Goal: Transaction & Acquisition: Book appointment/travel/reservation

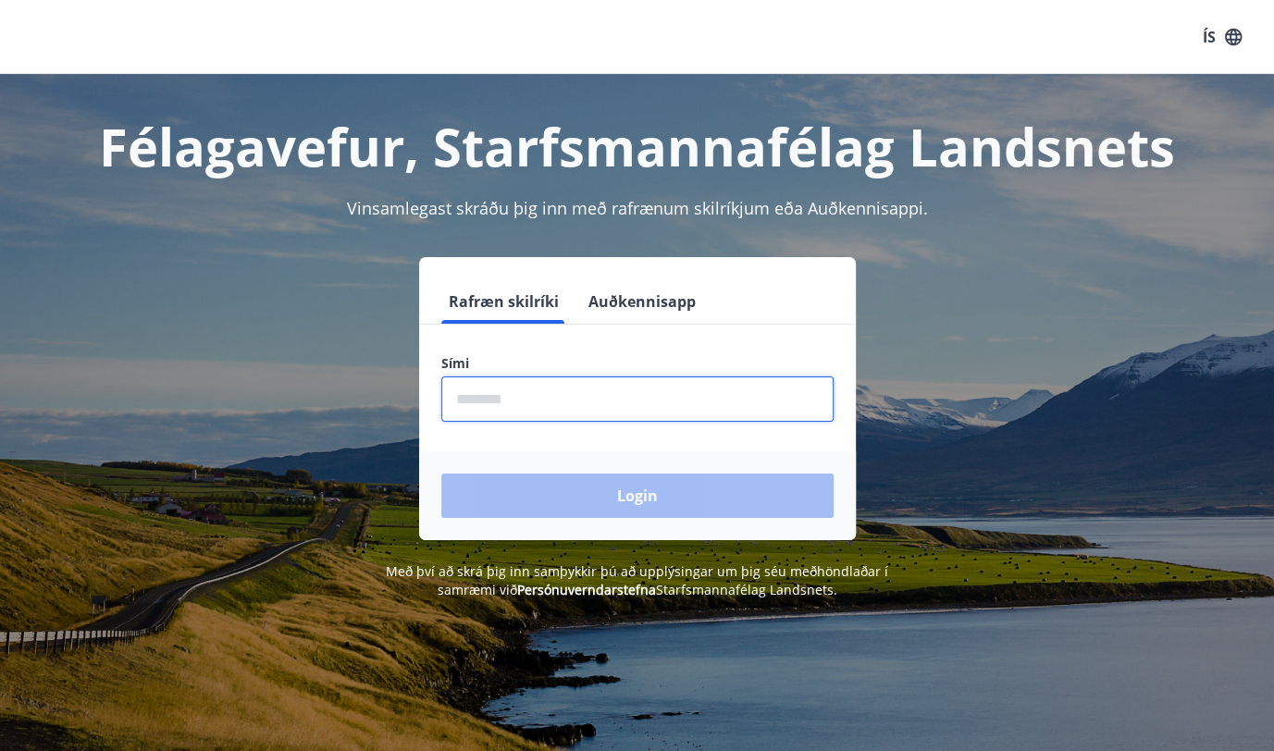
click at [506, 404] on input "phone" at bounding box center [637, 398] width 392 height 45
type input "********"
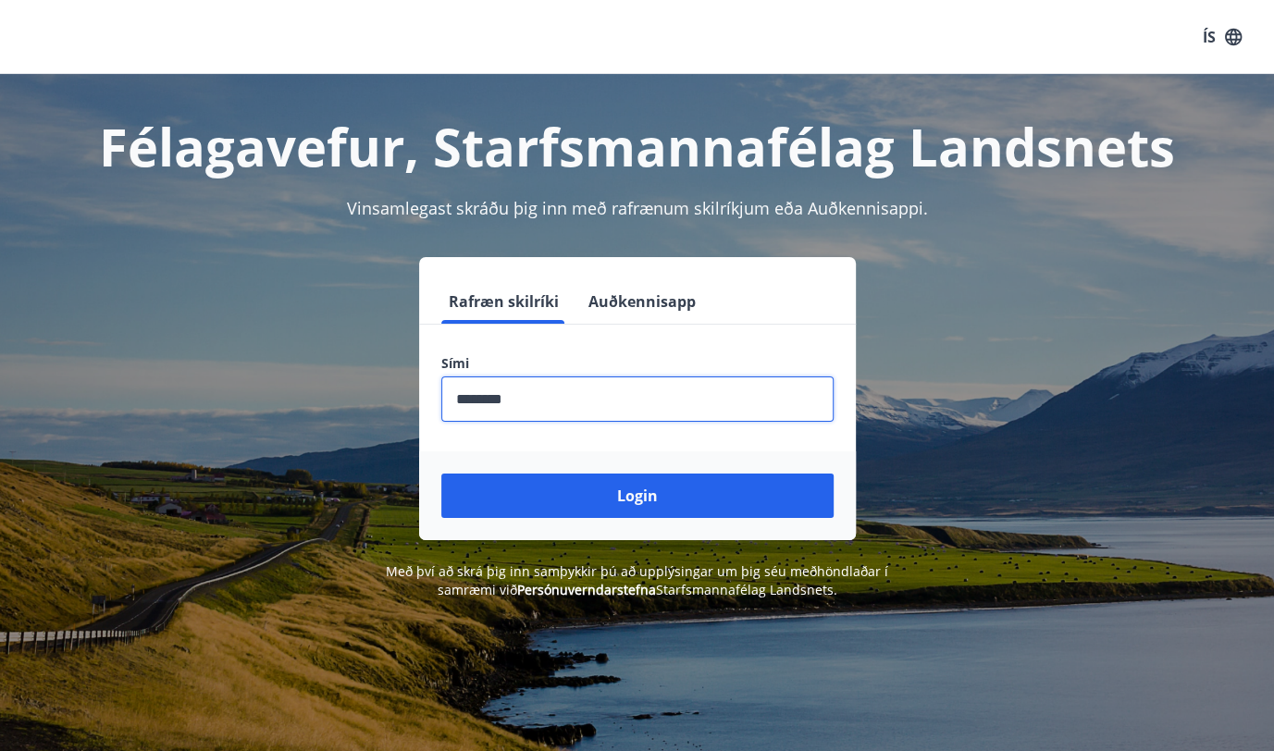
click at [518, 488] on button "Login" at bounding box center [637, 496] width 392 height 44
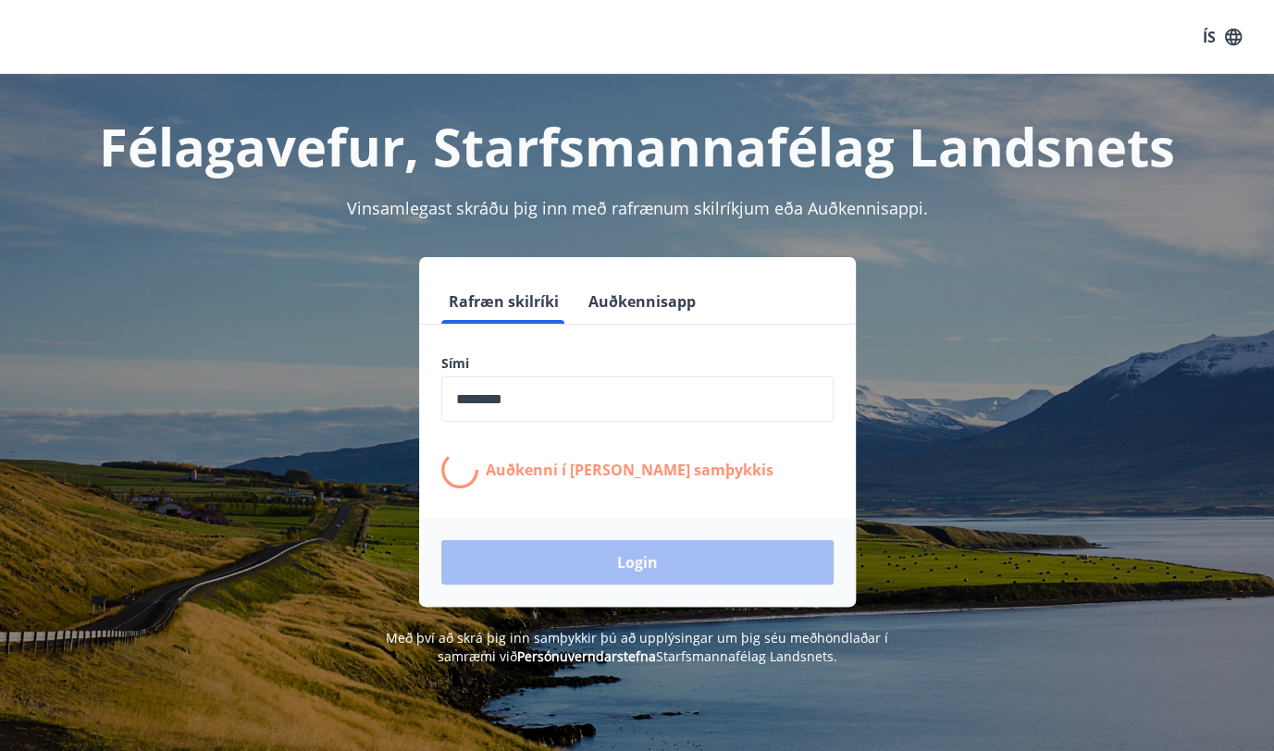
click at [555, 537] on div "Login" at bounding box center [637, 562] width 437 height 89
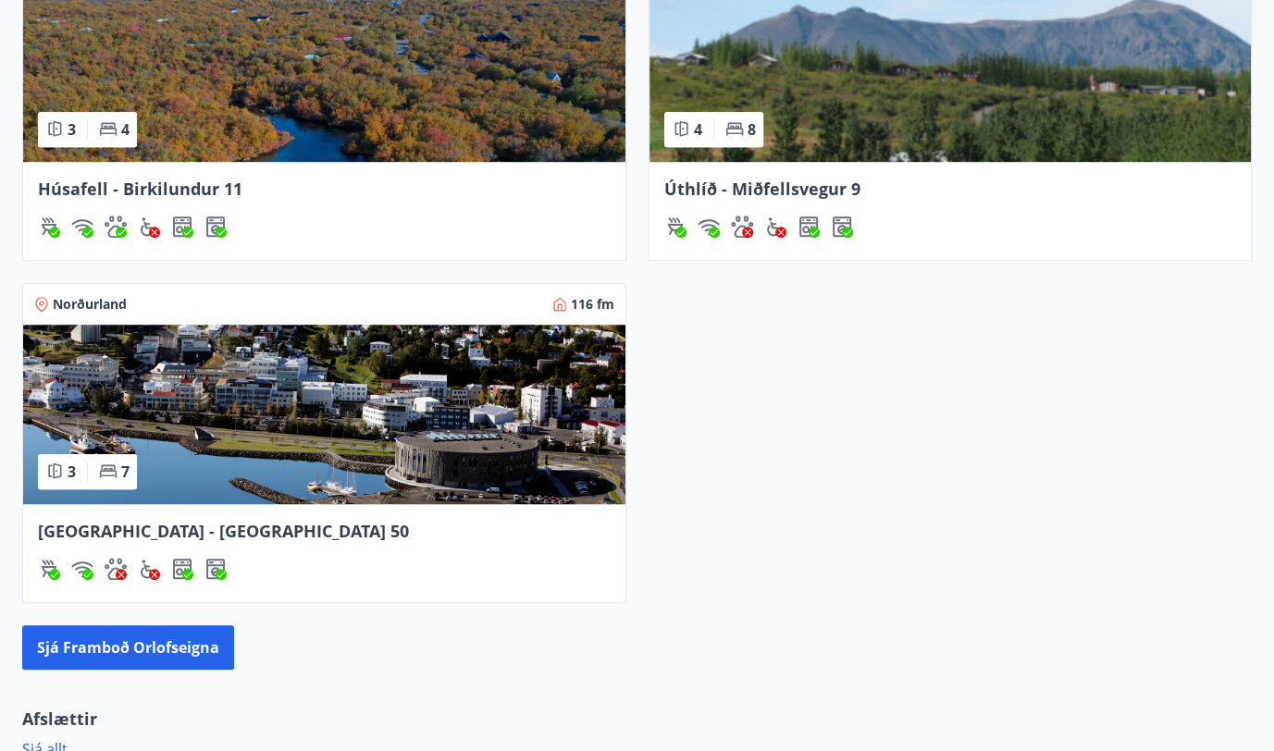
scroll to position [841, 0]
click at [284, 442] on img at bounding box center [324, 414] width 602 height 179
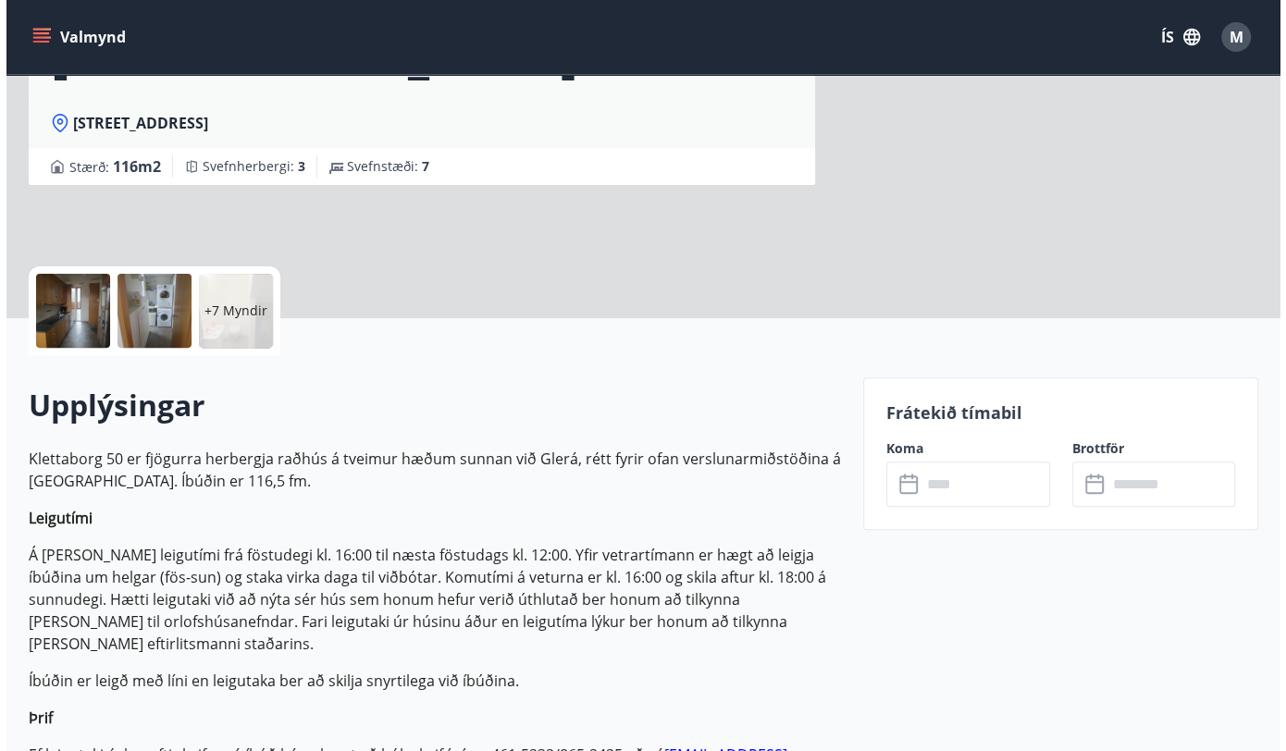
scroll to position [252, 0]
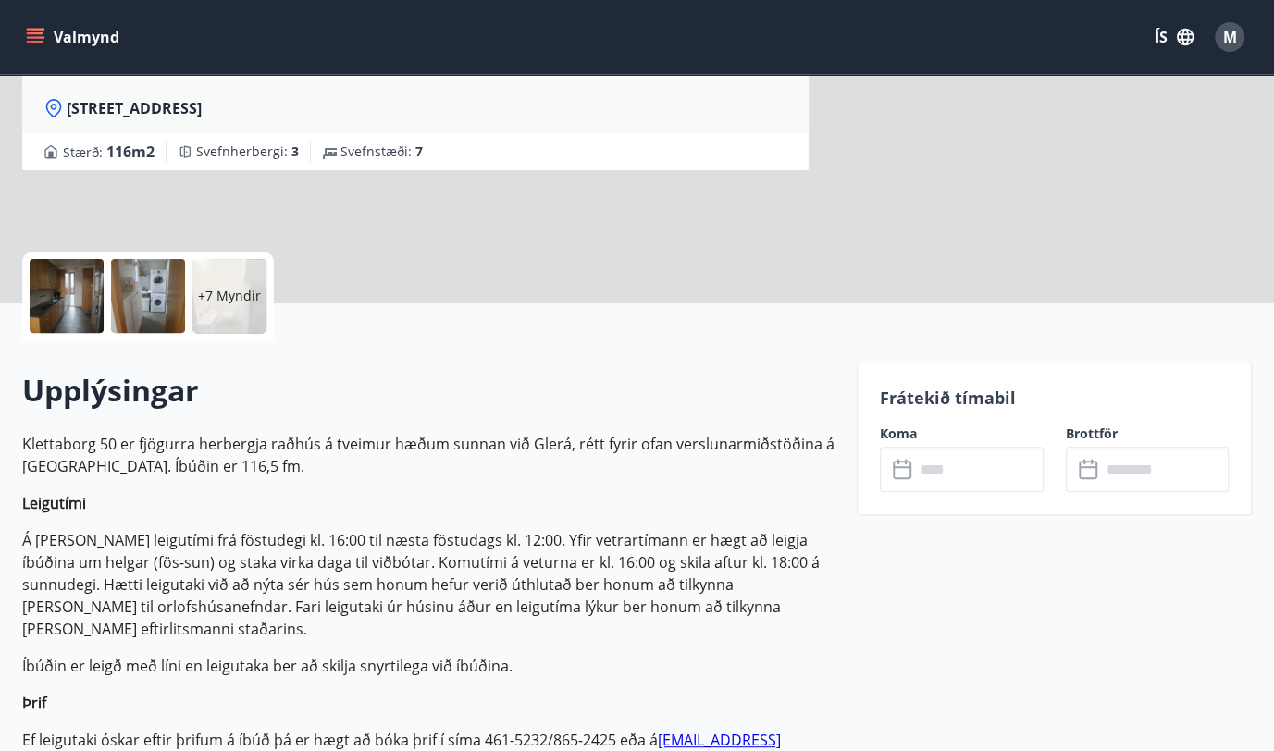
click at [64, 312] on div at bounding box center [67, 296] width 74 height 74
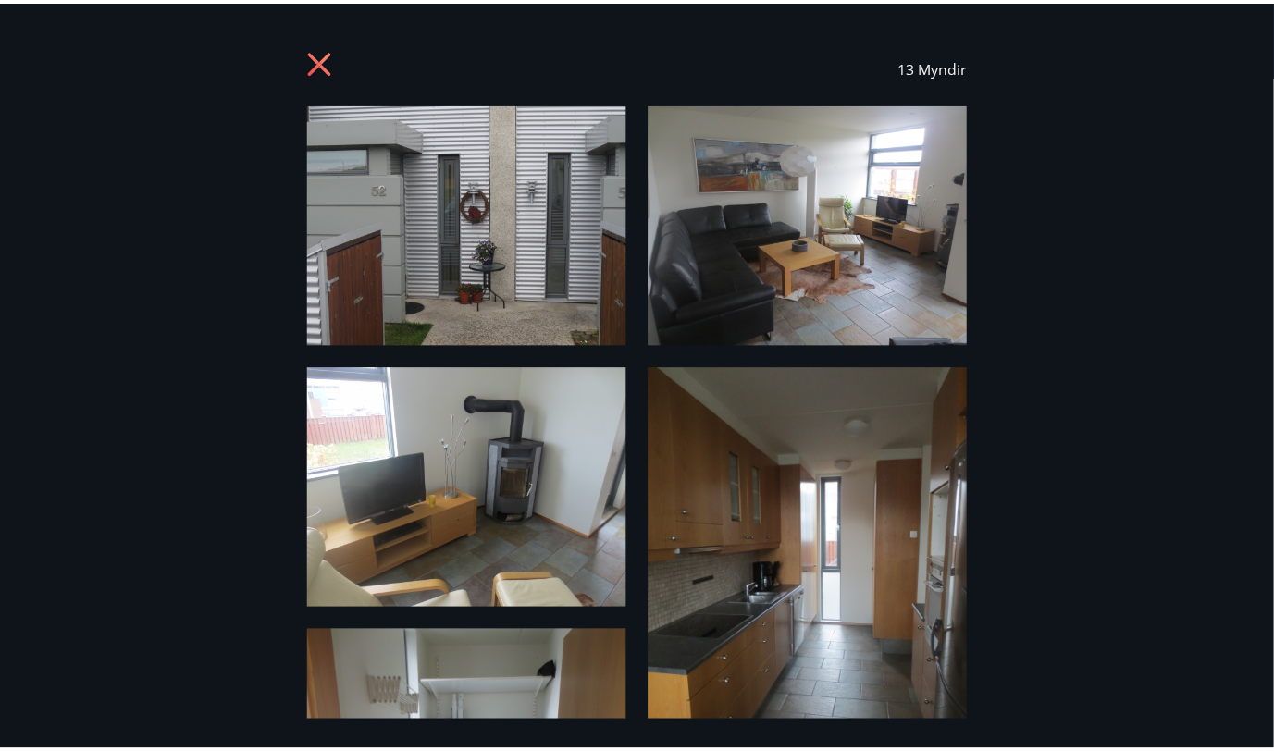
scroll to position [0, 0]
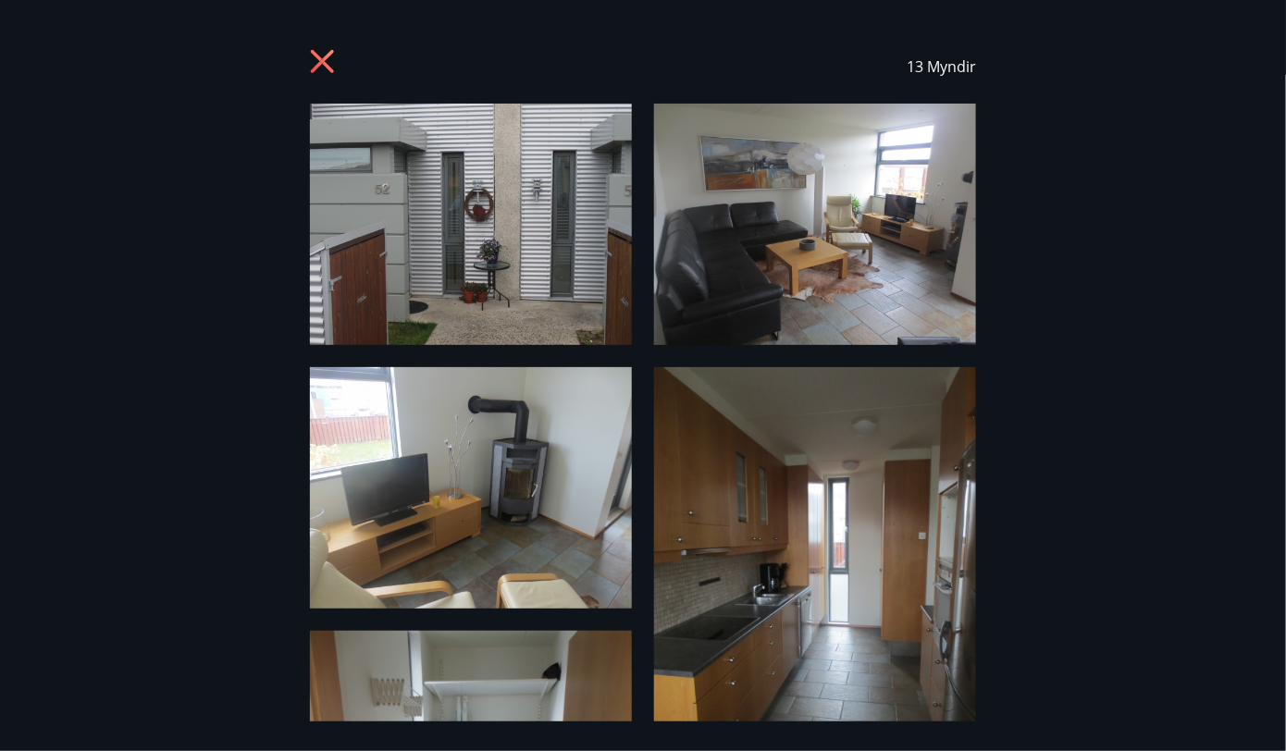
click at [315, 52] on icon at bounding box center [325, 64] width 30 height 30
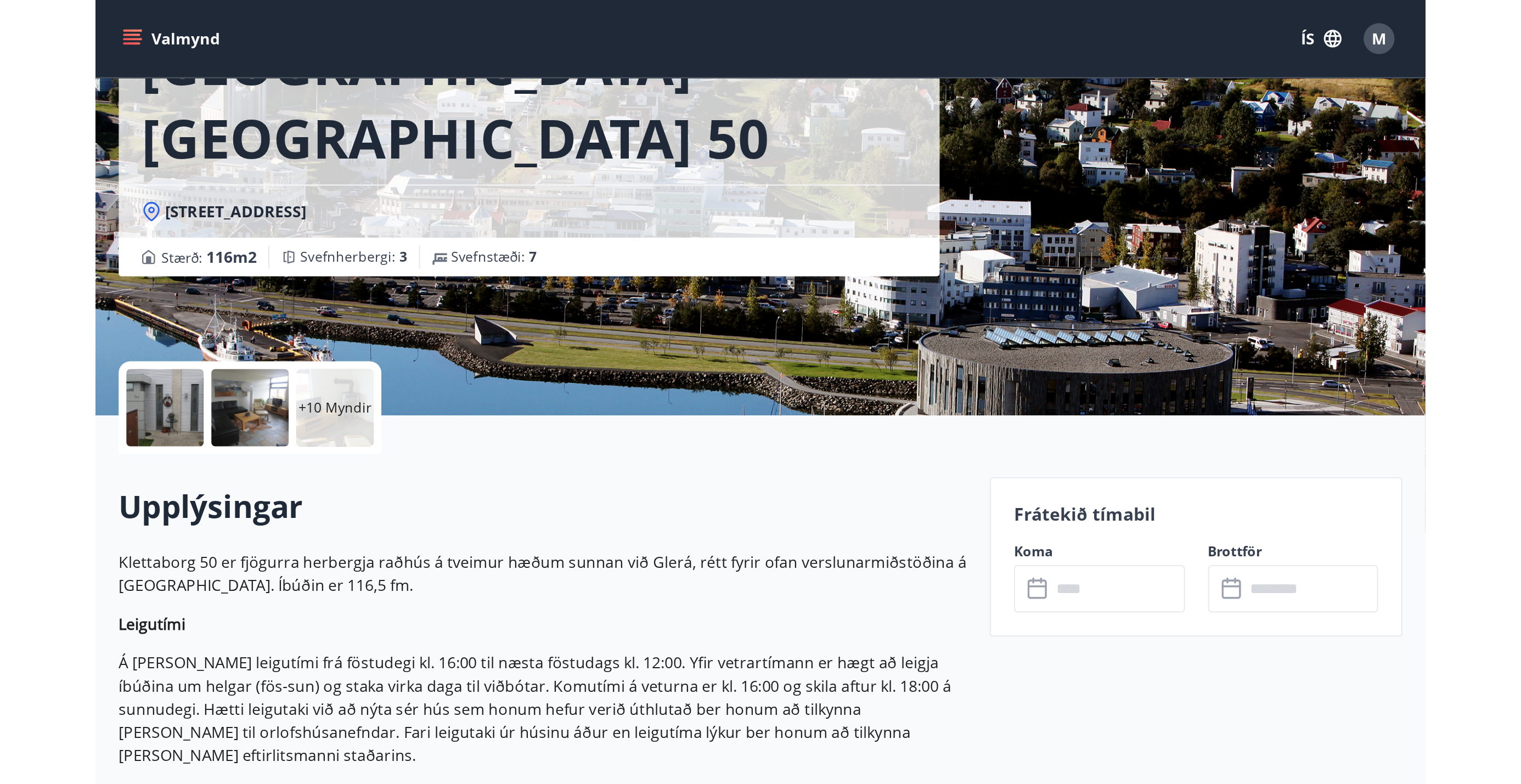
scroll to position [99, 0]
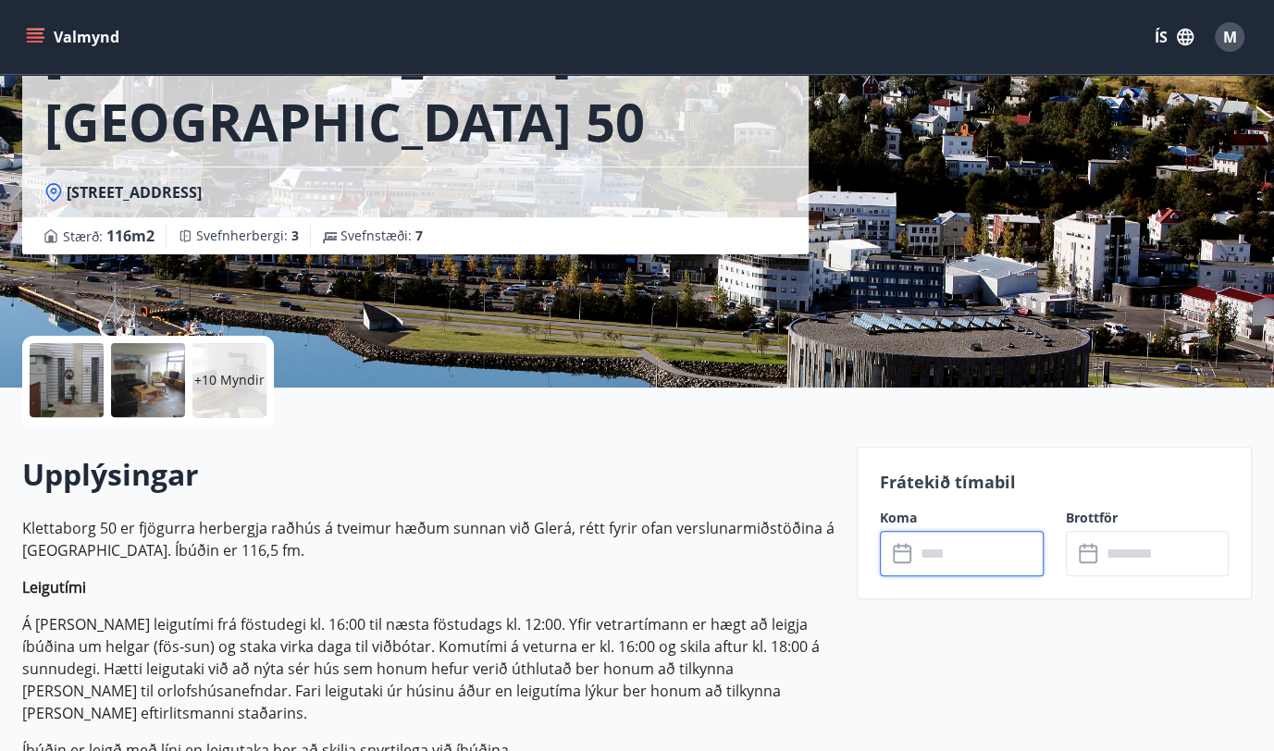
click at [947, 561] on input "text" at bounding box center [979, 553] width 129 height 45
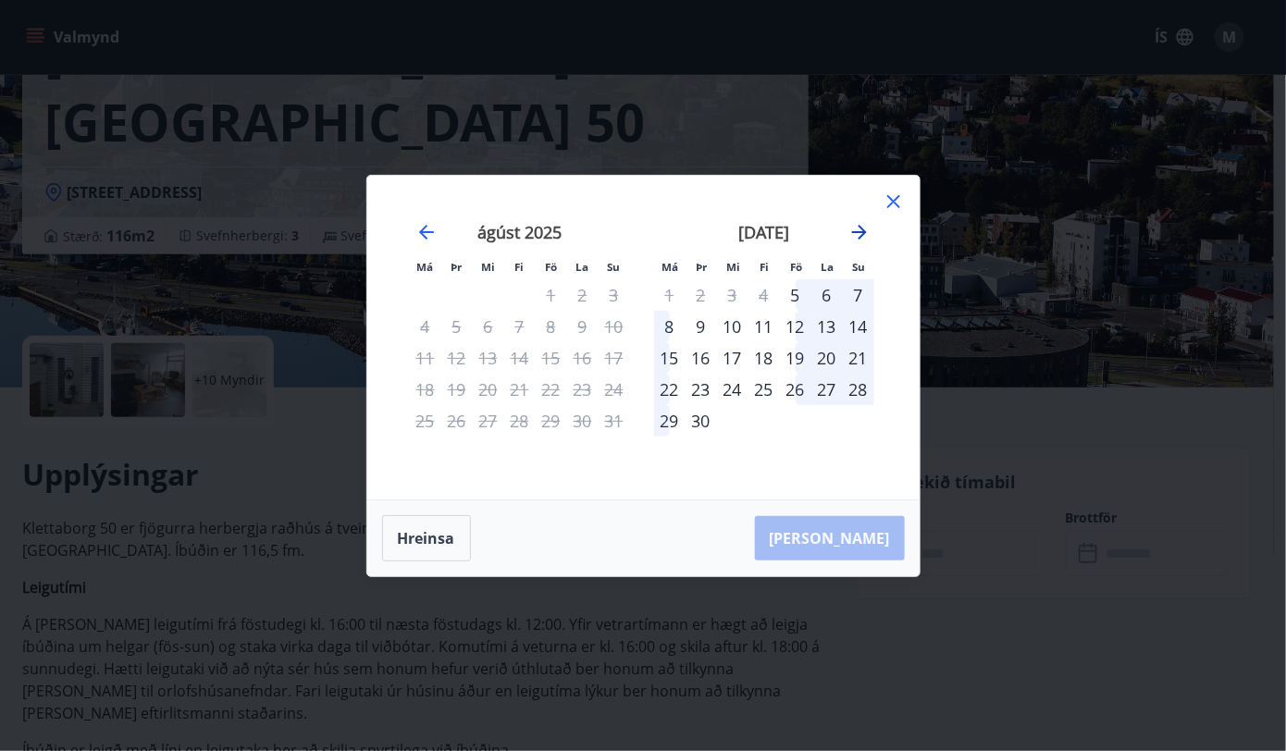
click at [860, 234] on icon "Move forward to switch to the next month." at bounding box center [859, 232] width 22 height 22
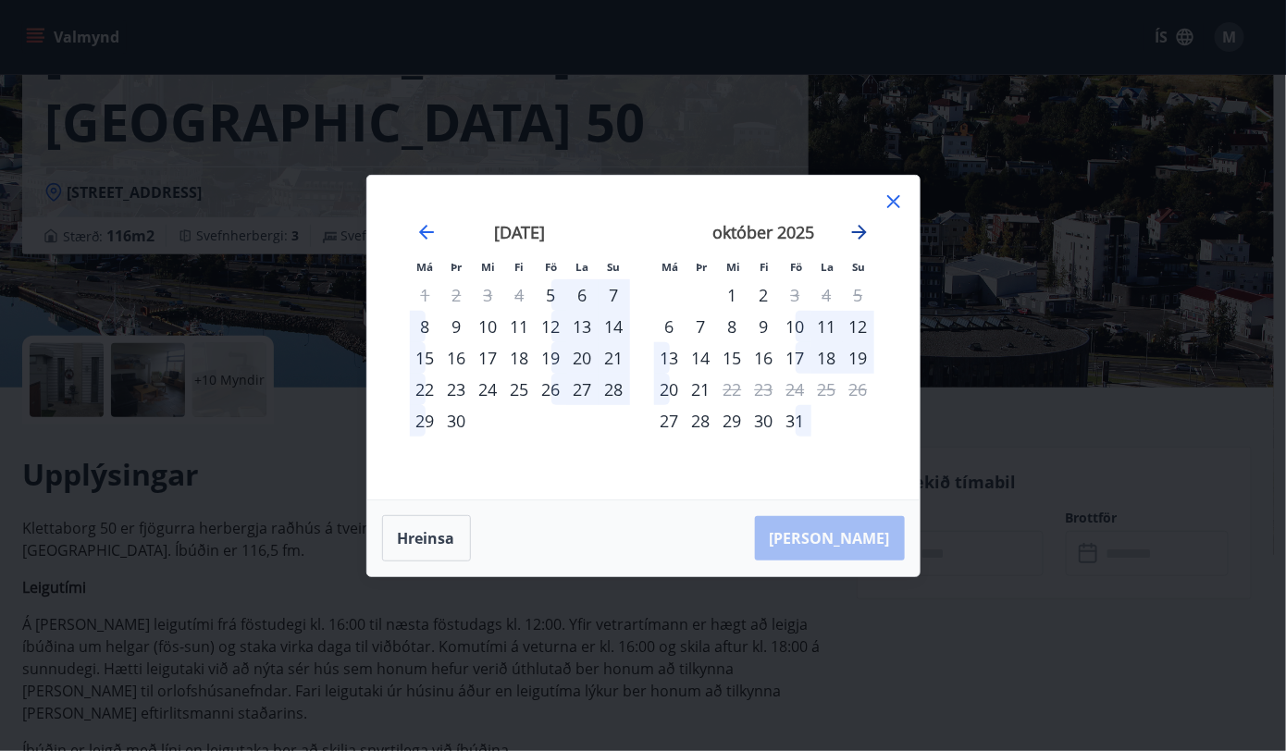
click at [861, 234] on icon "Move forward to switch to the next month." at bounding box center [859, 232] width 22 height 22
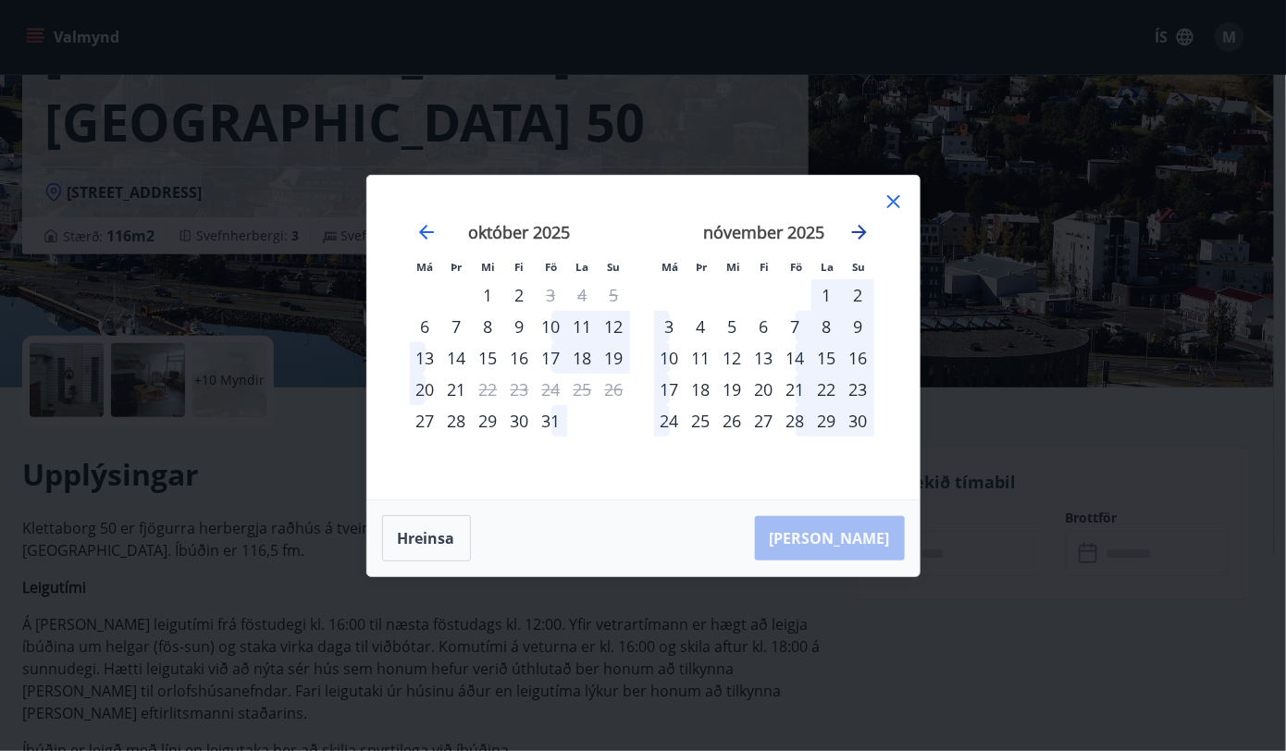
click at [861, 234] on icon "Move forward to switch to the next month." at bounding box center [859, 232] width 22 height 22
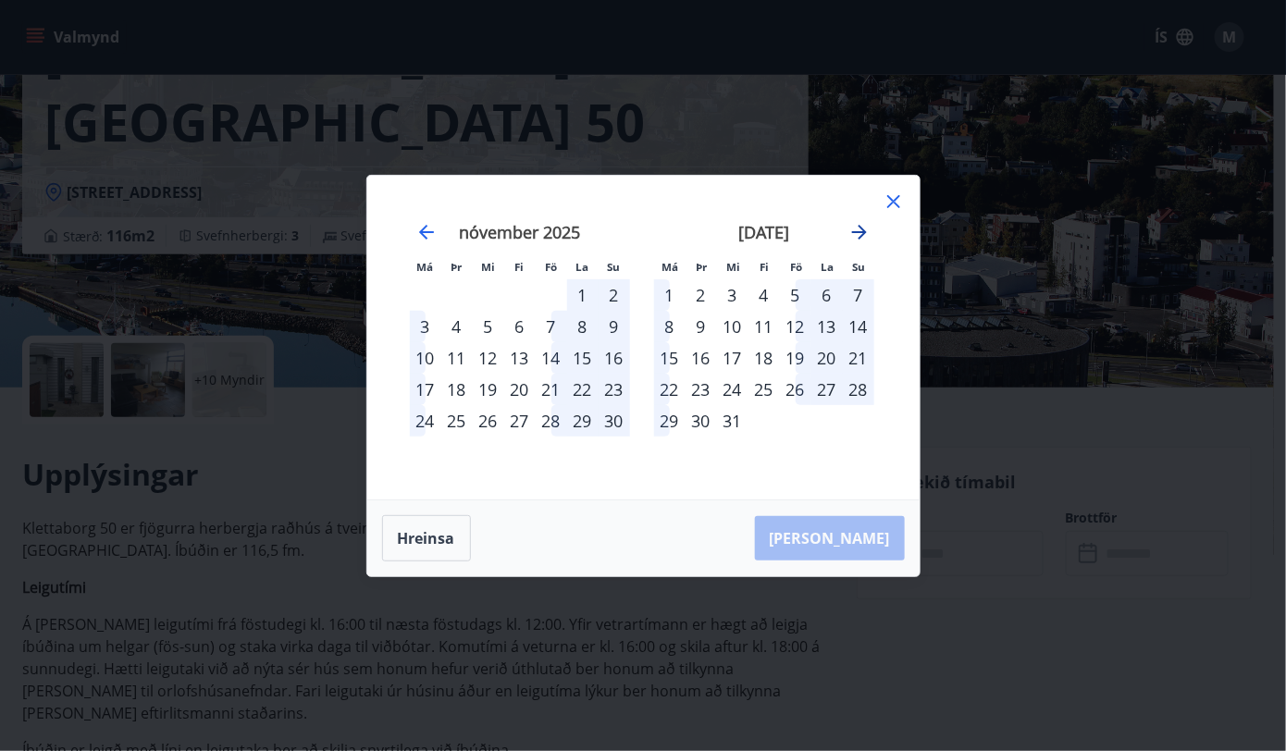
click at [865, 229] on icon "Move forward to switch to the next month." at bounding box center [859, 232] width 22 height 22
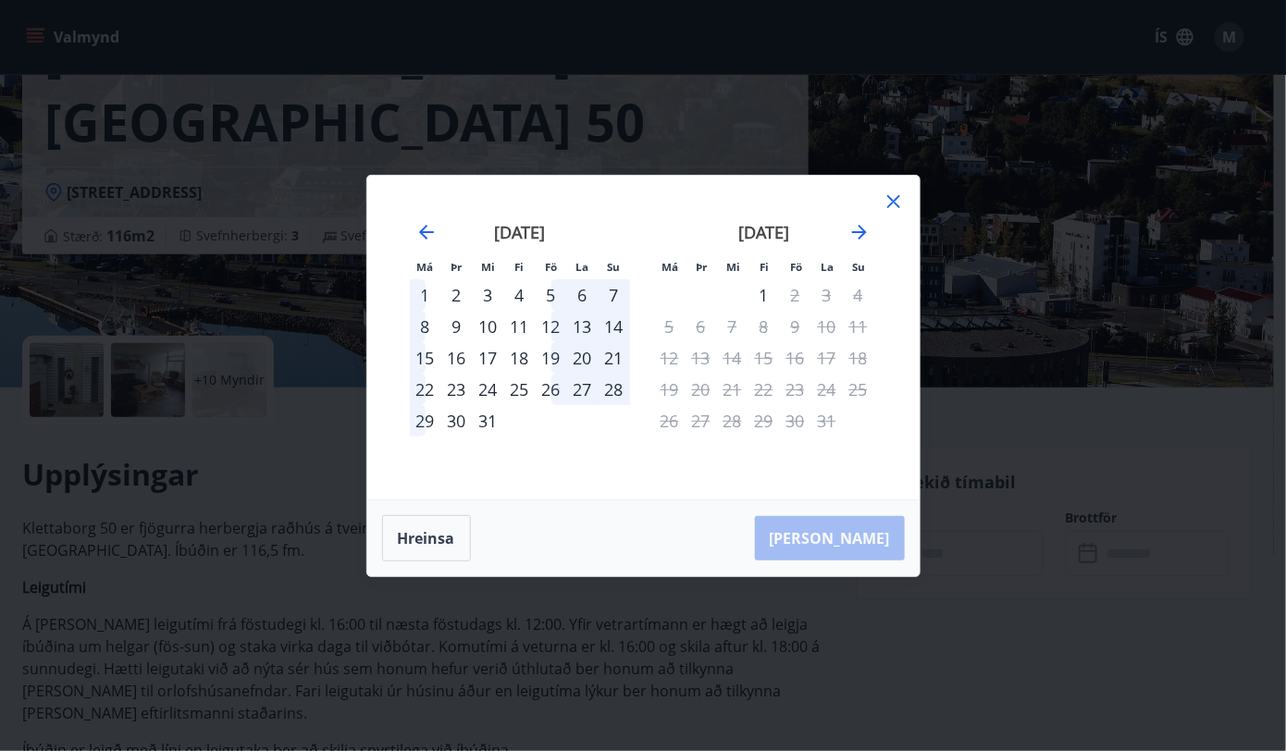
click at [893, 203] on icon at bounding box center [893, 202] width 22 height 22
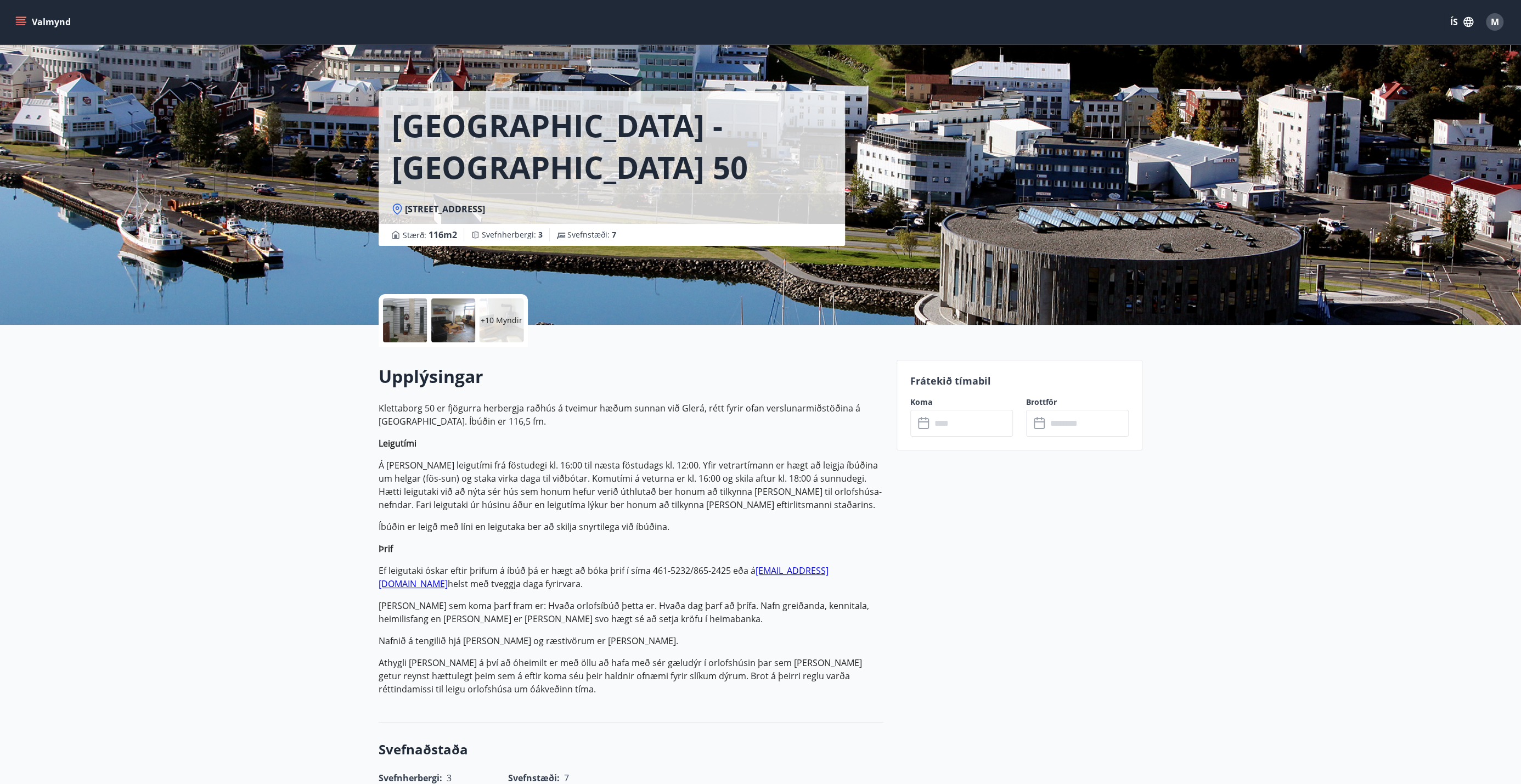
scroll to position [0, 0]
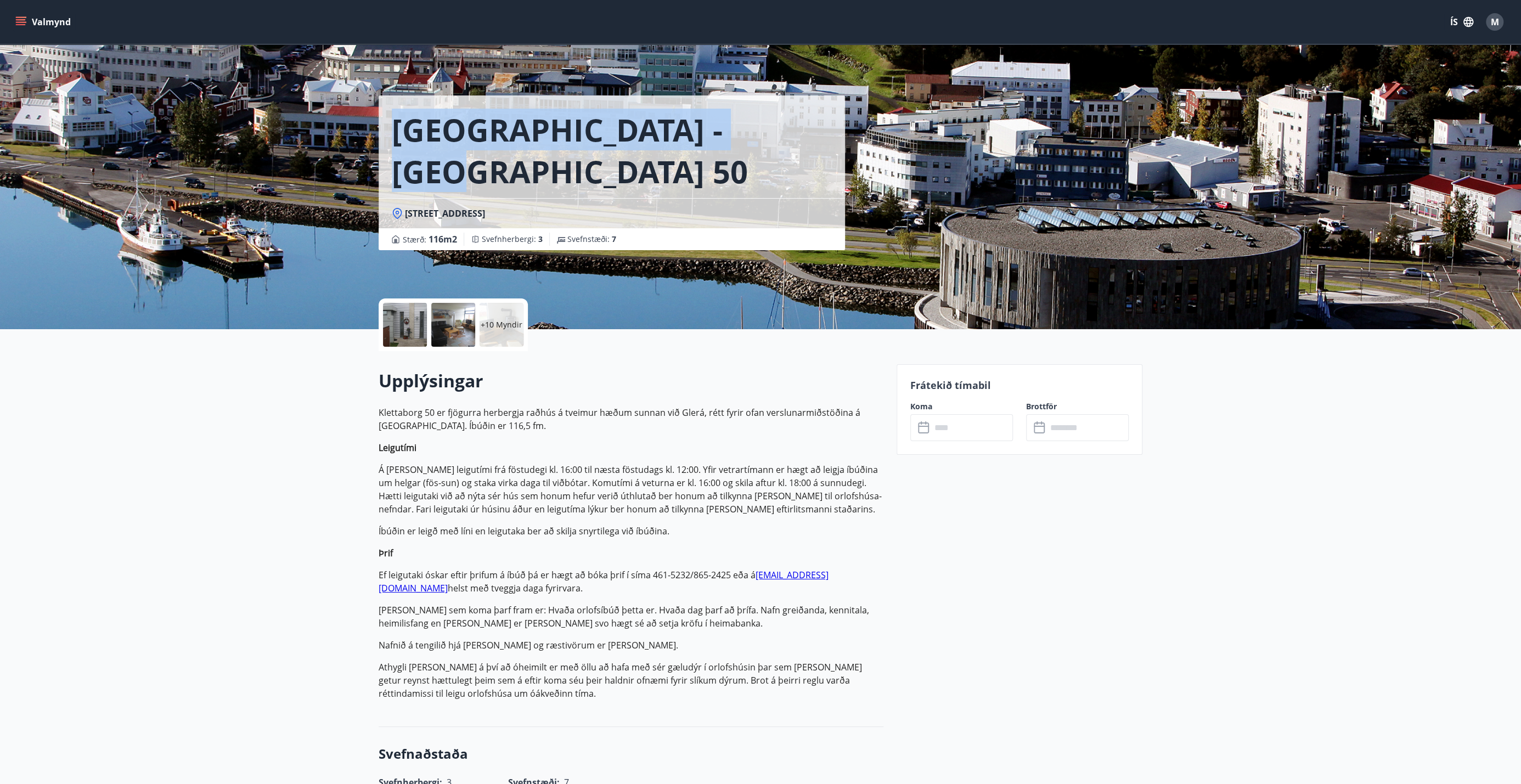
drag, startPoint x: 755, startPoint y: 130, endPoint x: 399, endPoint y: 136, distance: 356.1
click at [399, 136] on h1 "[GEOGRAPHIC_DATA] - [GEOGRAPHIC_DATA] 50" at bounding box center [612, 150] width 440 height 84
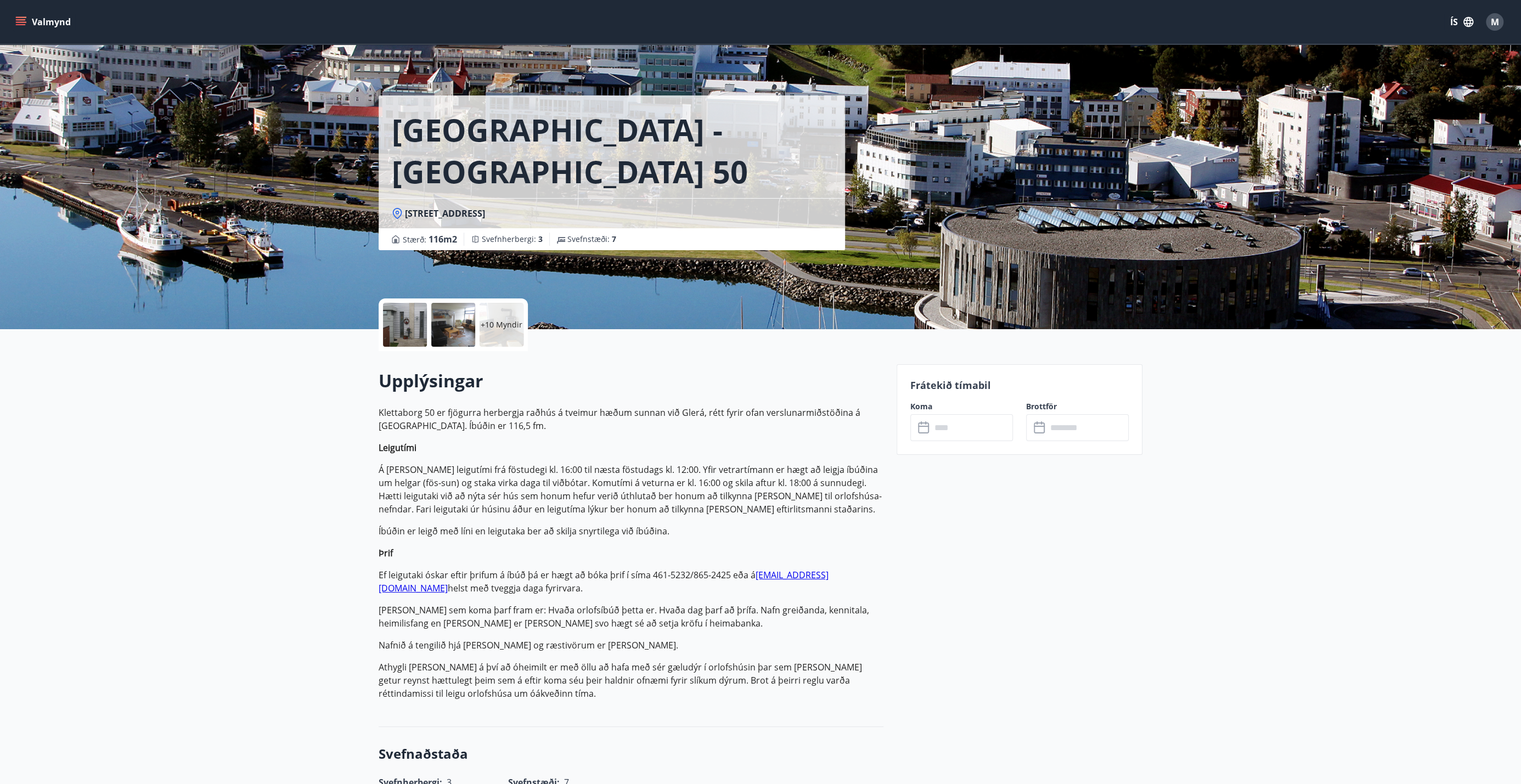
click at [762, 430] on input "text" at bounding box center [972, 427] width 82 height 27
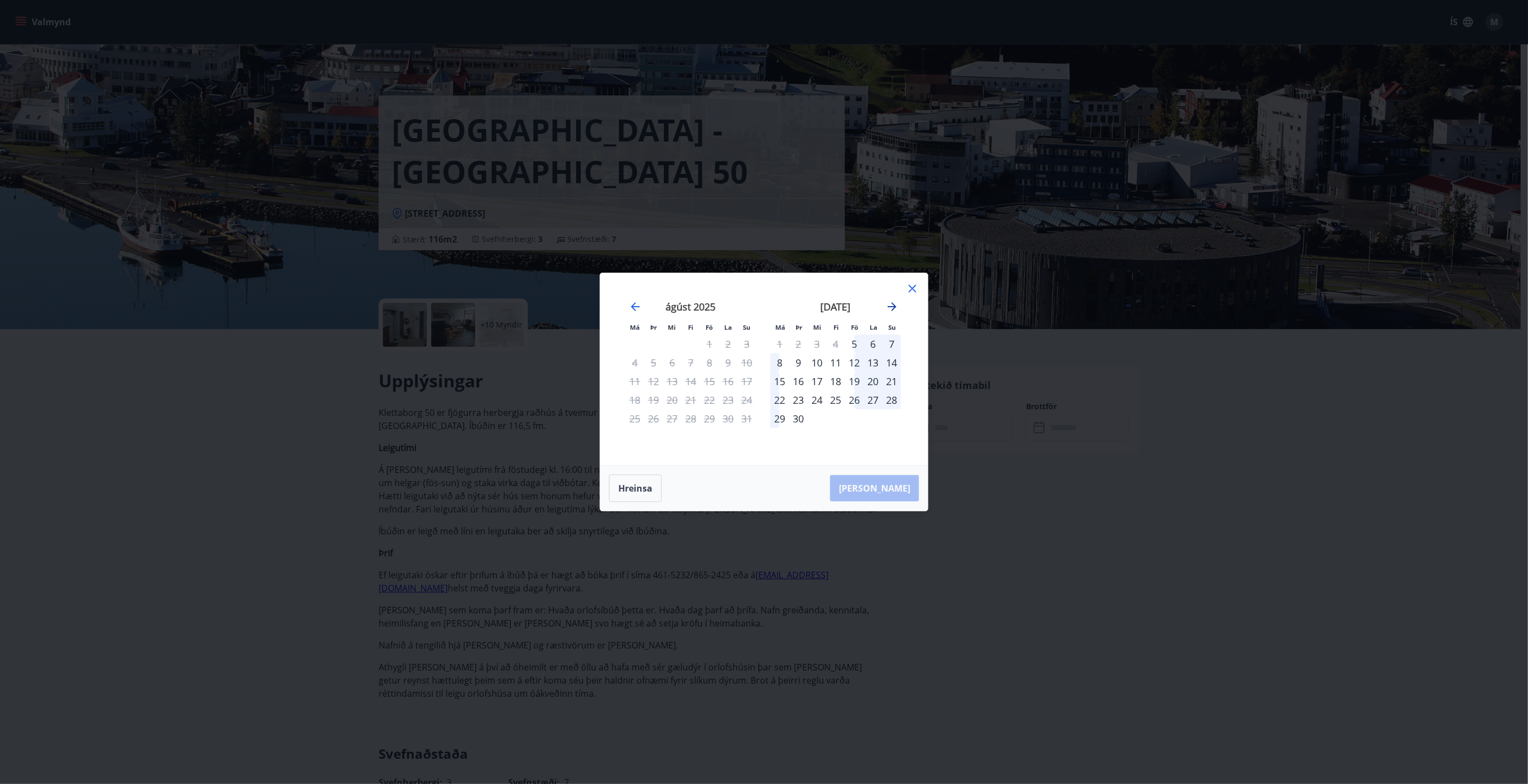
click at [762, 306] on icon "Move forward to switch to the next month." at bounding box center [892, 307] width 9 height 9
click at [762, 305] on icon "Move forward to switch to the next month." at bounding box center [892, 307] width 9 height 9
click at [762, 308] on icon "Move forward to switch to the next month." at bounding box center [892, 307] width 9 height 9
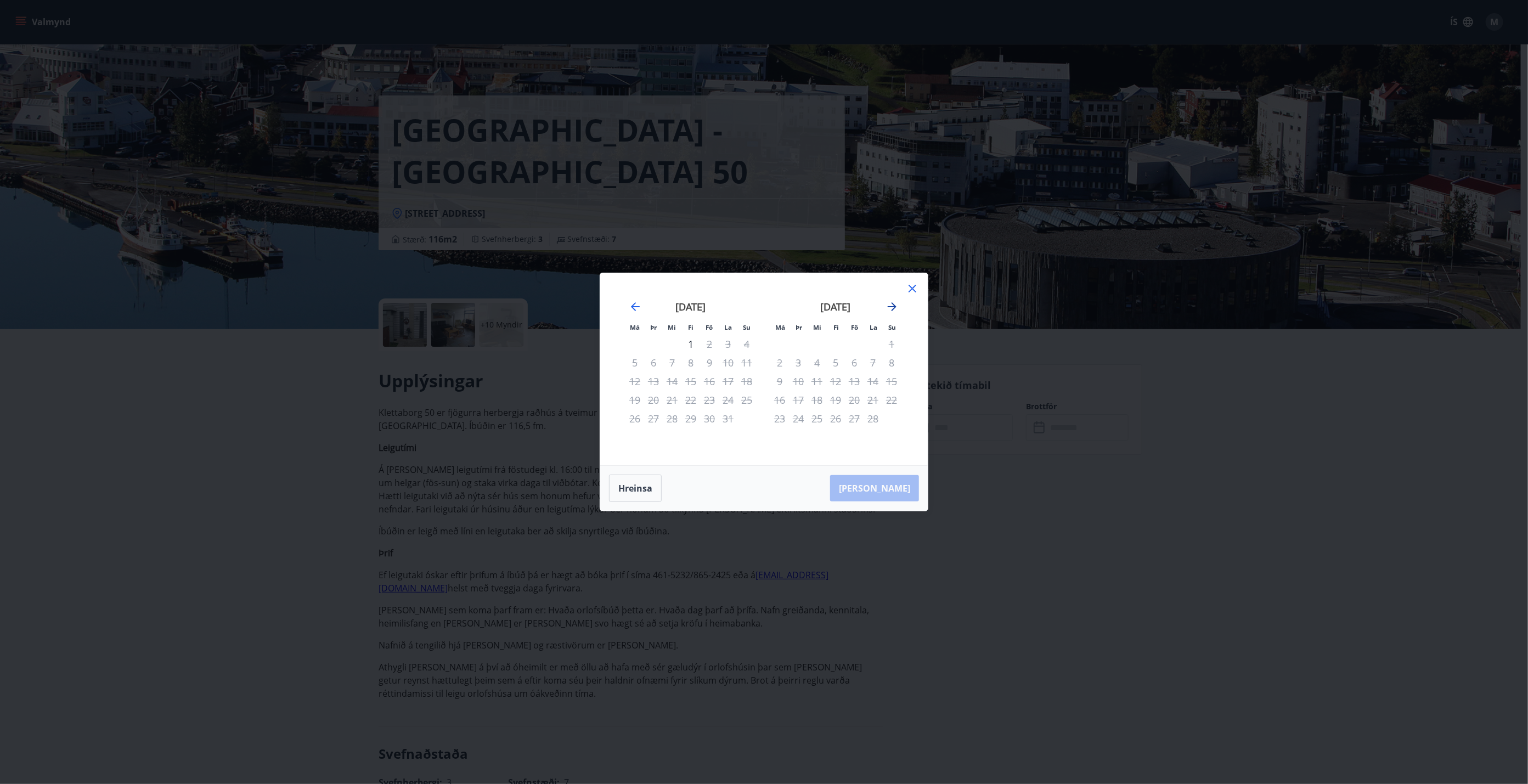
click at [762, 305] on icon "Move forward to switch to the next month." at bounding box center [892, 307] width 13 height 13
click at [762, 305] on icon "Move forward to switch to the next month." at bounding box center [892, 307] width 13 height 13
click at [635, 306] on icon "Move backward to switch to the previous month." at bounding box center [635, 307] width 9 height 9
click at [762, 288] on icon at bounding box center [912, 288] width 8 height 8
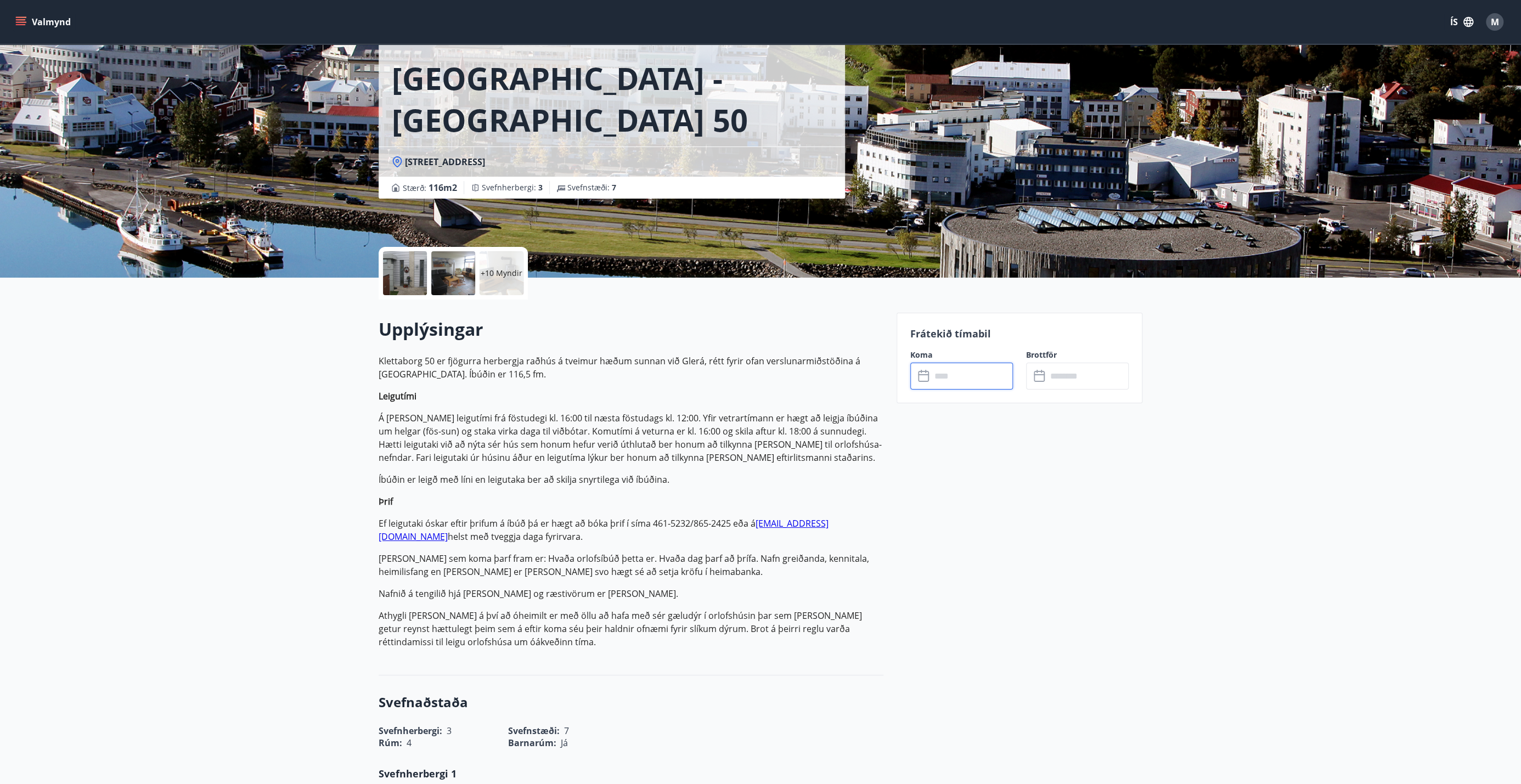
scroll to position [49, 0]
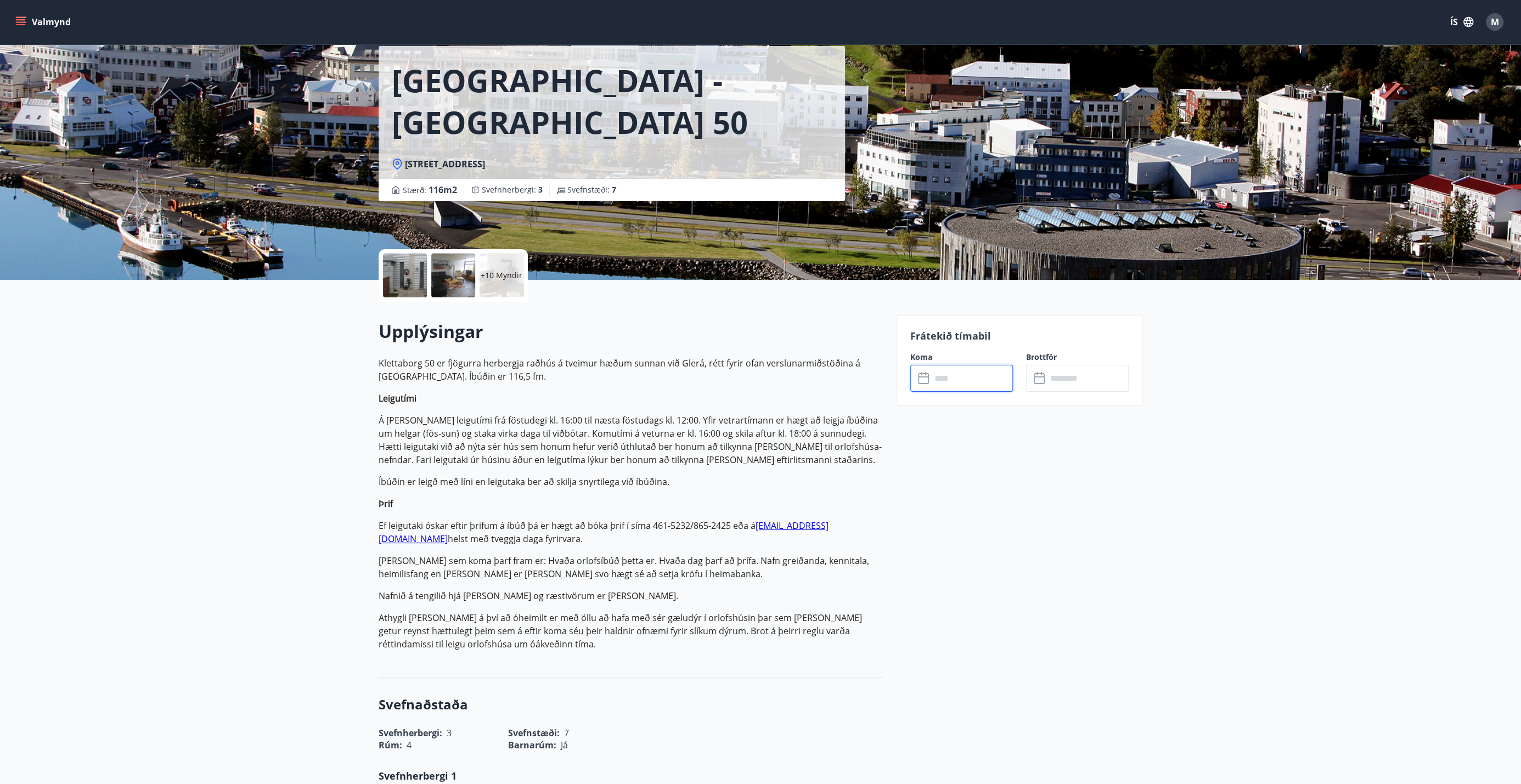
click at [762, 371] on input "text" at bounding box center [972, 378] width 82 height 27
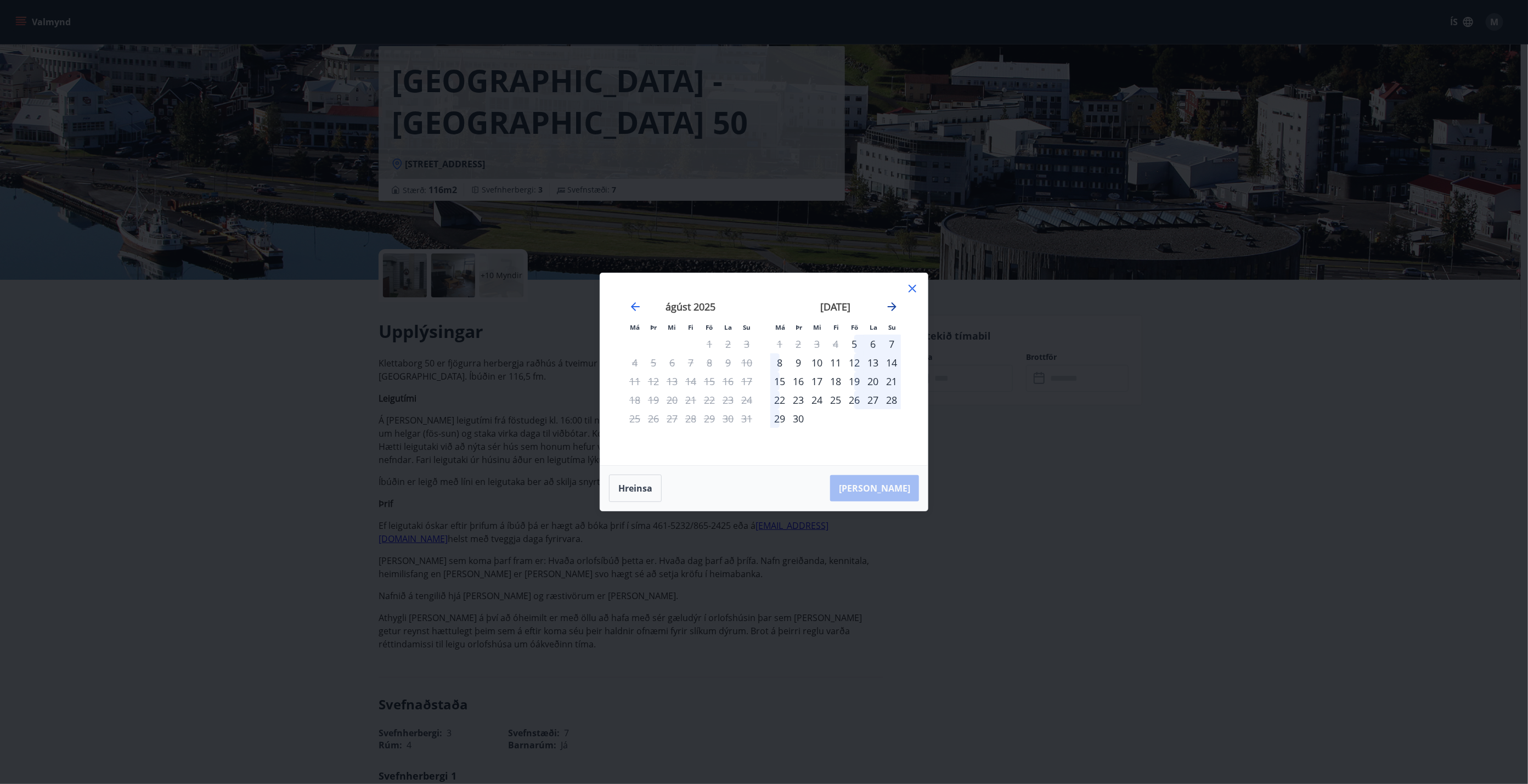
click at [762, 305] on icon "Move forward to switch to the next month." at bounding box center [892, 307] width 13 height 13
click at [762, 304] on div "október 2025" at bounding box center [836, 310] width 130 height 48
click at [762, 307] on icon "Move forward to switch to the next month." at bounding box center [892, 307] width 13 height 13
click at [762, 308] on icon "Move forward to switch to the next month." at bounding box center [892, 307] width 13 height 13
click at [762, 402] on div "26" at bounding box center [854, 400] width 18 height 18
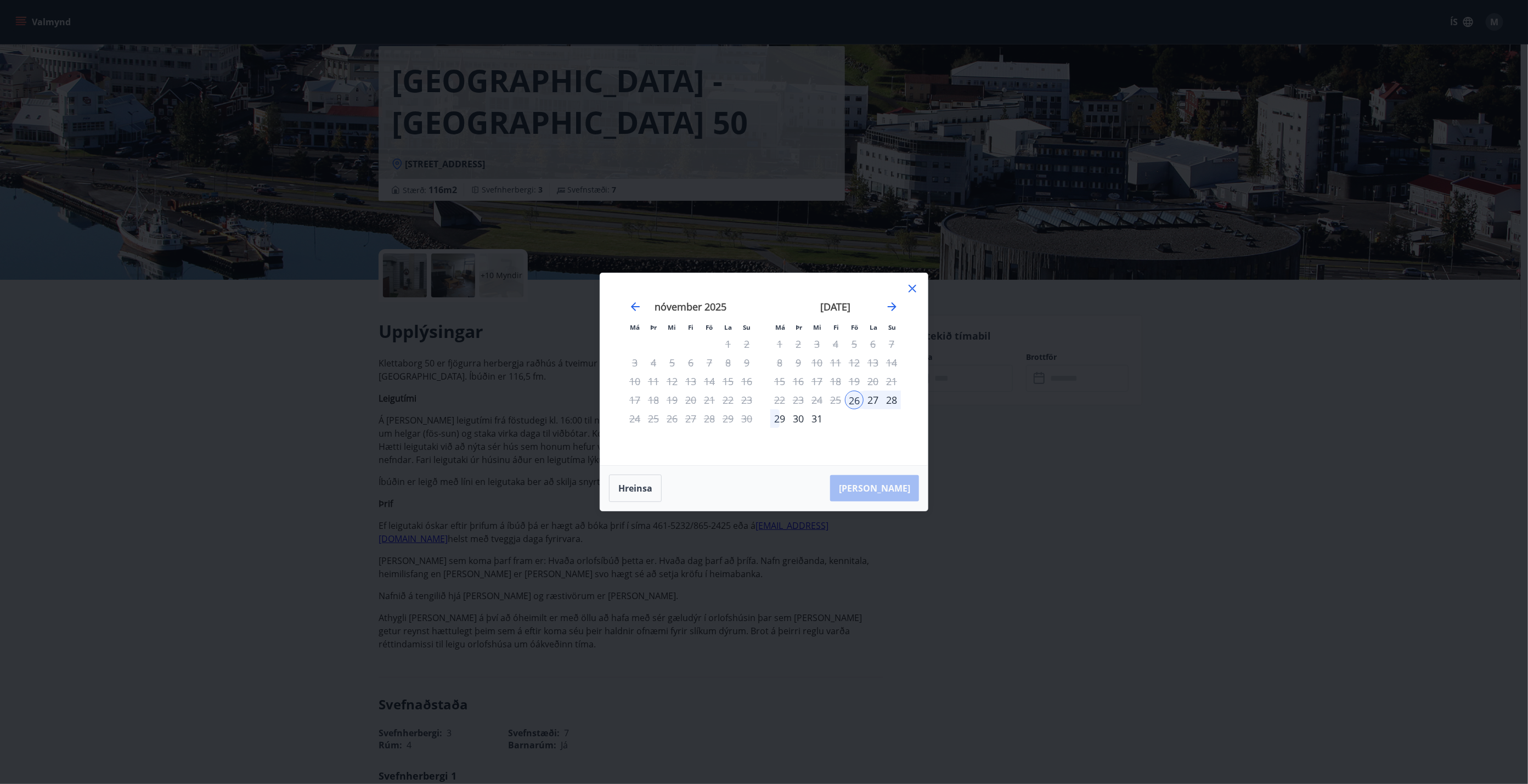
click at [762, 417] on div "29" at bounding box center [779, 418] width 18 height 18
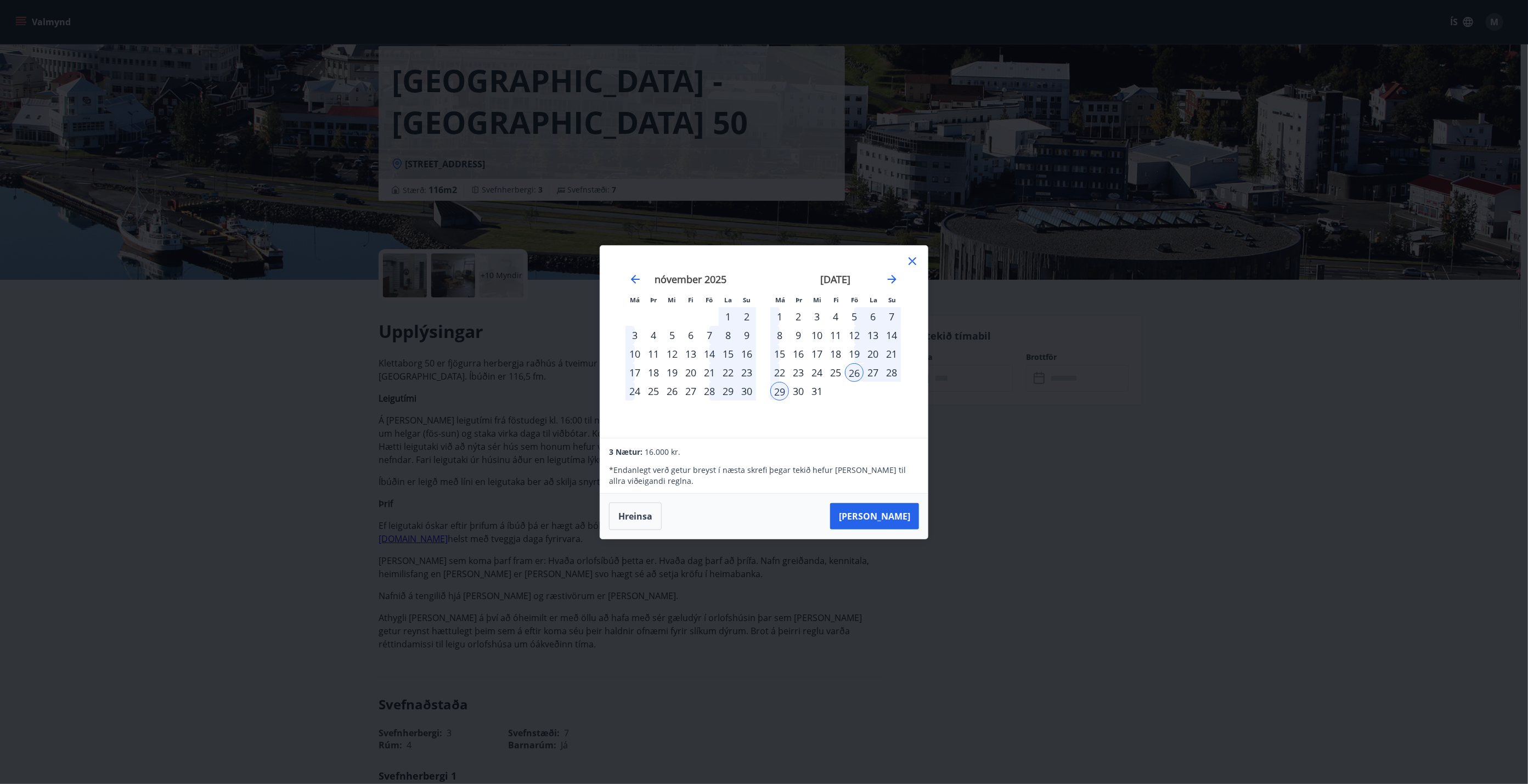
click at [762, 390] on div "30" at bounding box center [798, 391] width 18 height 18
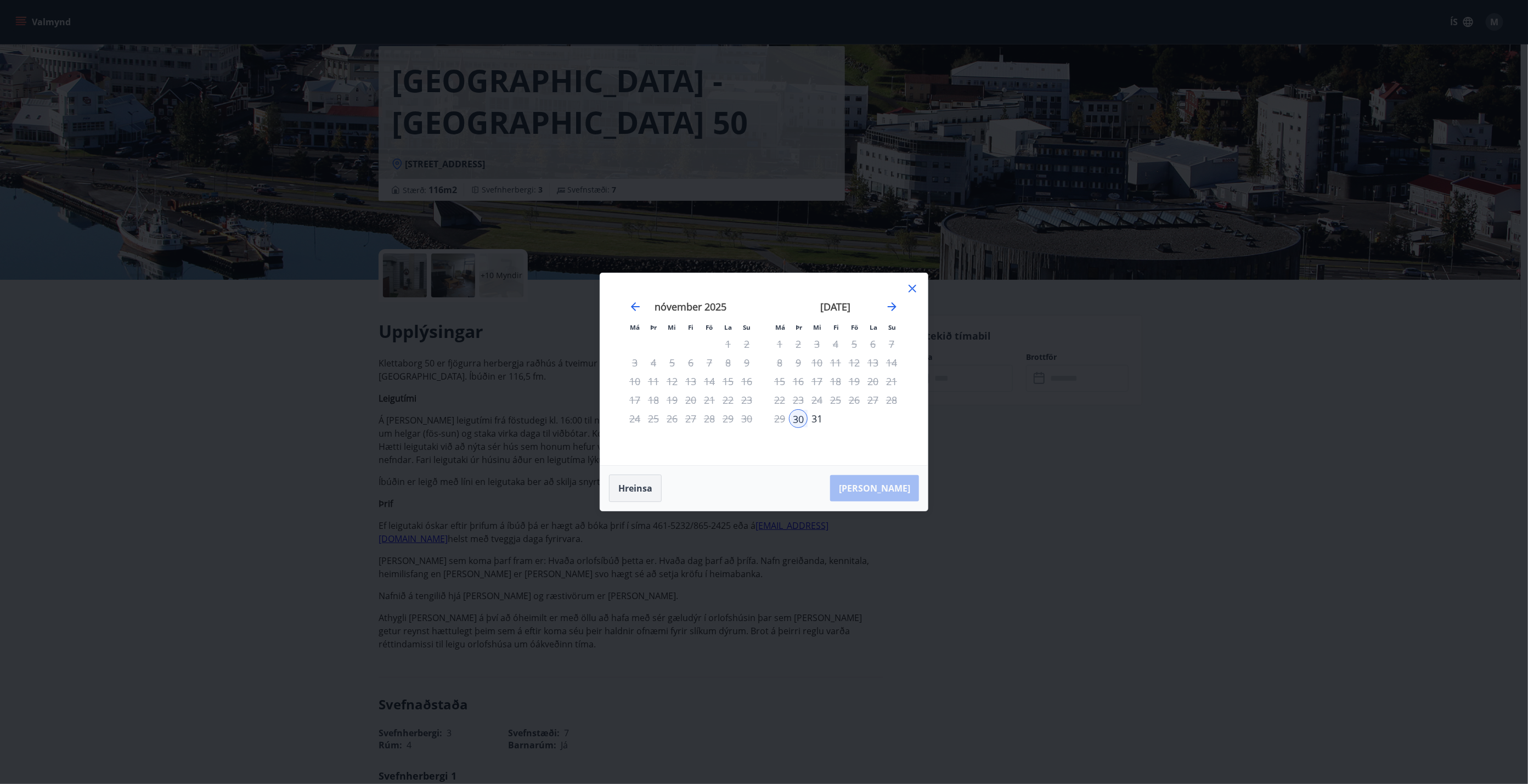
click at [644, 445] on button "Hreinsa" at bounding box center [635, 488] width 53 height 27
click at [762, 418] on div "30" at bounding box center [798, 418] width 18 height 18
click at [762, 307] on icon "Move forward to switch to the next month." at bounding box center [892, 307] width 9 height 9
click at [762, 342] on div "2" at bounding box center [854, 343] width 18 height 18
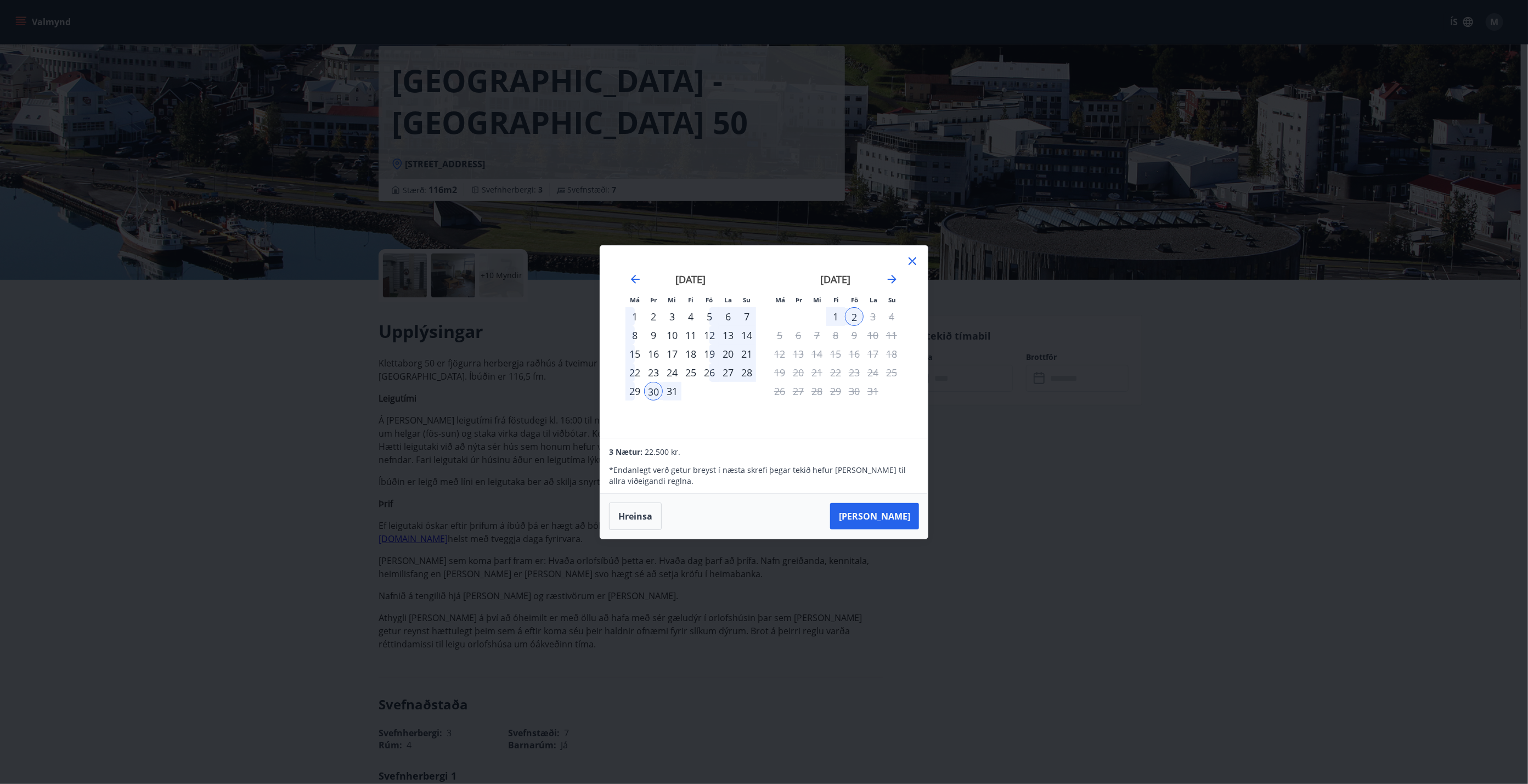
click at [642, 445] on button "Hreinsa" at bounding box center [635, 516] width 53 height 27
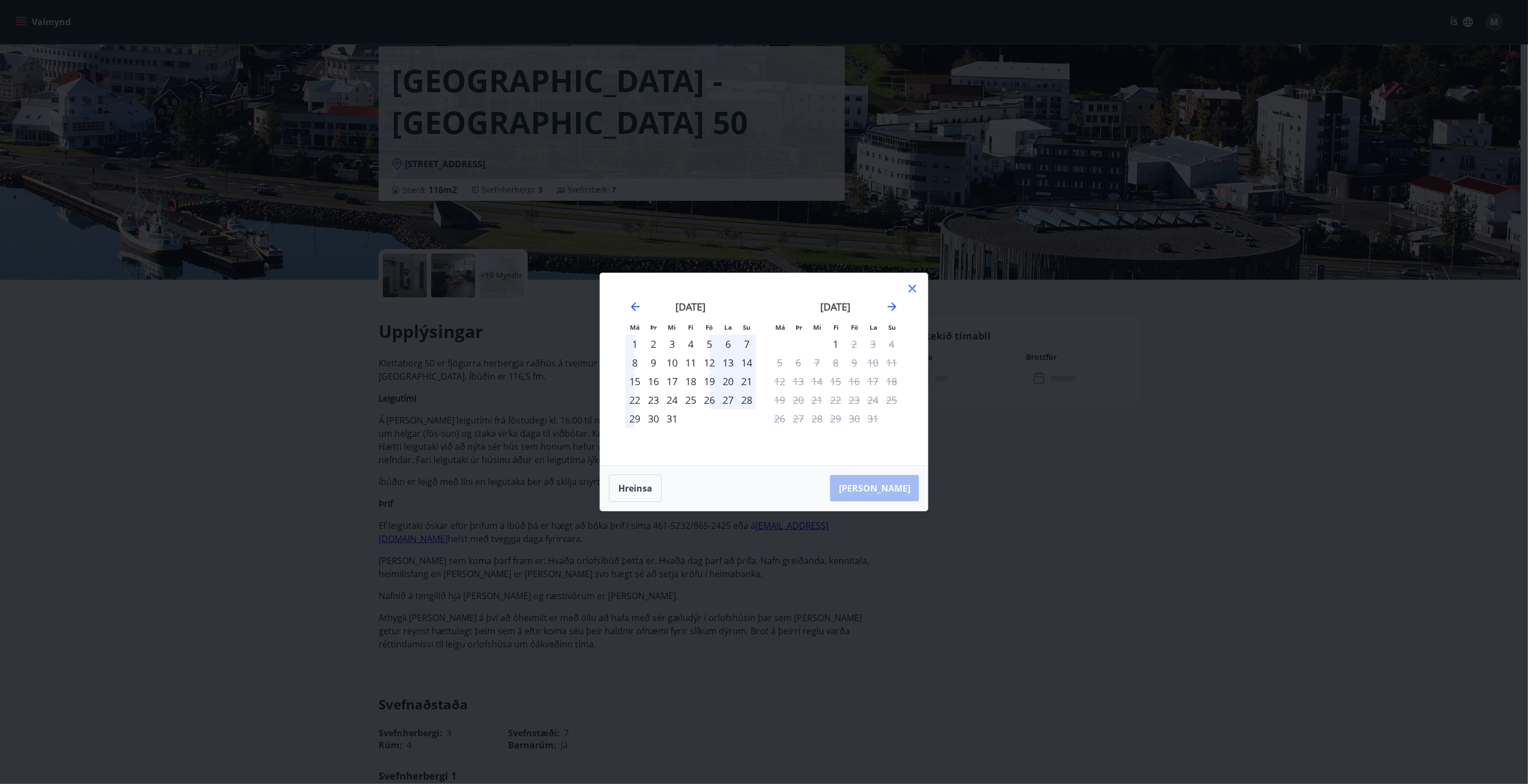
click at [709, 399] on div "26" at bounding box center [709, 400] width 18 height 18
click at [762, 343] on div "2" at bounding box center [854, 343] width 18 height 18
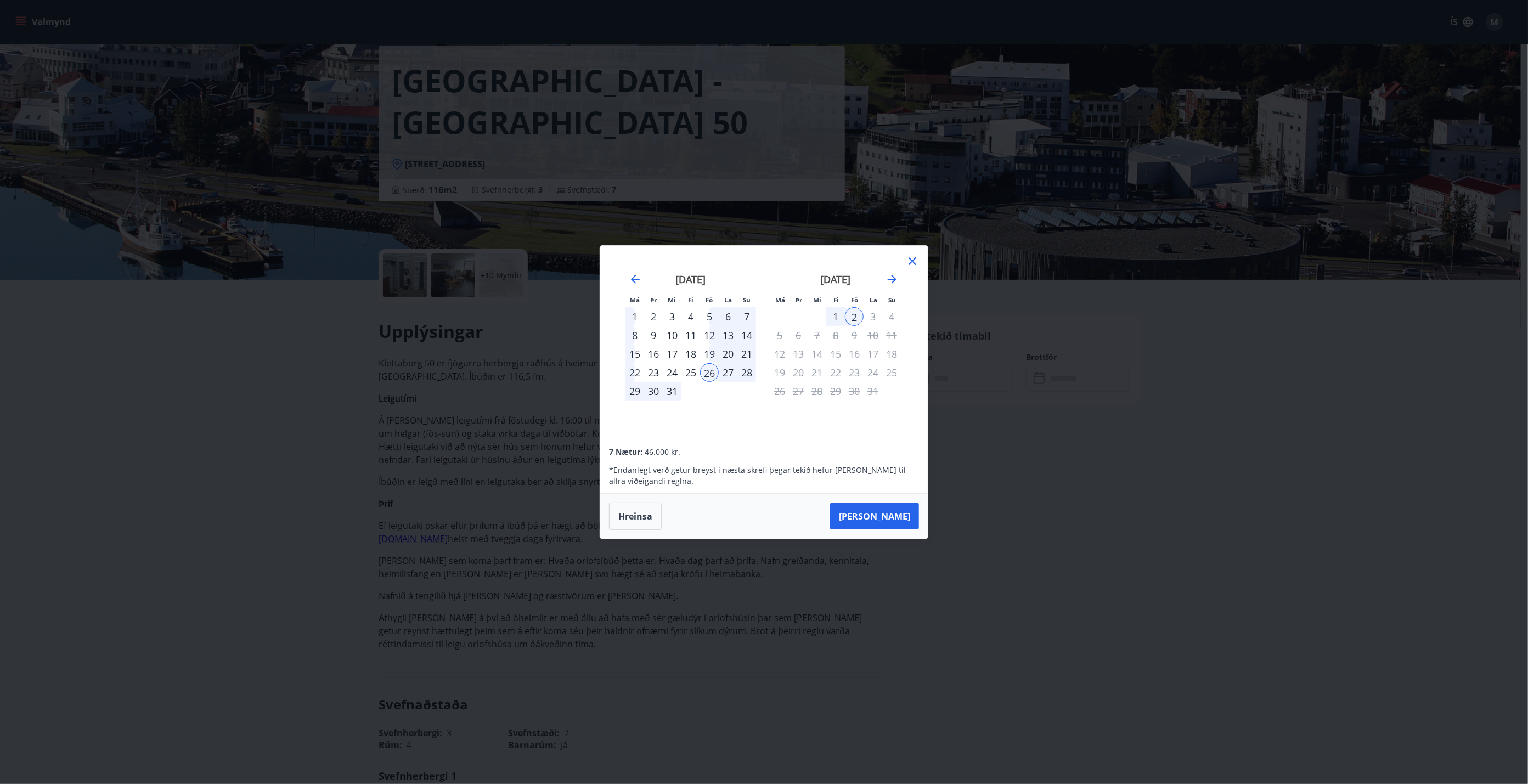
click at [645, 445] on button "Hreinsa" at bounding box center [635, 516] width 53 height 27
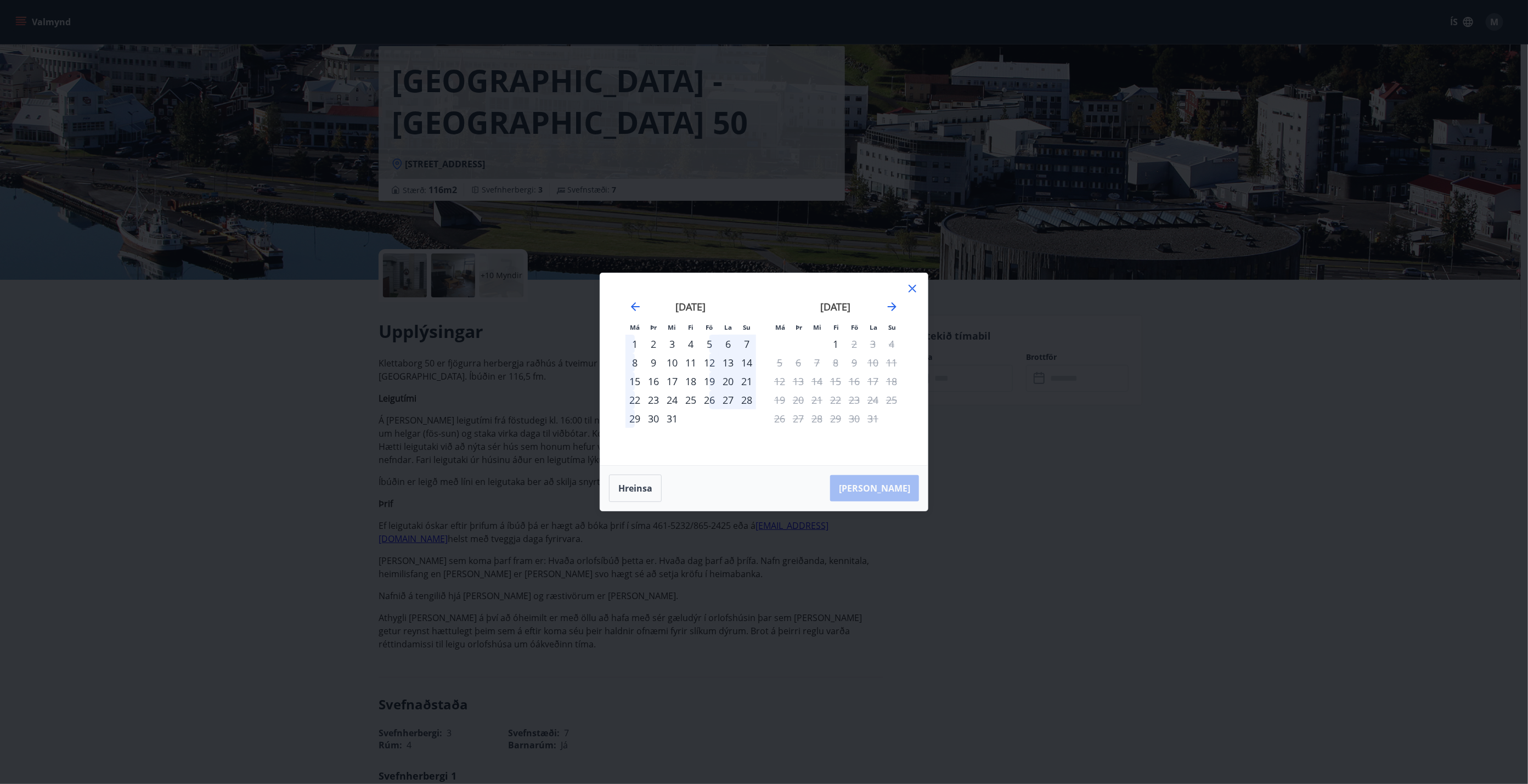
click at [708, 398] on div "26" at bounding box center [709, 400] width 18 height 18
click at [762, 287] on icon at bounding box center [912, 288] width 8 height 8
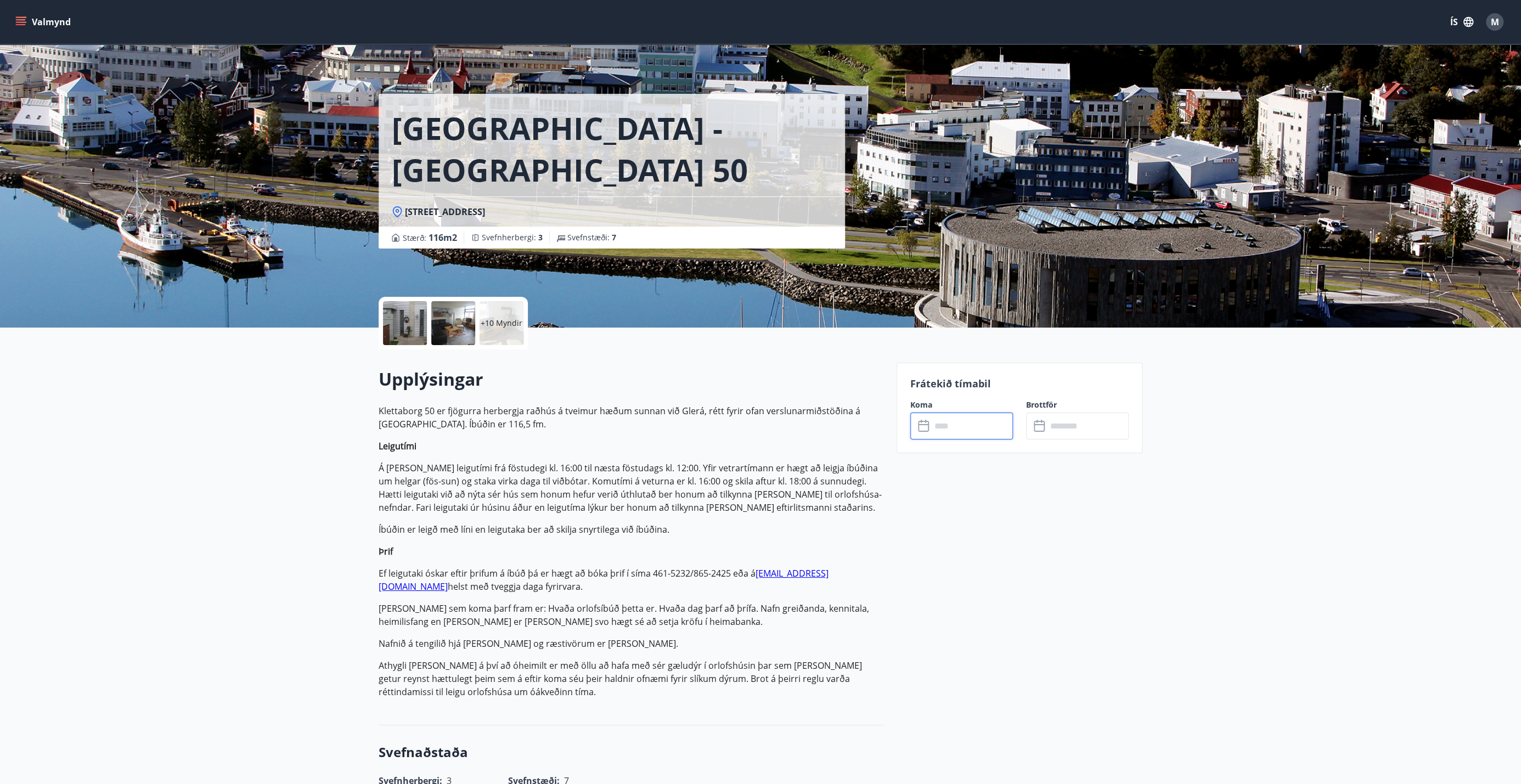
scroll to position [0, 0]
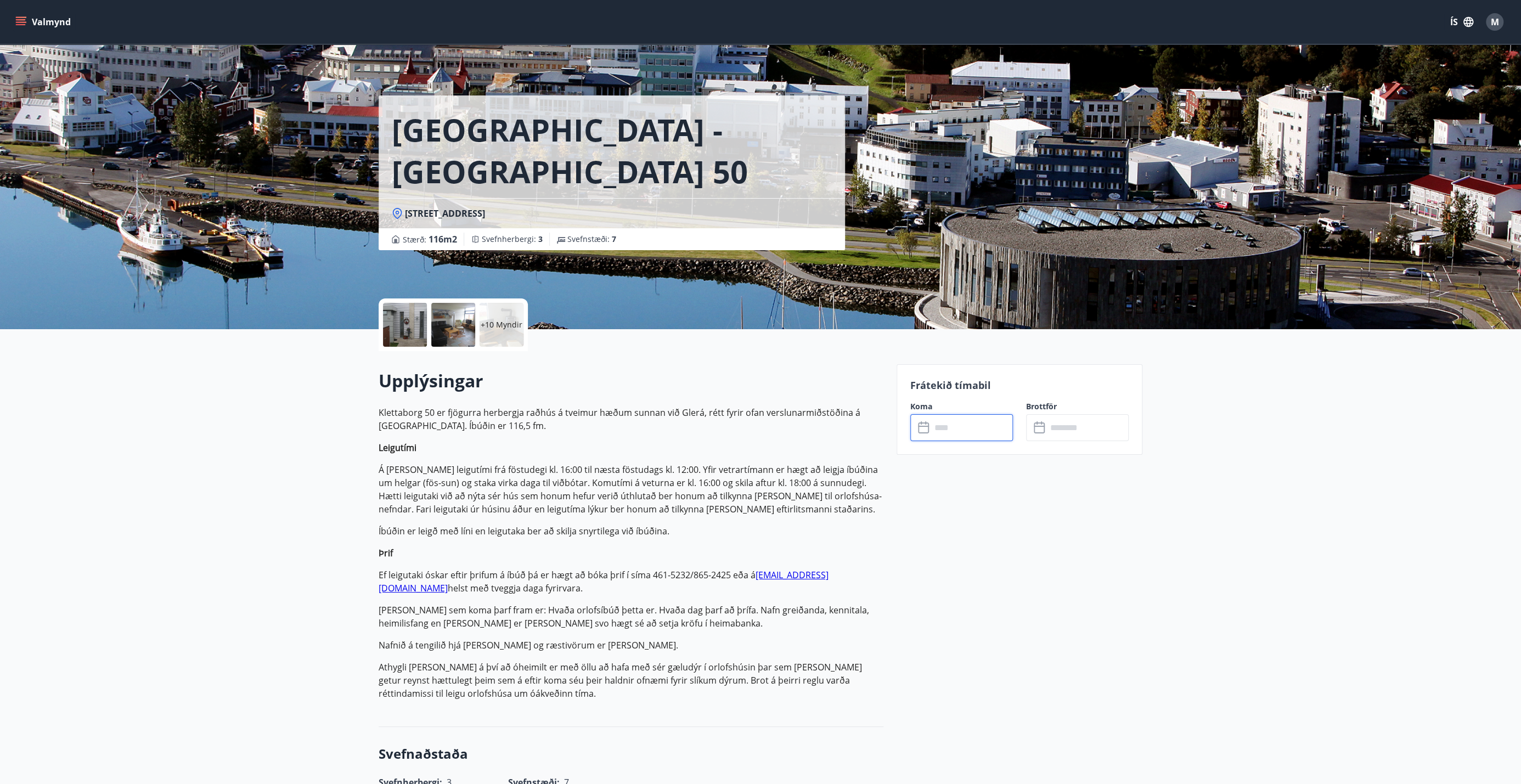
click at [762, 427] on input "text" at bounding box center [972, 427] width 82 height 27
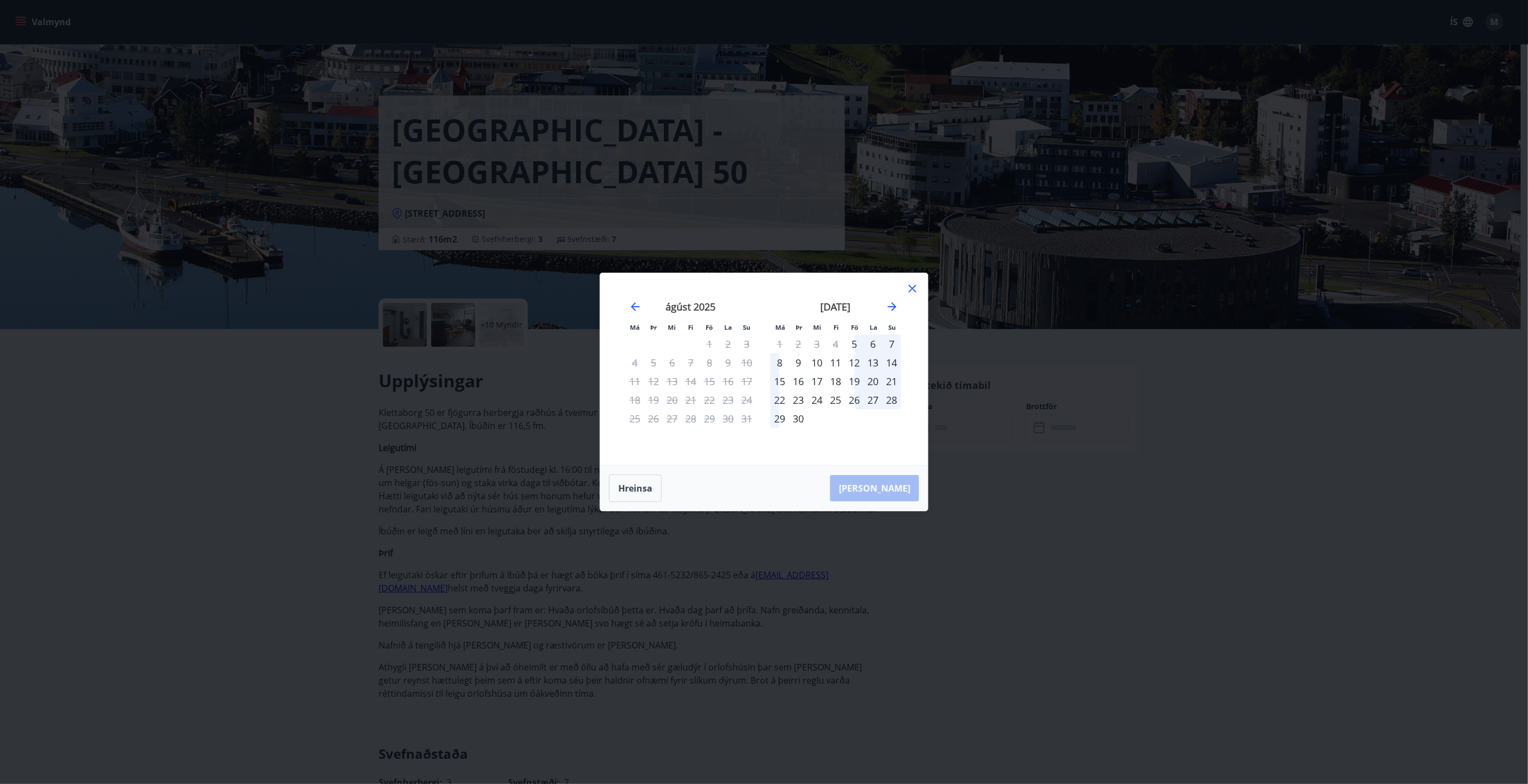
click at [762, 307] on div "[DATE]" at bounding box center [836, 310] width 130 height 48
click at [762, 304] on icon "Move forward to switch to the next month." at bounding box center [892, 307] width 13 height 13
click at [762, 304] on icon "Move forward to switch to the next month." at bounding box center [892, 307] width 13 height 13
click at [762, 307] on div "nóvember 2025" at bounding box center [836, 310] width 130 height 48
click at [762, 308] on icon "Move forward to switch to the next month." at bounding box center [892, 307] width 9 height 9
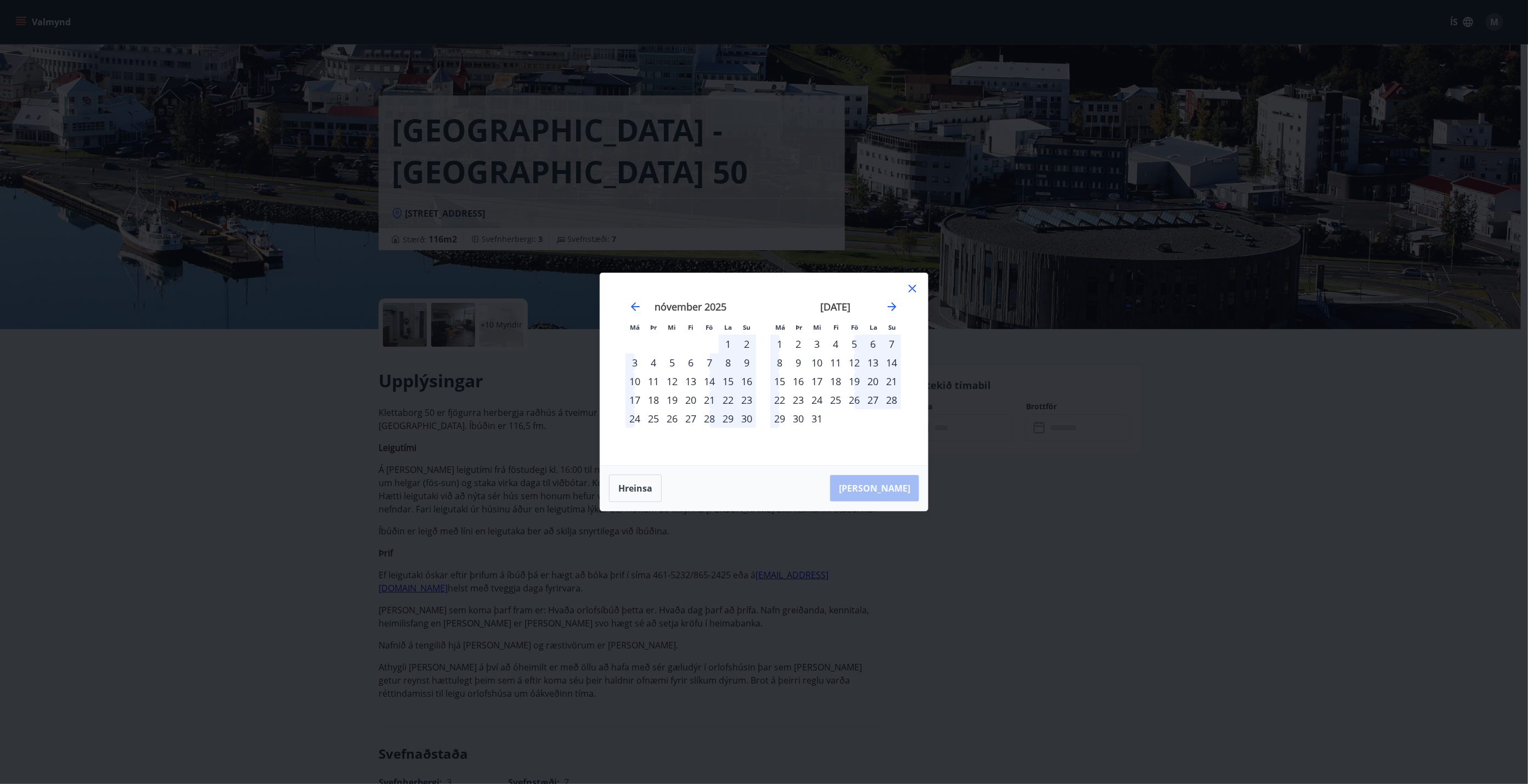
click at [762, 289] on icon at bounding box center [912, 288] width 13 height 13
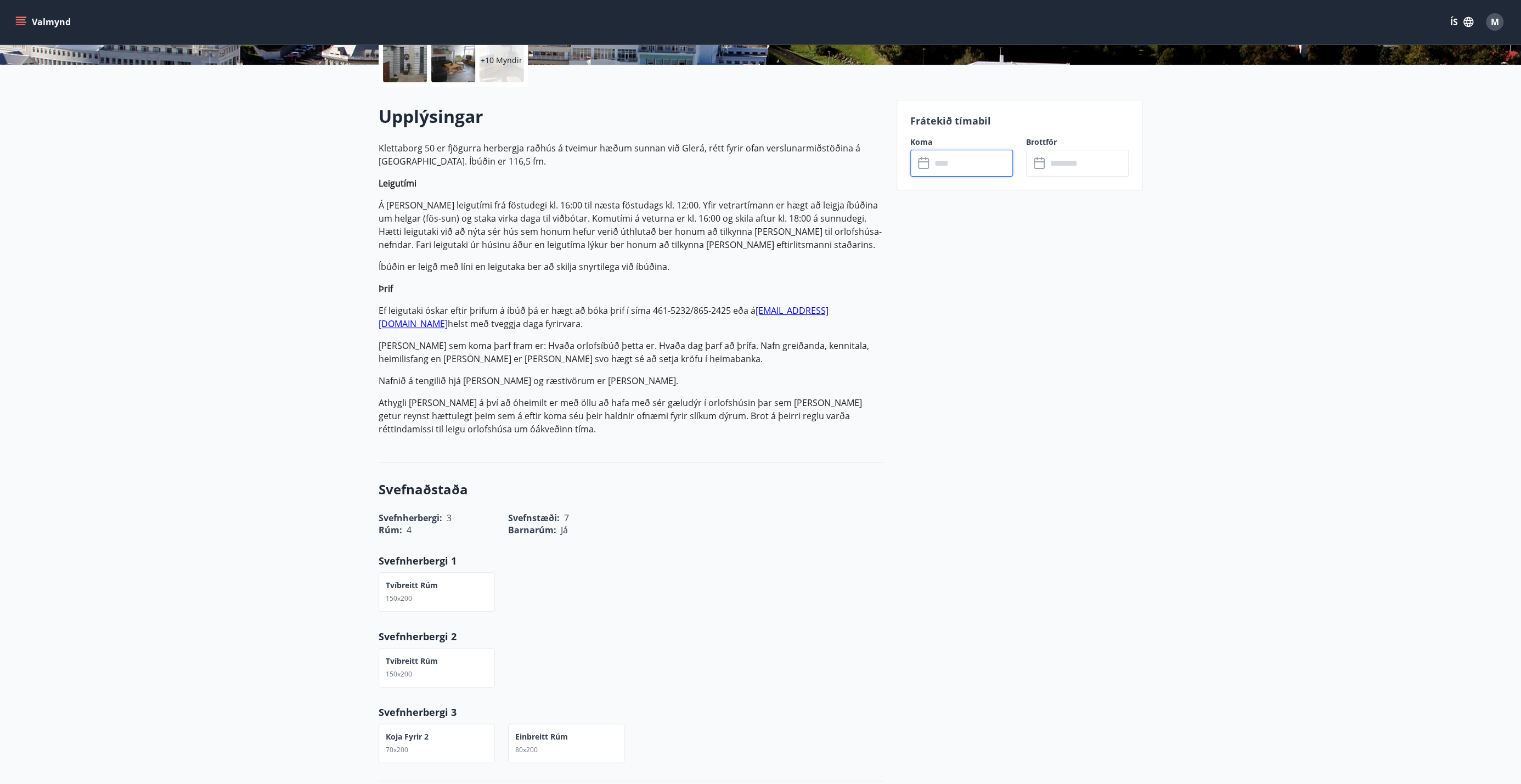
scroll to position [249, 0]
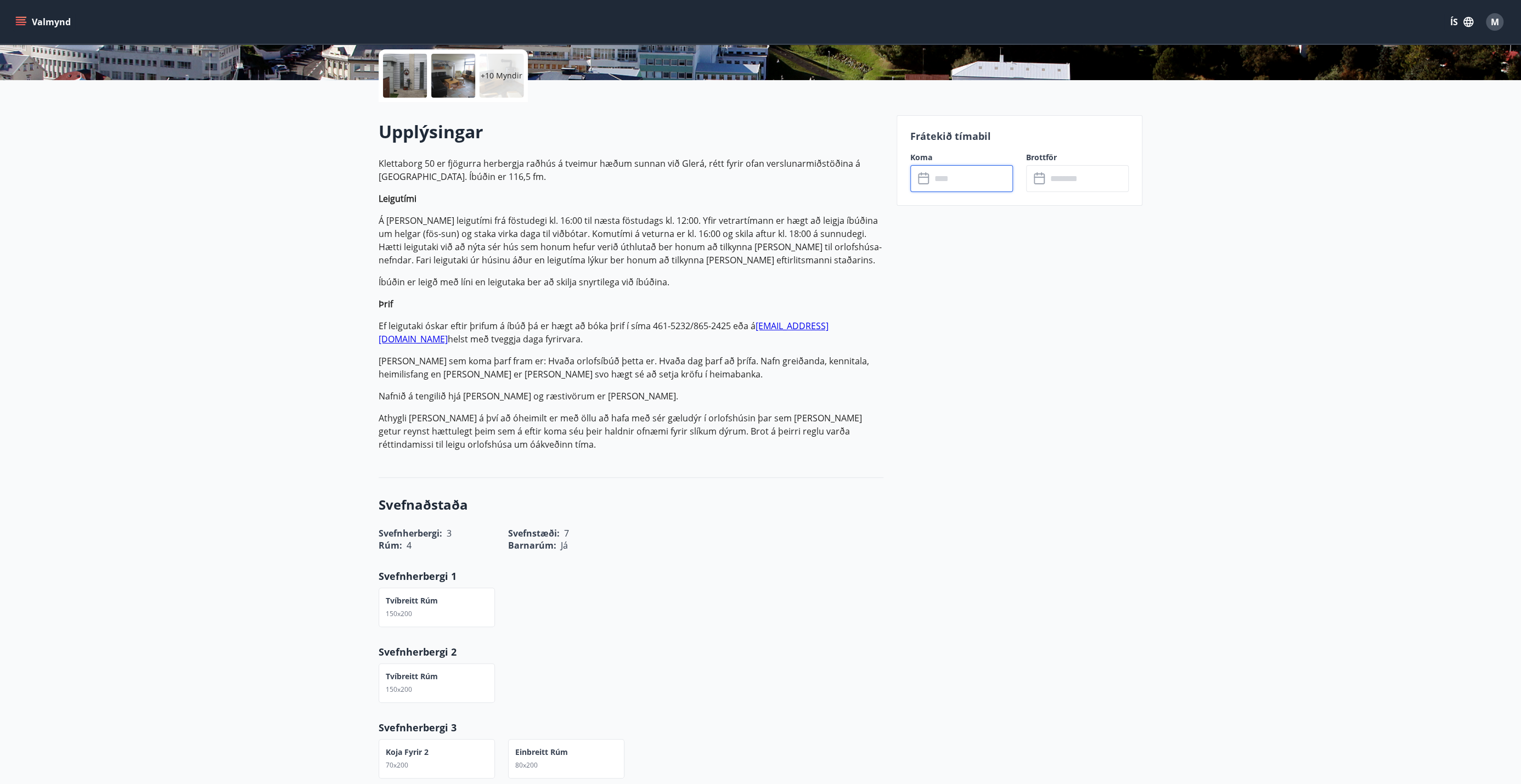
click at [762, 180] on input "text" at bounding box center [972, 178] width 82 height 27
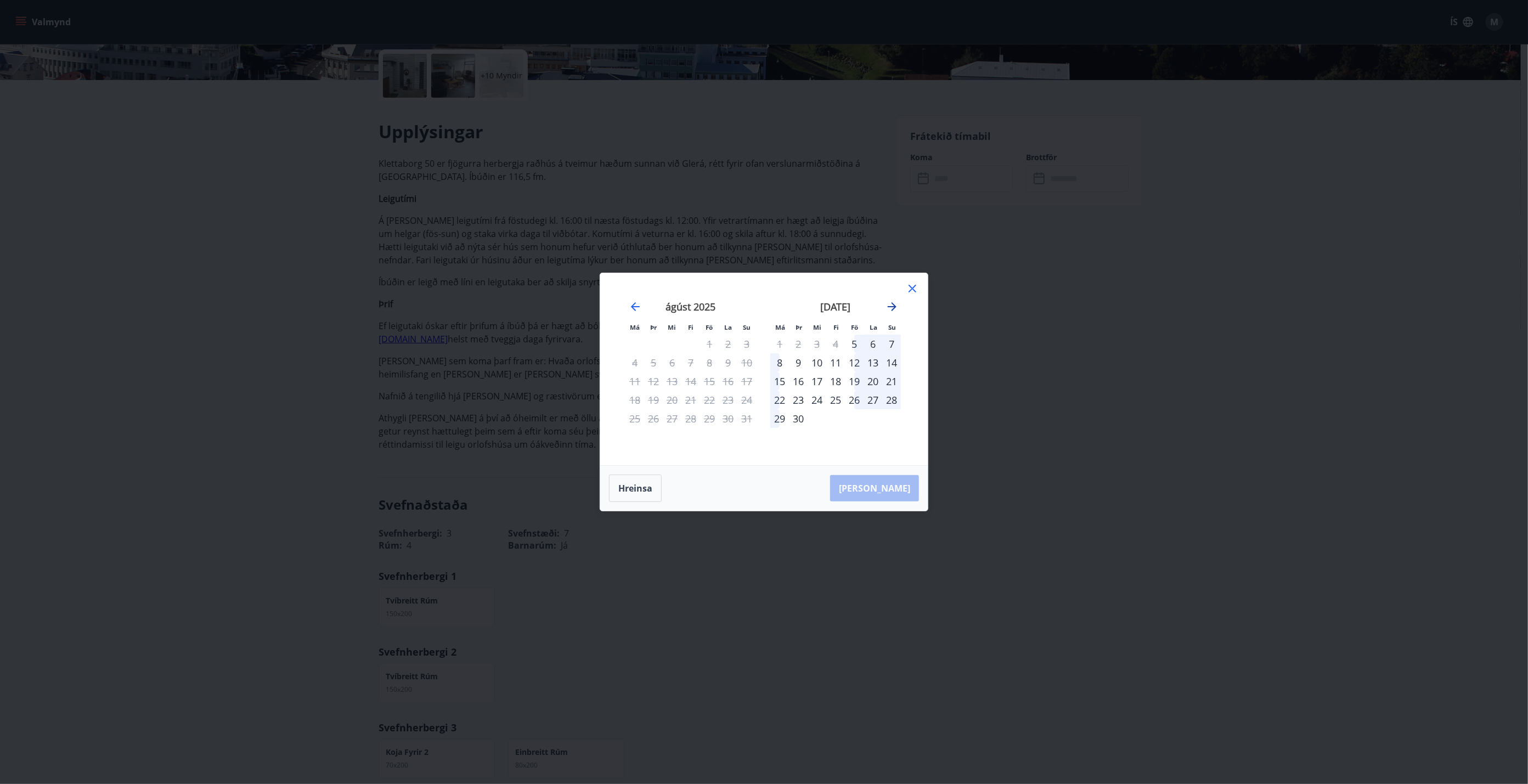
click at [762, 309] on icon "Move forward to switch to the next month." at bounding box center [892, 307] width 13 height 13
click at [762, 399] on div "26" at bounding box center [854, 400] width 18 height 18
click at [762, 422] on div "29" at bounding box center [779, 418] width 18 height 18
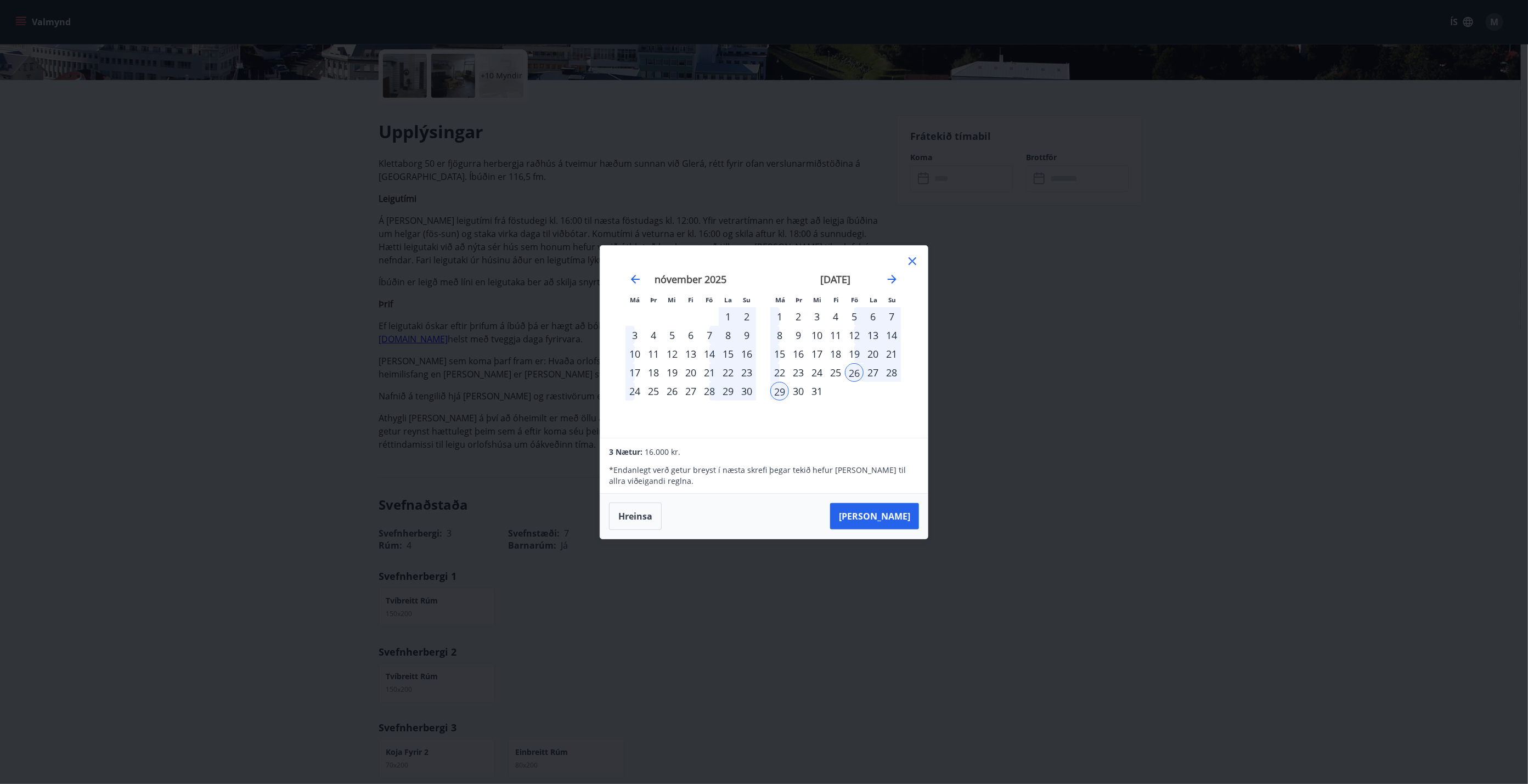
click at [762, 371] on div "26" at bounding box center [854, 372] width 18 height 18
click at [762, 281] on icon "Move forward to switch to the next month." at bounding box center [892, 279] width 13 height 13
click at [636, 278] on icon "Move backward to switch to the previous month." at bounding box center [635, 279] width 13 height 13
click at [762, 445] on button "[PERSON_NAME]" at bounding box center [874, 516] width 89 height 26
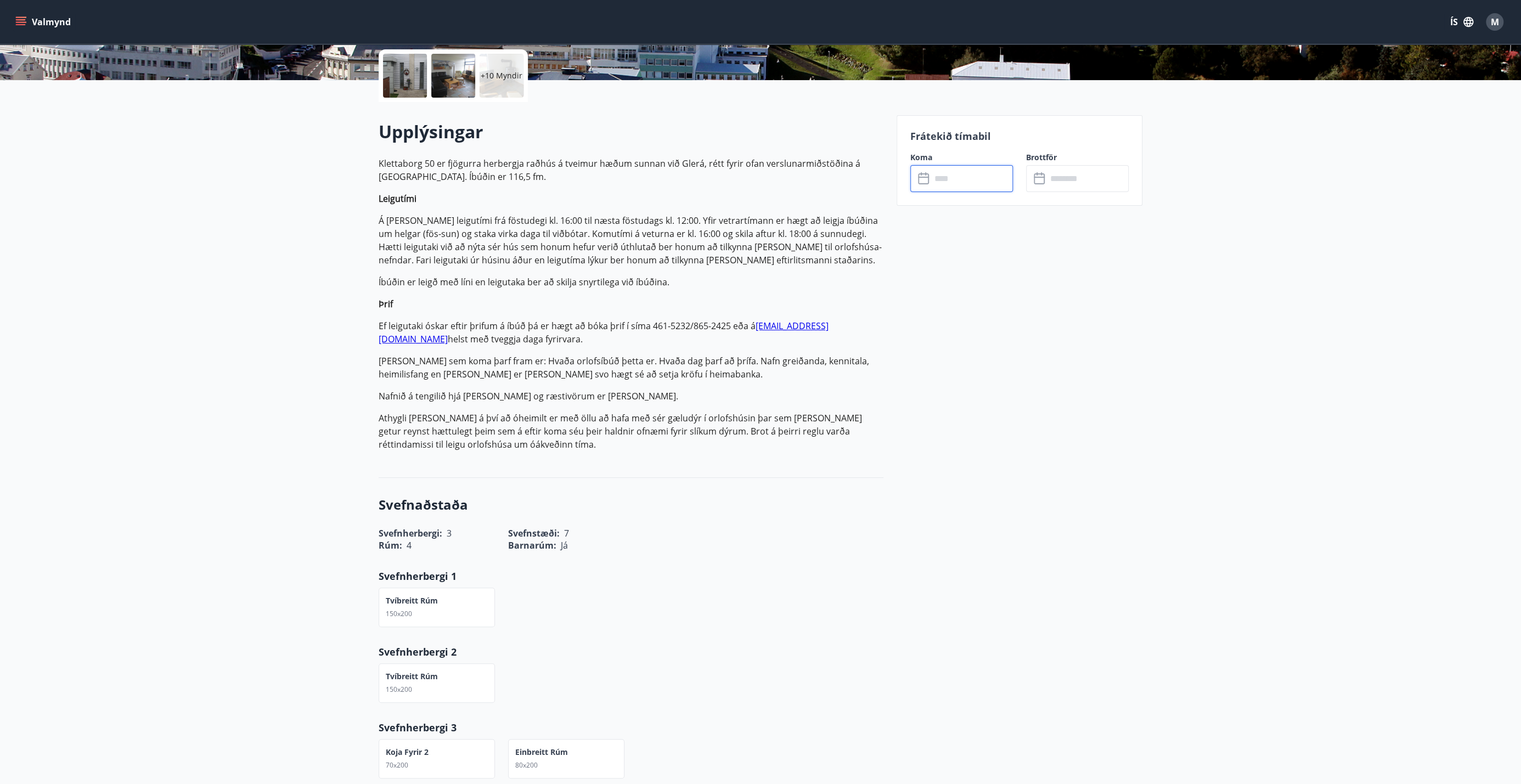
type input "******"
click at [762, 277] on button "Greiða" at bounding box center [1077, 279] width 103 height 26
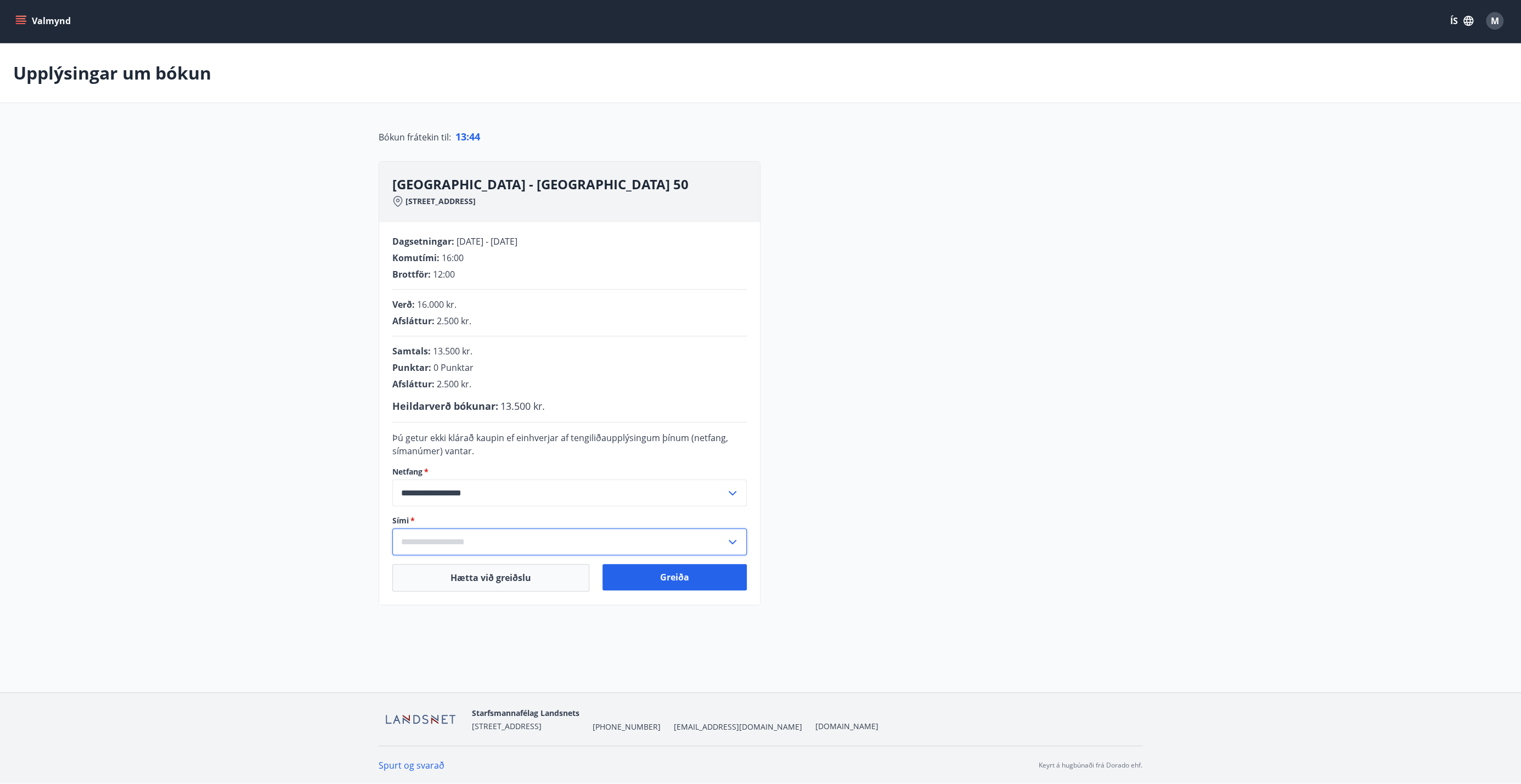
click at [418, 445] on input "text" at bounding box center [559, 541] width 333 height 27
click at [436, 445] on li "Skrá nýtt símanúmer" at bounding box center [569, 565] width 354 height 20
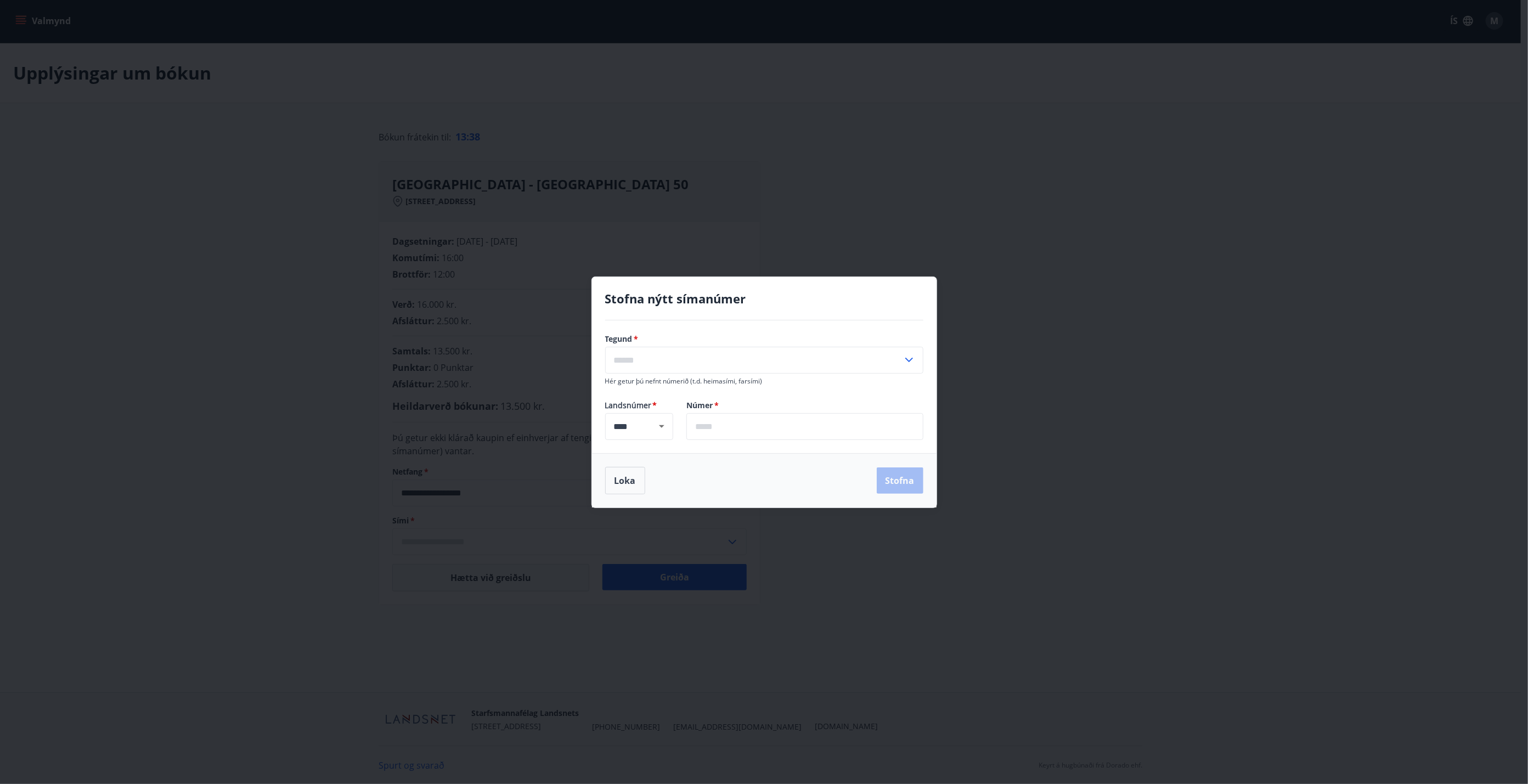
click at [660, 357] on input "text" at bounding box center [753, 360] width 297 height 27
click at [643, 383] on li "Farsími" at bounding box center [764, 383] width 317 height 20
type input "*******"
click at [705, 424] on input "text" at bounding box center [805, 426] width 237 height 27
type input "*******"
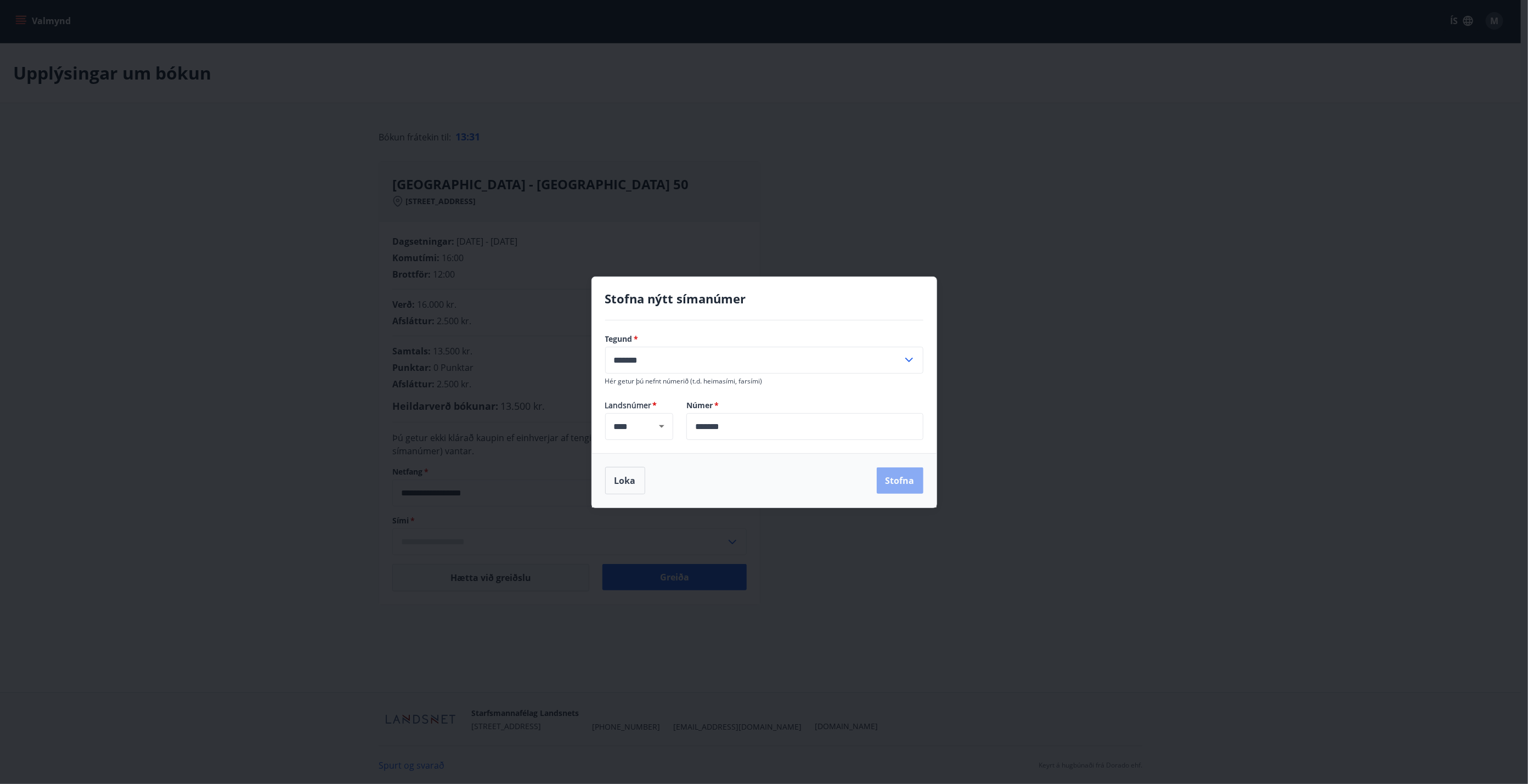
click at [762, 445] on button "Stofna" at bounding box center [900, 480] width 47 height 26
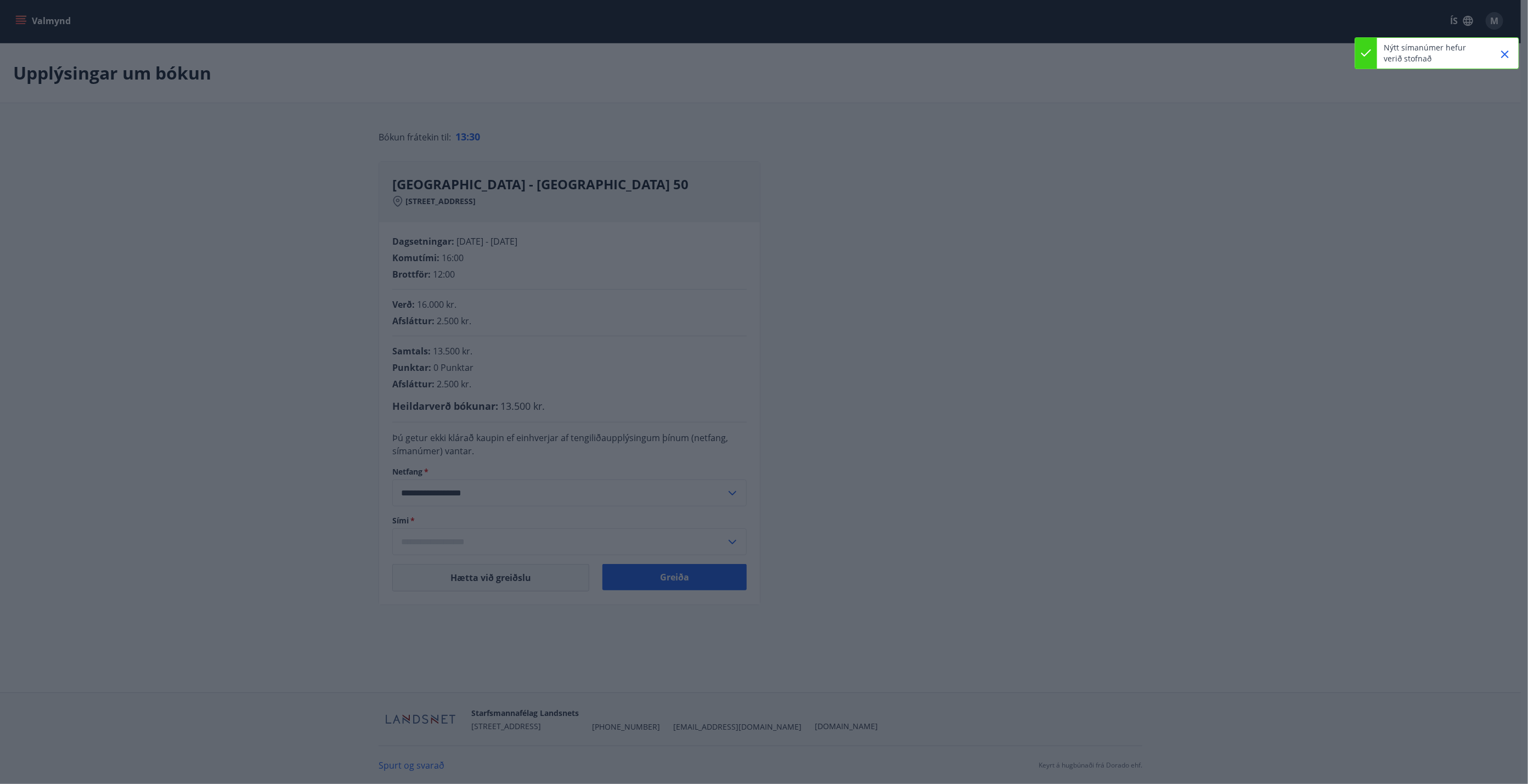
type input "**********"
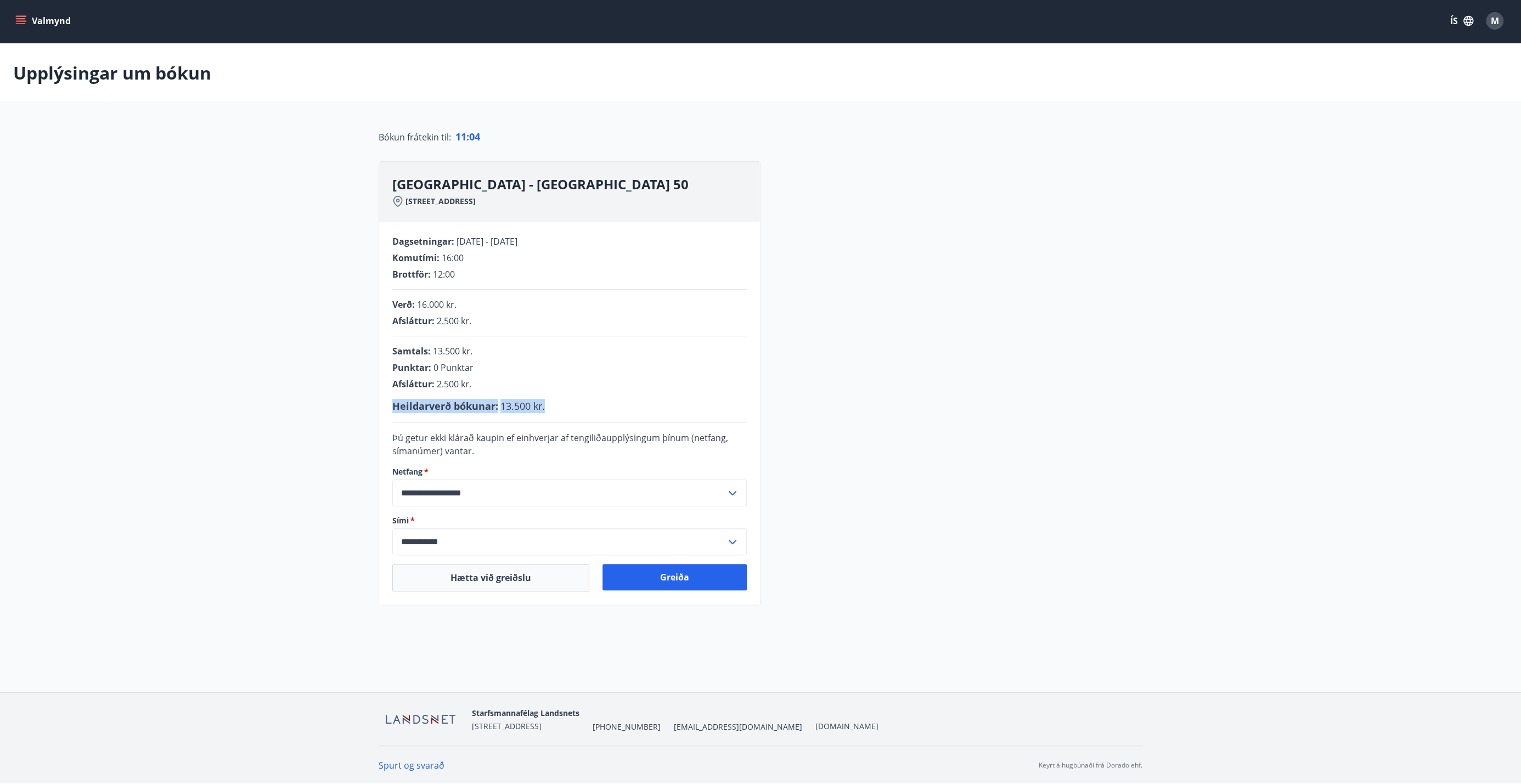
drag, startPoint x: 547, startPoint y: 406, endPoint x: 392, endPoint y: 406, distance: 155.0
click at [392, 406] on div "Heildarverð bókunar : 13.500 kr." at bounding box center [569, 406] width 355 height 14
click at [494, 403] on span "[PERSON_NAME] bókunar :" at bounding box center [445, 406] width 106 height 13
drag, startPoint x: 475, startPoint y: 323, endPoint x: 435, endPoint y: 326, distance: 40.1
click at [435, 326] on div "Afsláttur : 2.500 kr." at bounding box center [569, 321] width 355 height 12
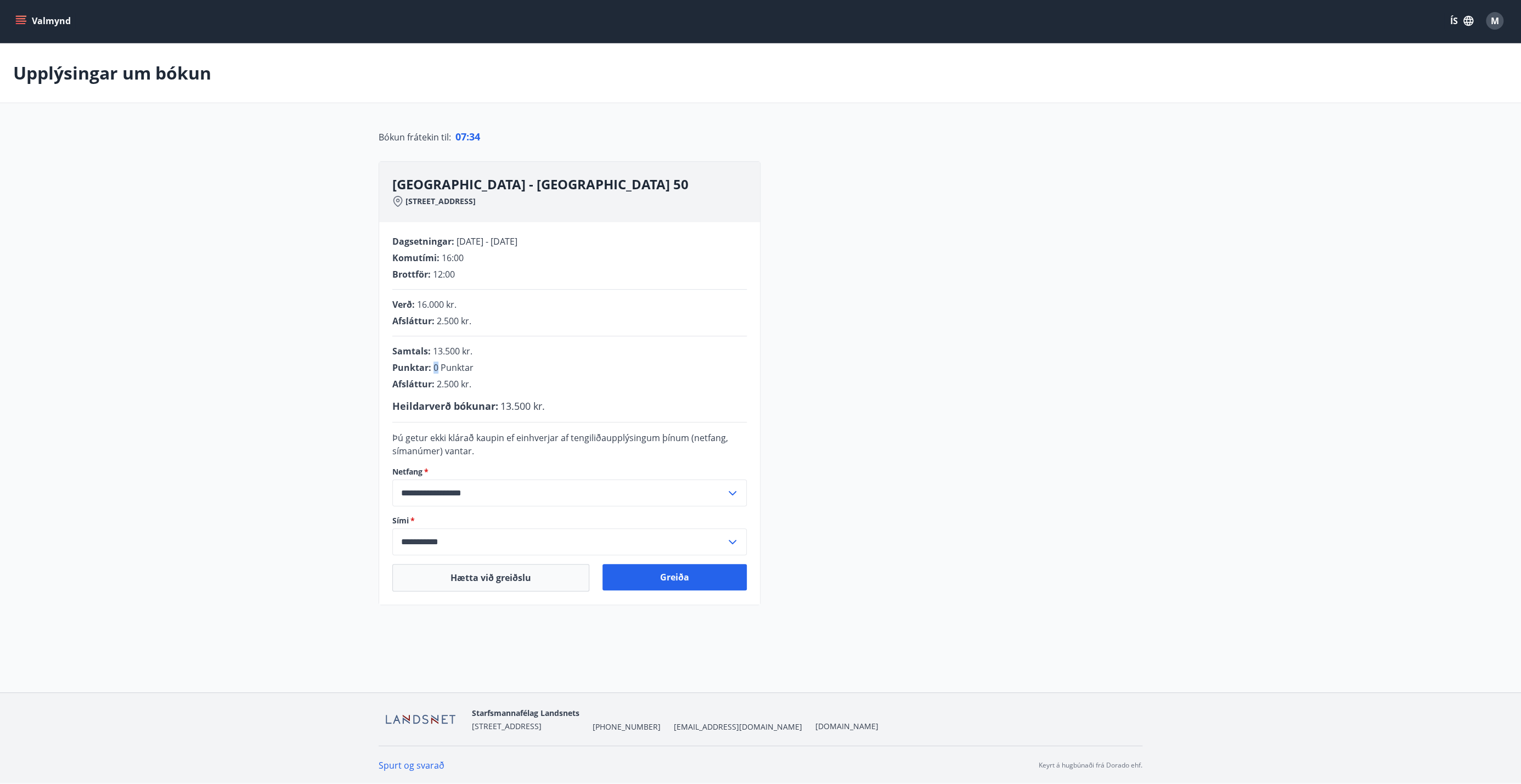
drag, startPoint x: 437, startPoint y: 368, endPoint x: 431, endPoint y: 369, distance: 6.1
click at [431, 369] on div "Punktar : 0 Punktar" at bounding box center [569, 368] width 355 height 12
click at [680, 445] on button "Greiða" at bounding box center [674, 577] width 144 height 26
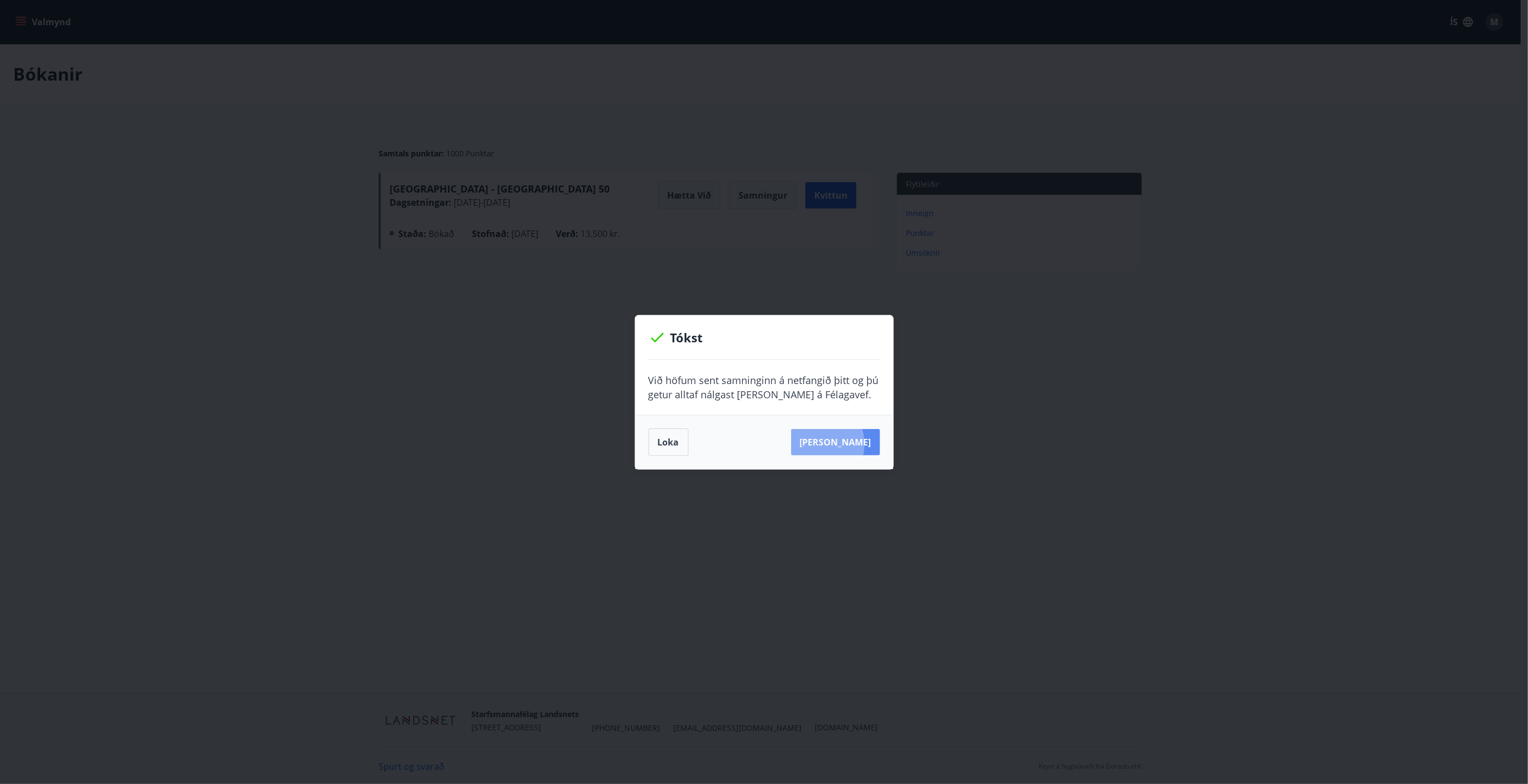
click at [762, 444] on button "[PERSON_NAME]" at bounding box center [836, 442] width 89 height 26
click at [664, 442] on button "Loka" at bounding box center [668, 442] width 40 height 27
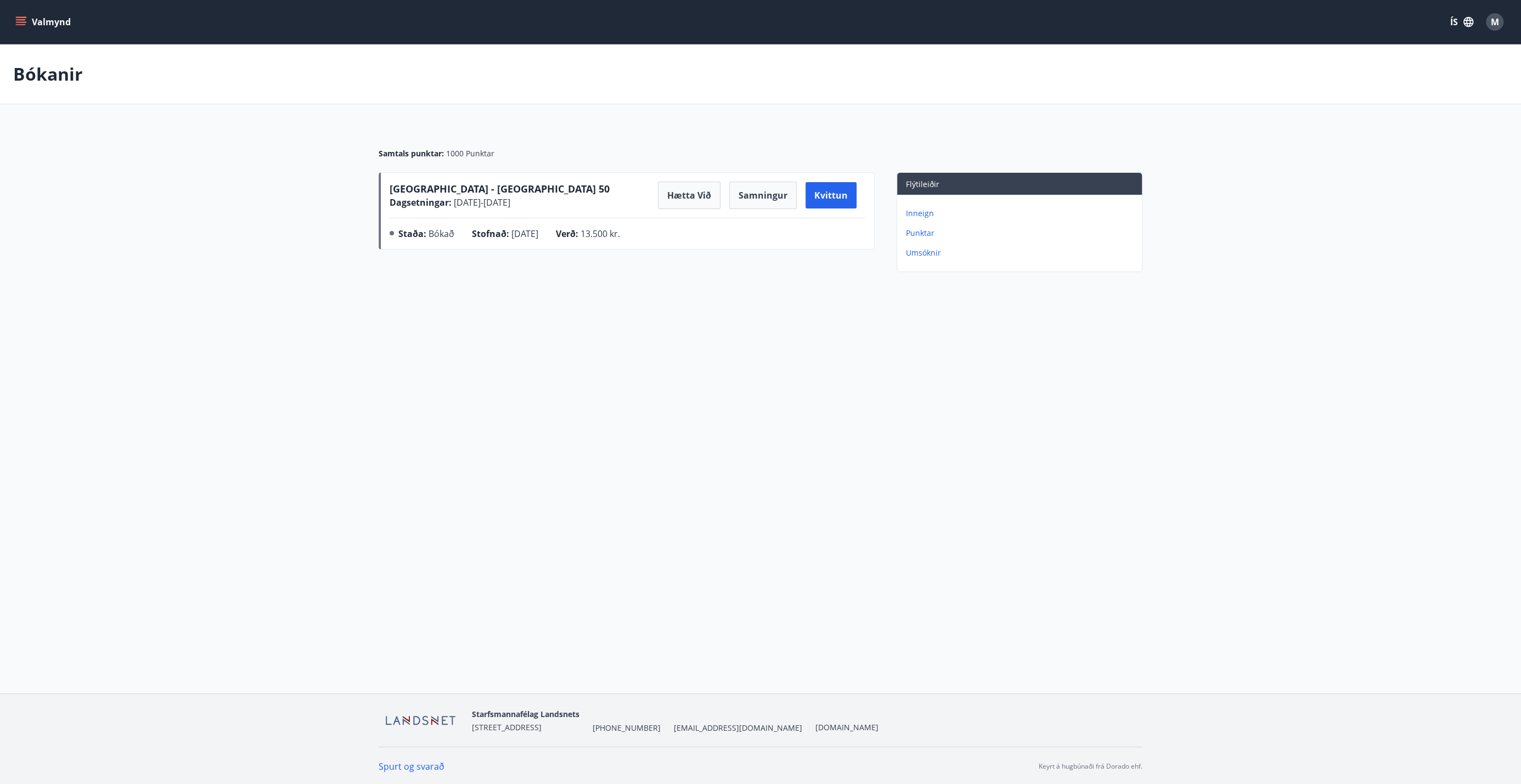
click at [762, 252] on p "Umsóknir" at bounding box center [1022, 253] width 231 height 11
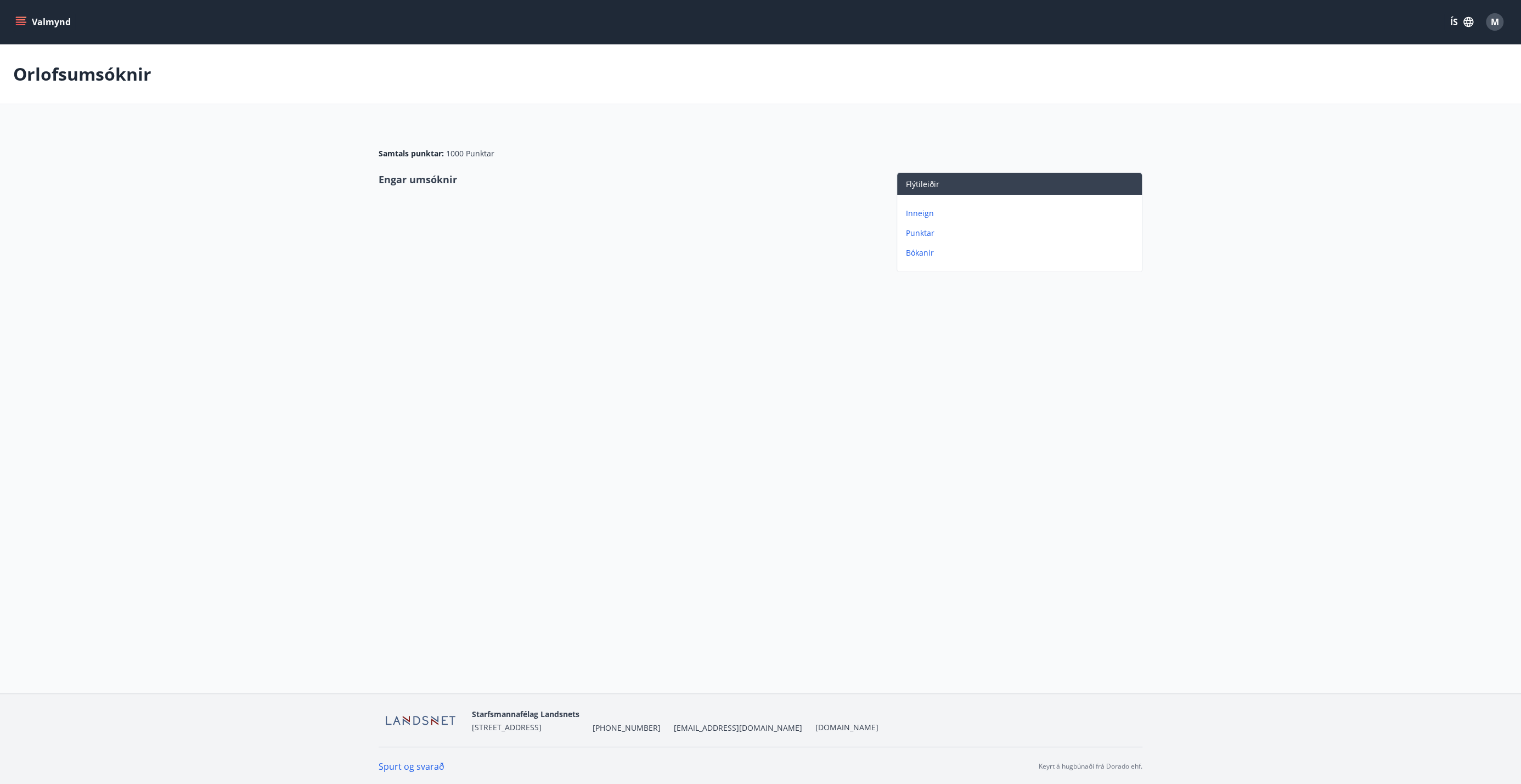
click at [47, 18] on button "Valmynd" at bounding box center [44, 21] width 62 height 20
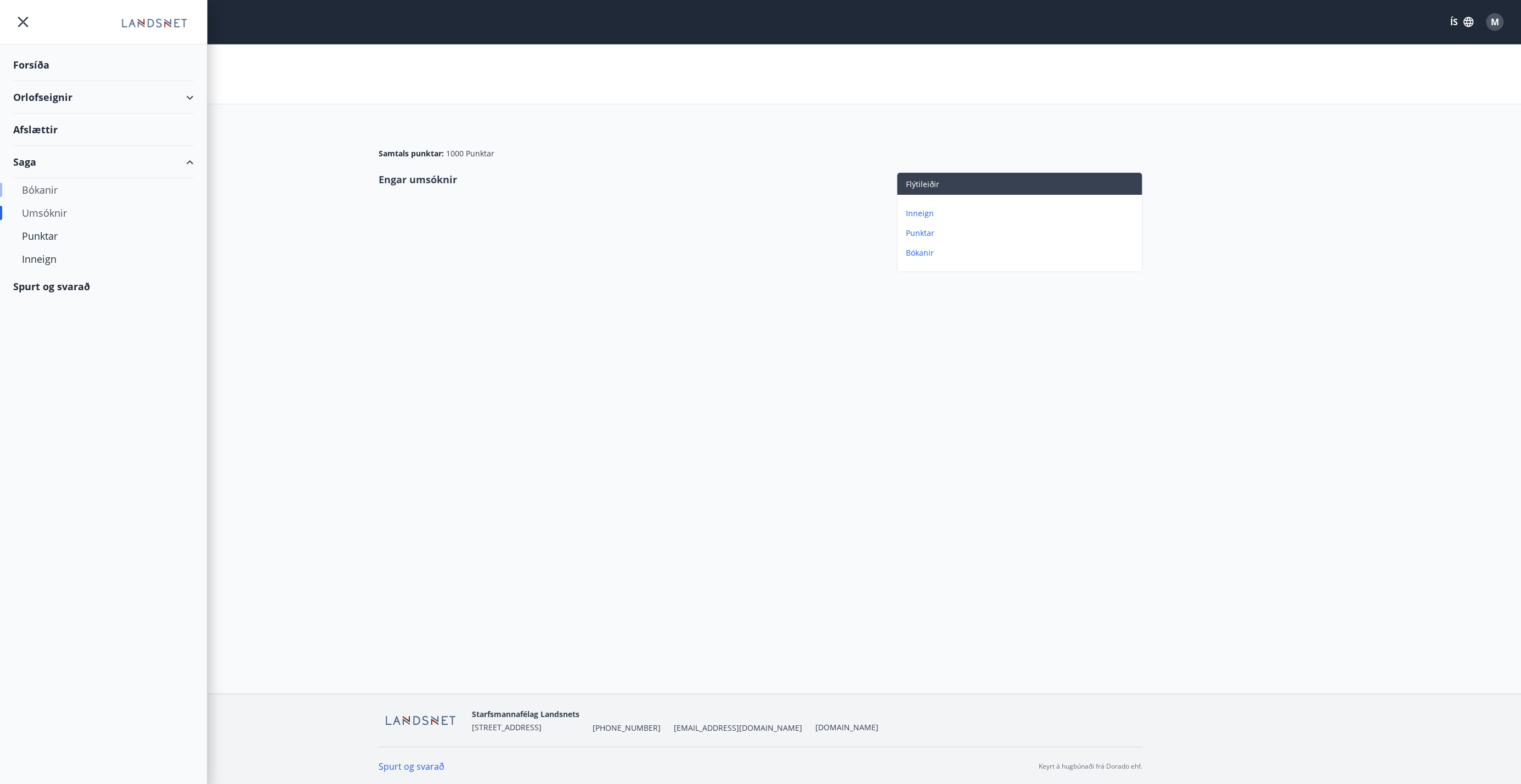
click at [42, 192] on div "Bókanir" at bounding box center [103, 190] width 163 height 23
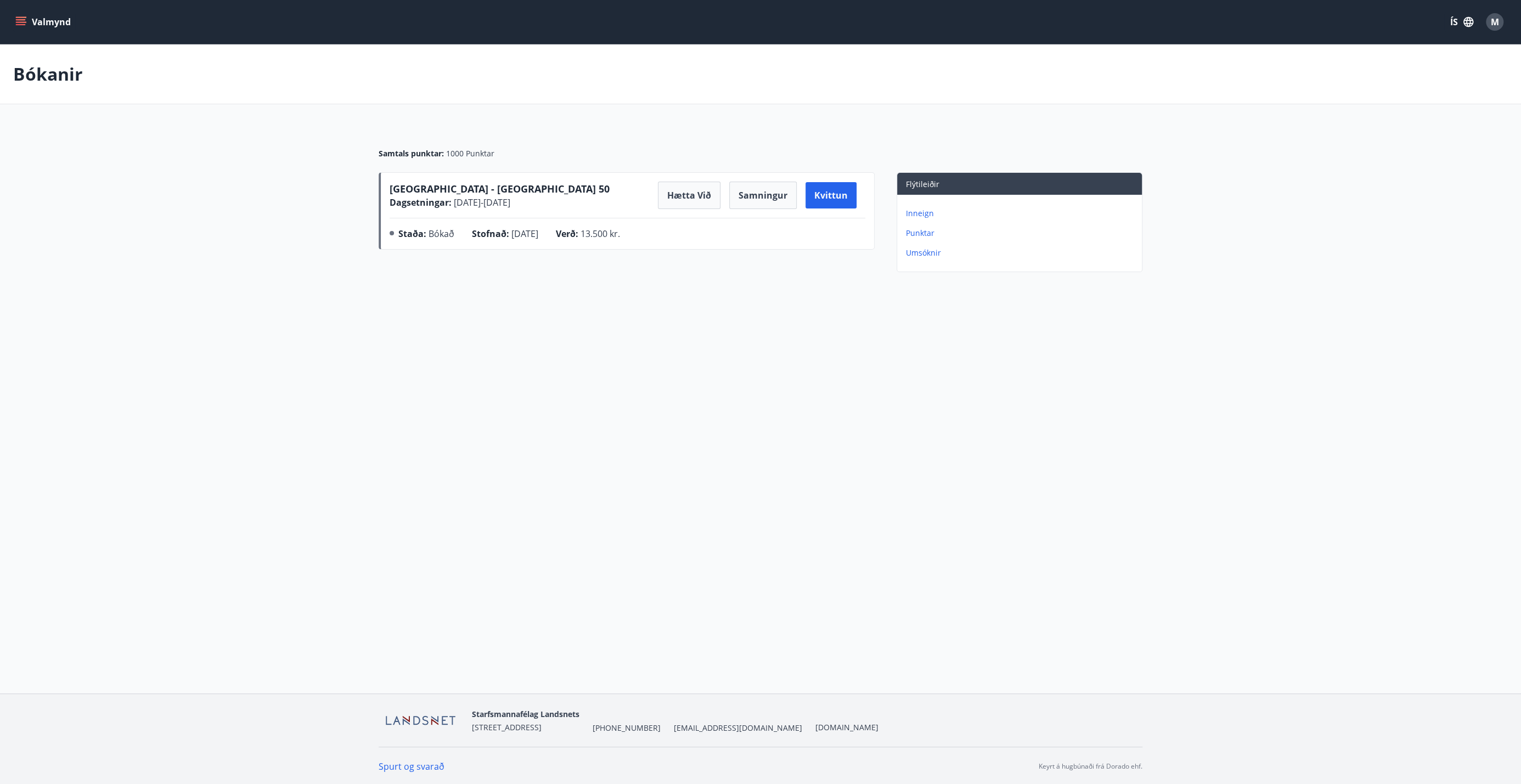
click at [23, 25] on icon "menu" at bounding box center [21, 25] width 10 height 1
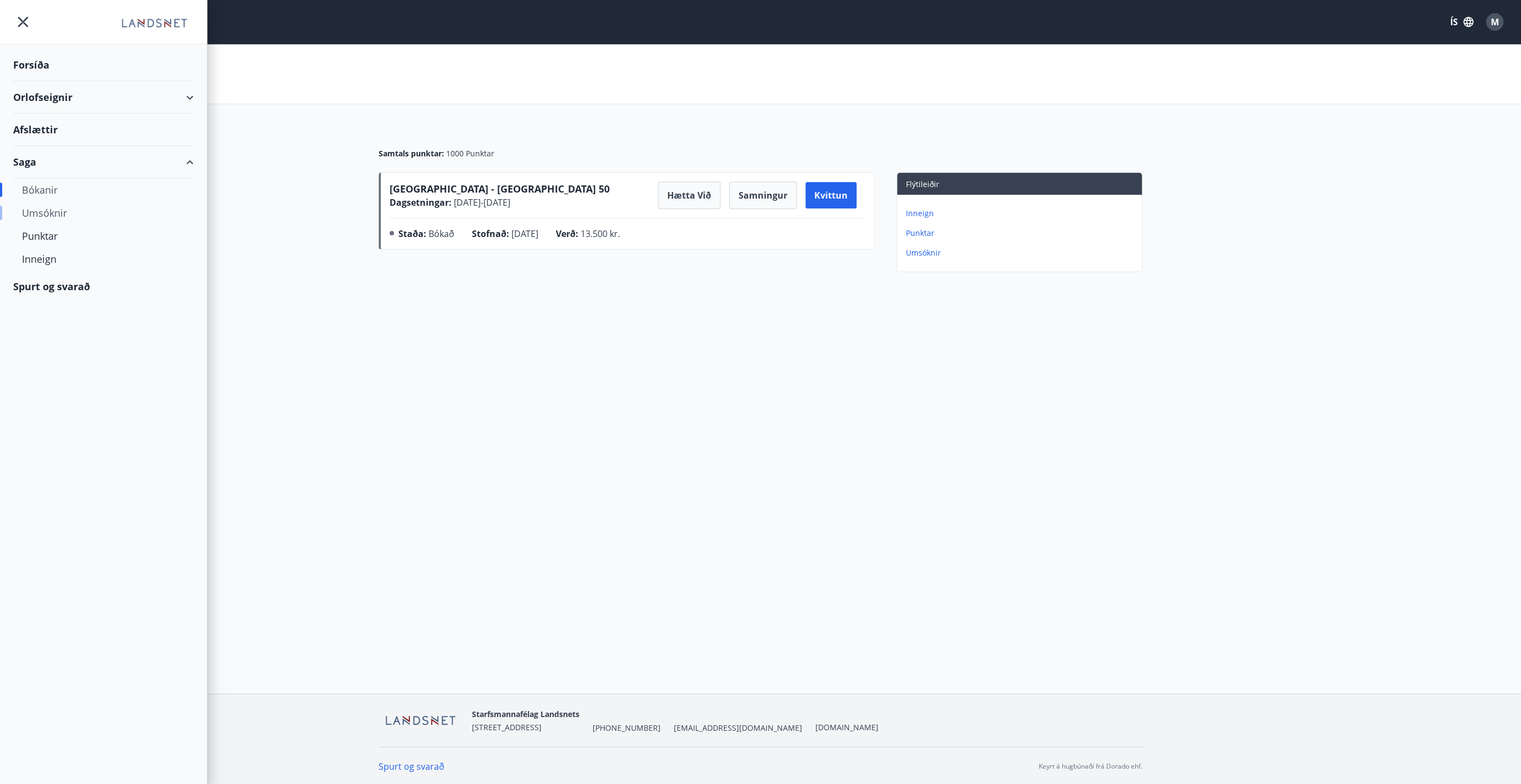
click at [36, 213] on div "Umsóknir" at bounding box center [103, 212] width 163 height 23
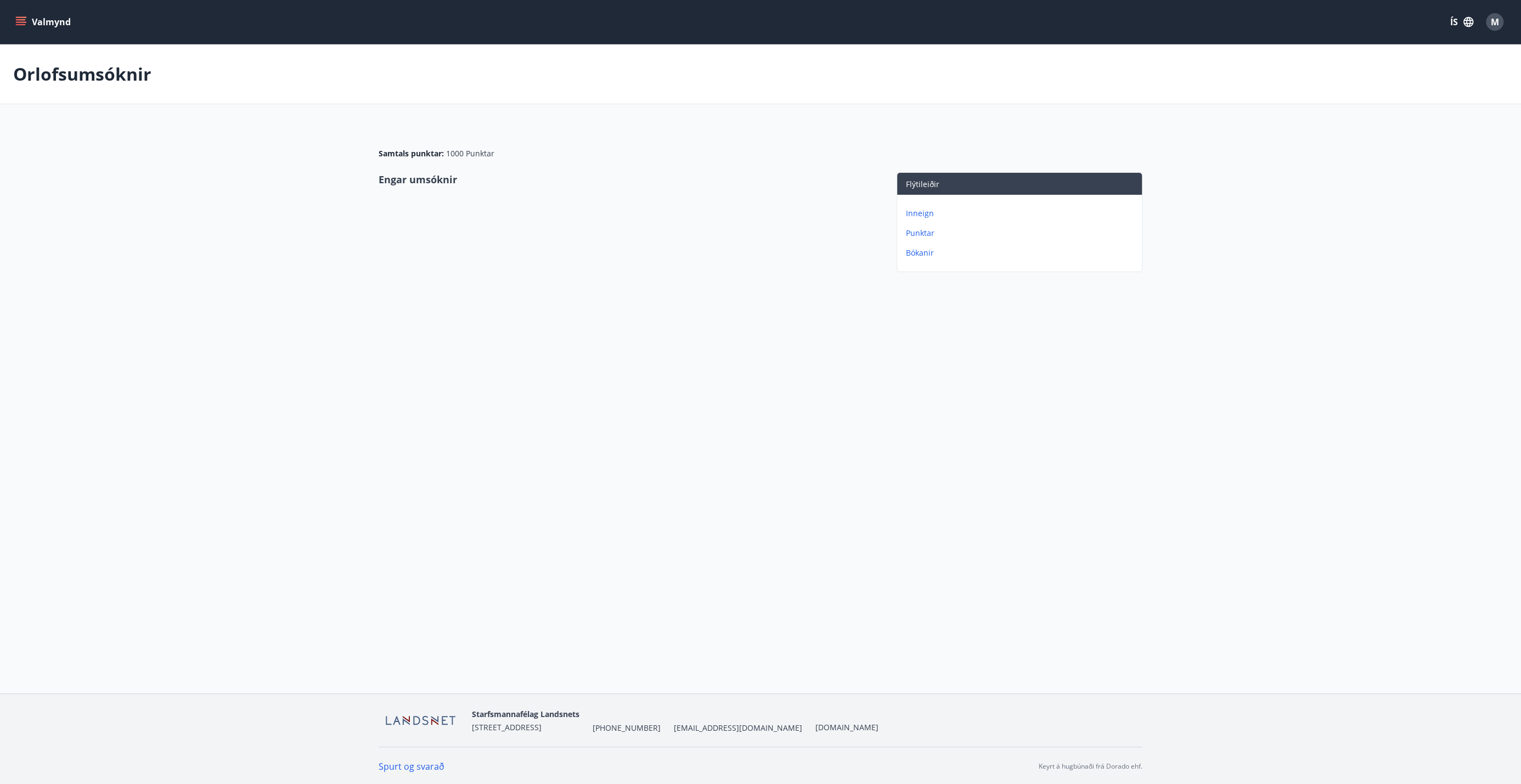
click at [26, 22] on icon "menu" at bounding box center [22, 22] width 12 height 1
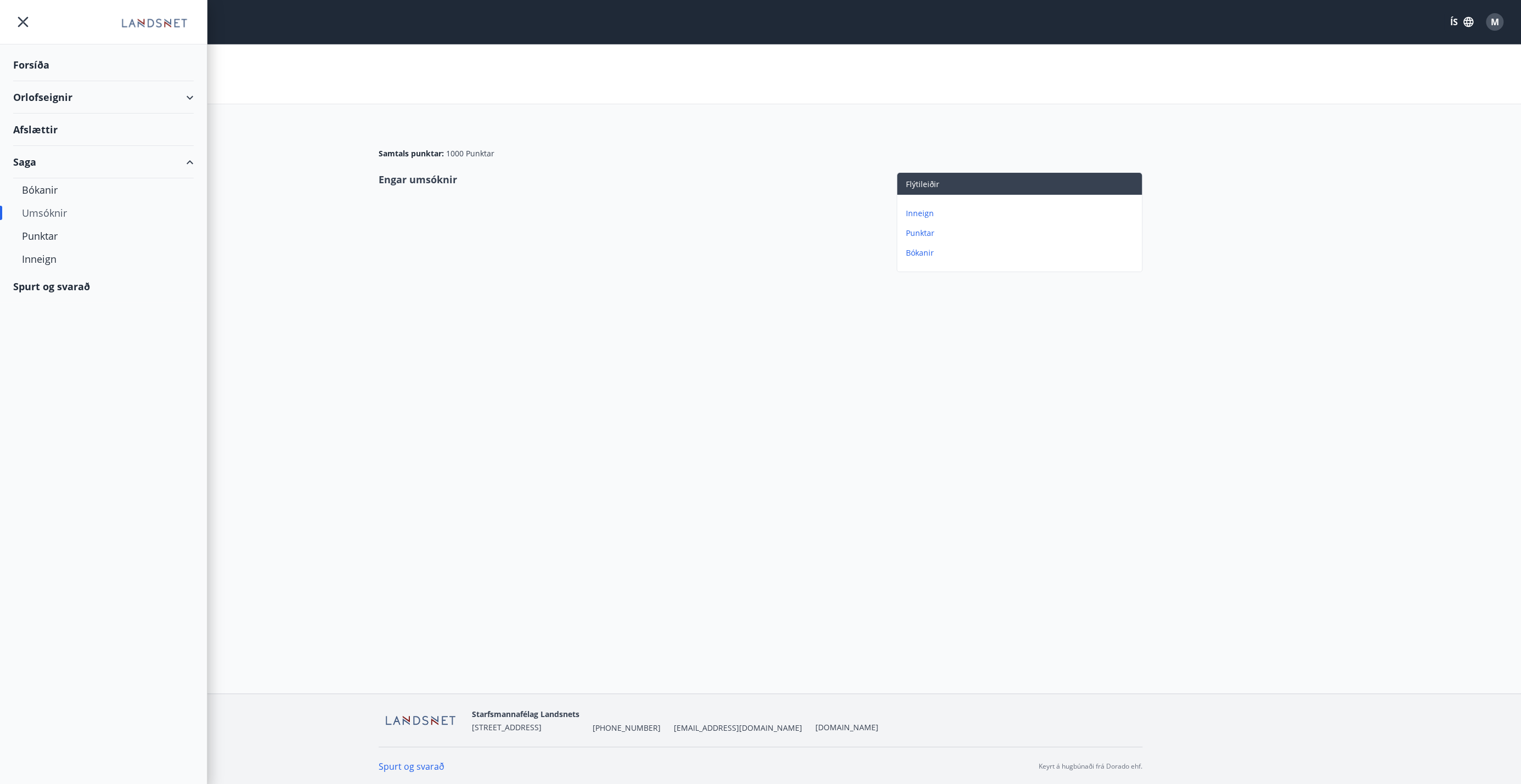
click at [49, 98] on div "Orlofseignir" at bounding box center [103, 97] width 180 height 33
click at [55, 120] on div "Framboð" at bounding box center [103, 125] width 163 height 23
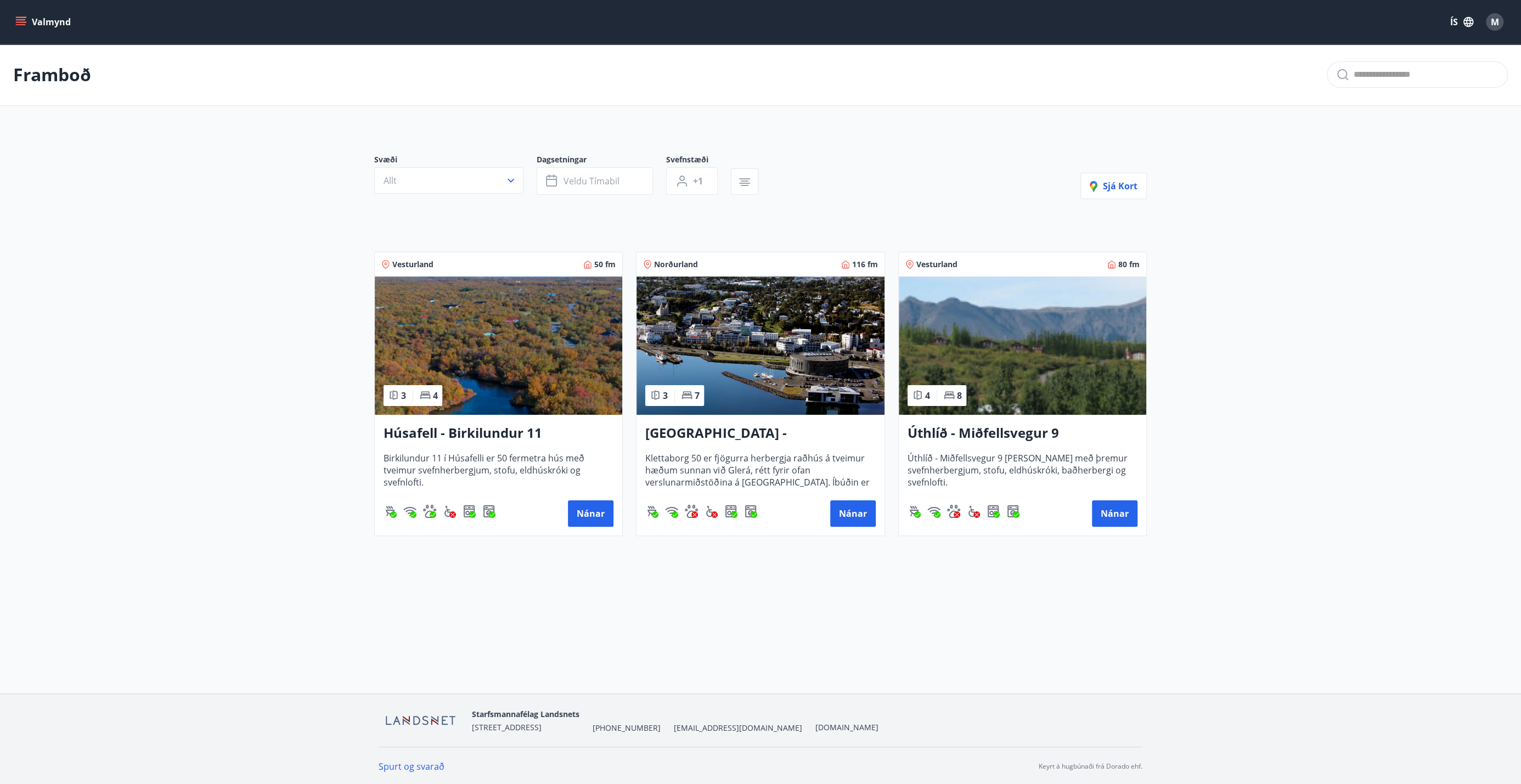
click at [484, 394] on img at bounding box center [498, 345] width 247 height 138
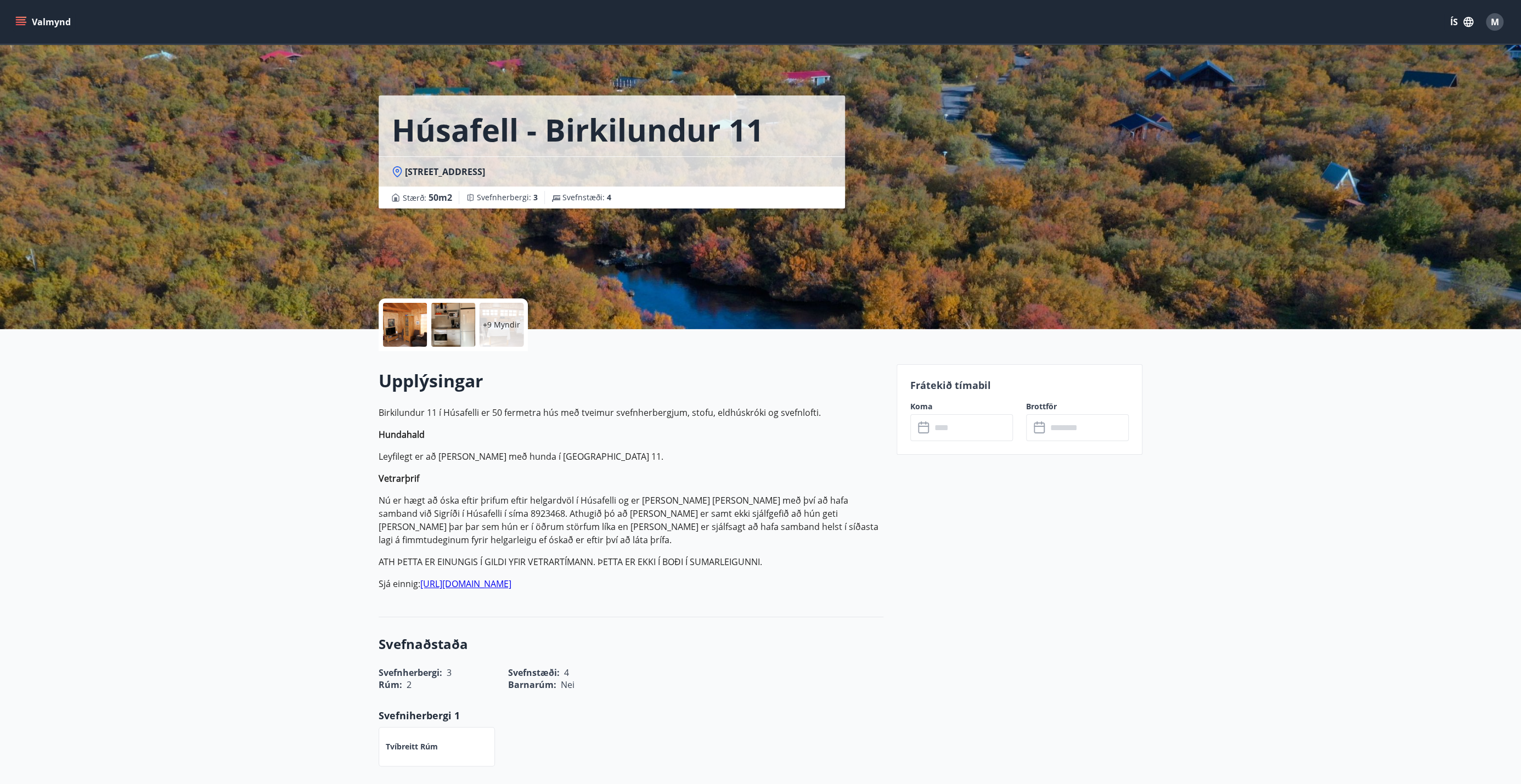
click at [411, 321] on div at bounding box center [405, 325] width 44 height 44
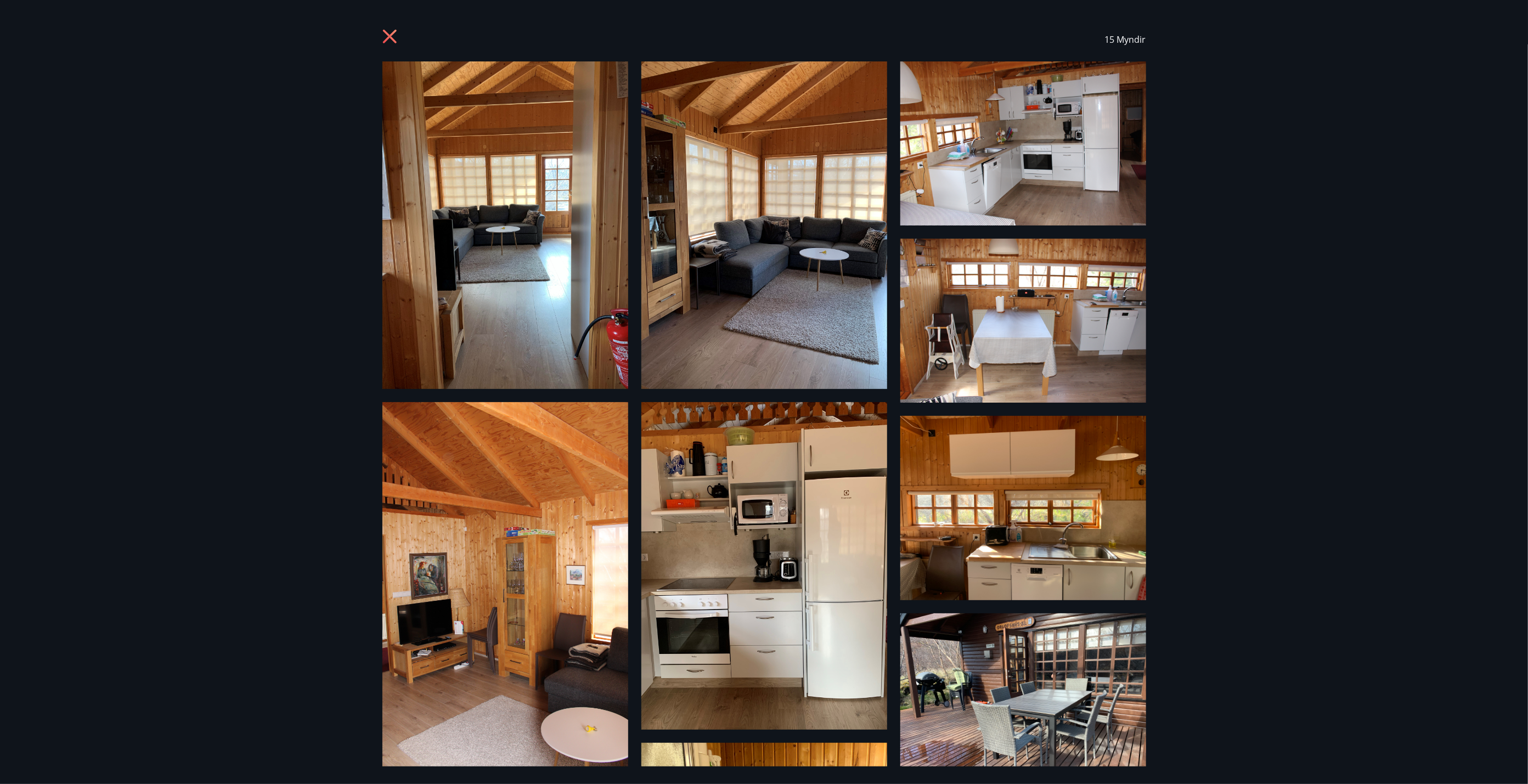
click at [379, 36] on div "15 Myndir" at bounding box center [764, 40] width 790 height 44
click at [391, 37] on icon at bounding box center [391, 38] width 18 height 18
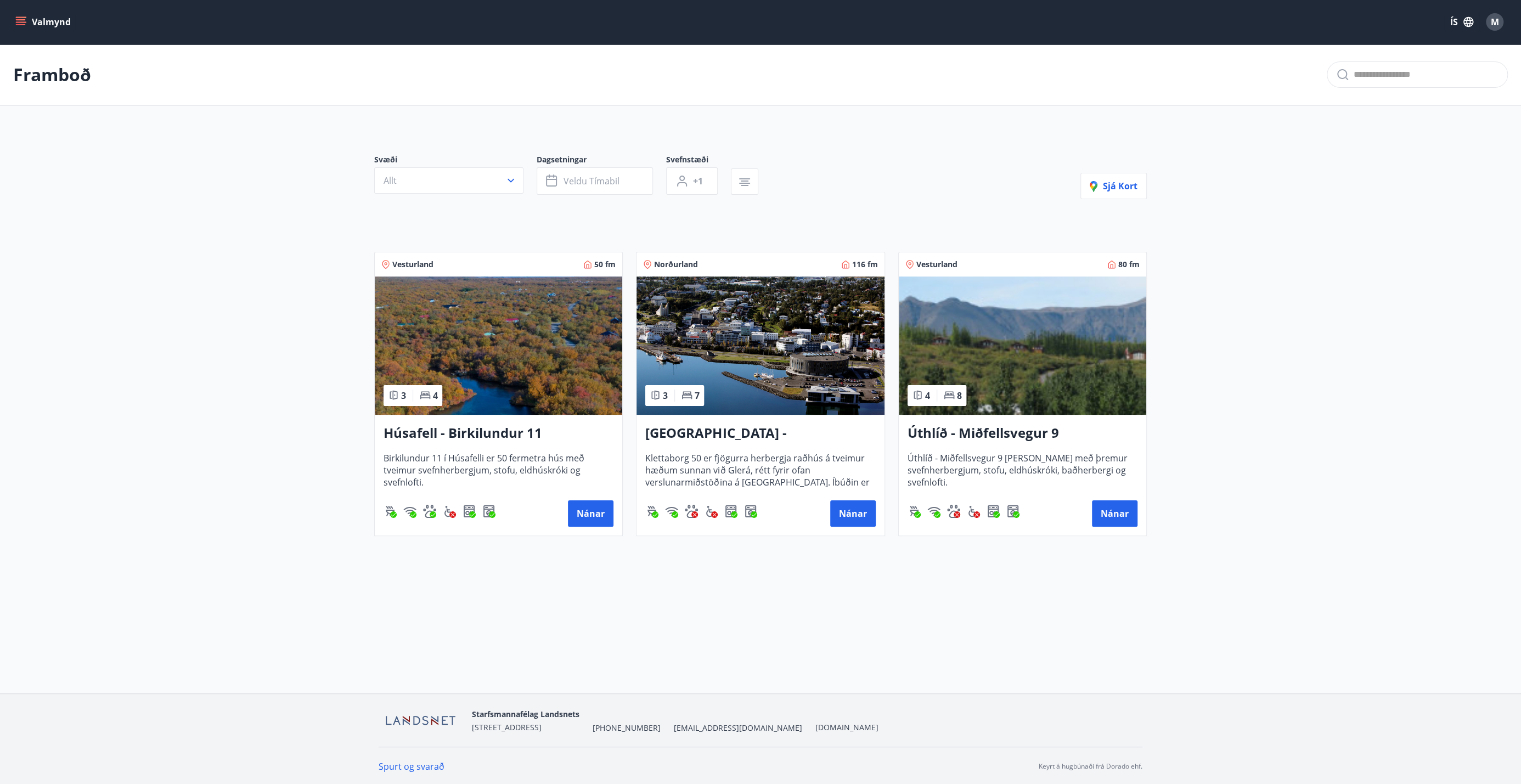
click at [762, 321] on img at bounding box center [1022, 345] width 247 height 138
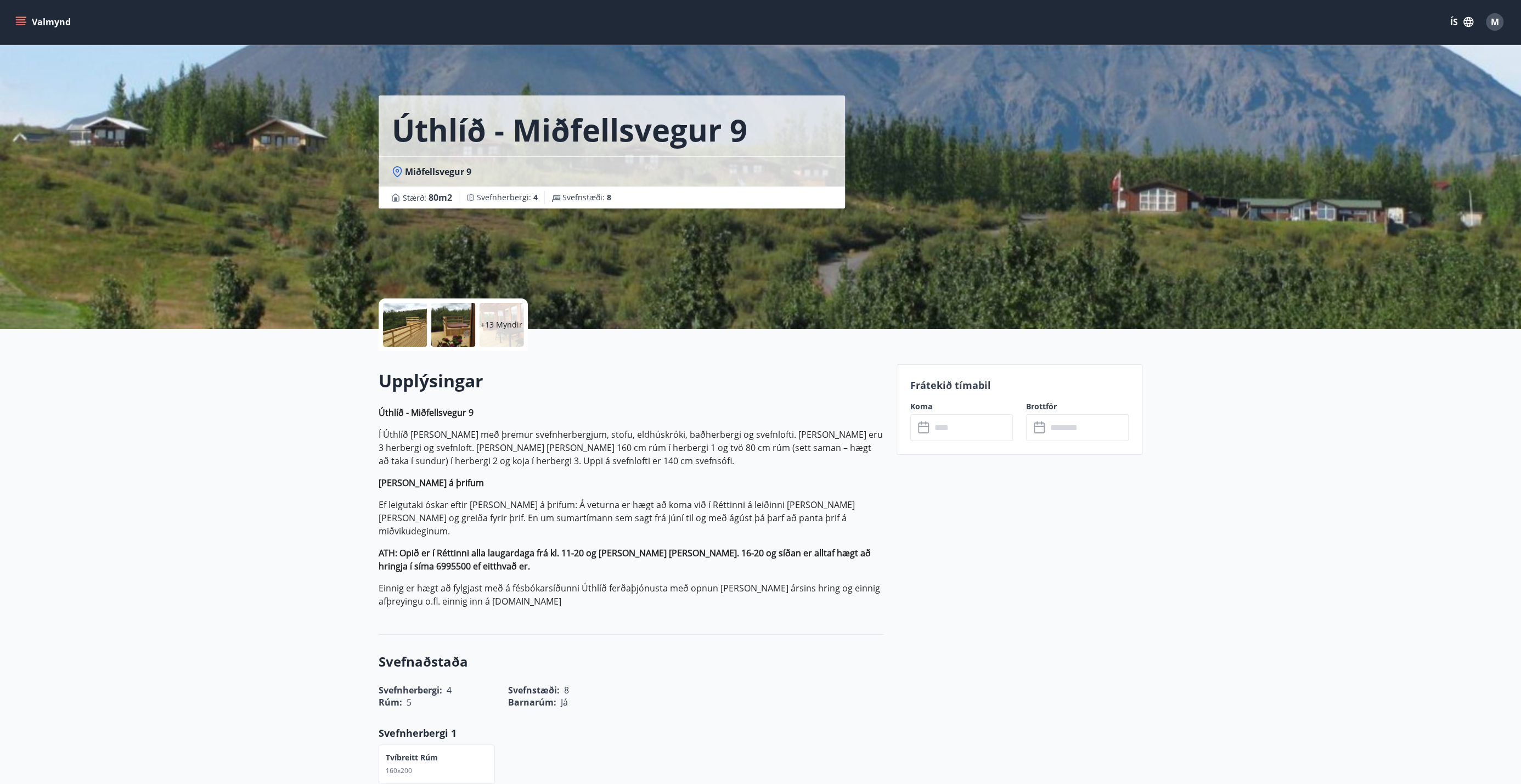
click at [418, 326] on div at bounding box center [405, 325] width 44 height 44
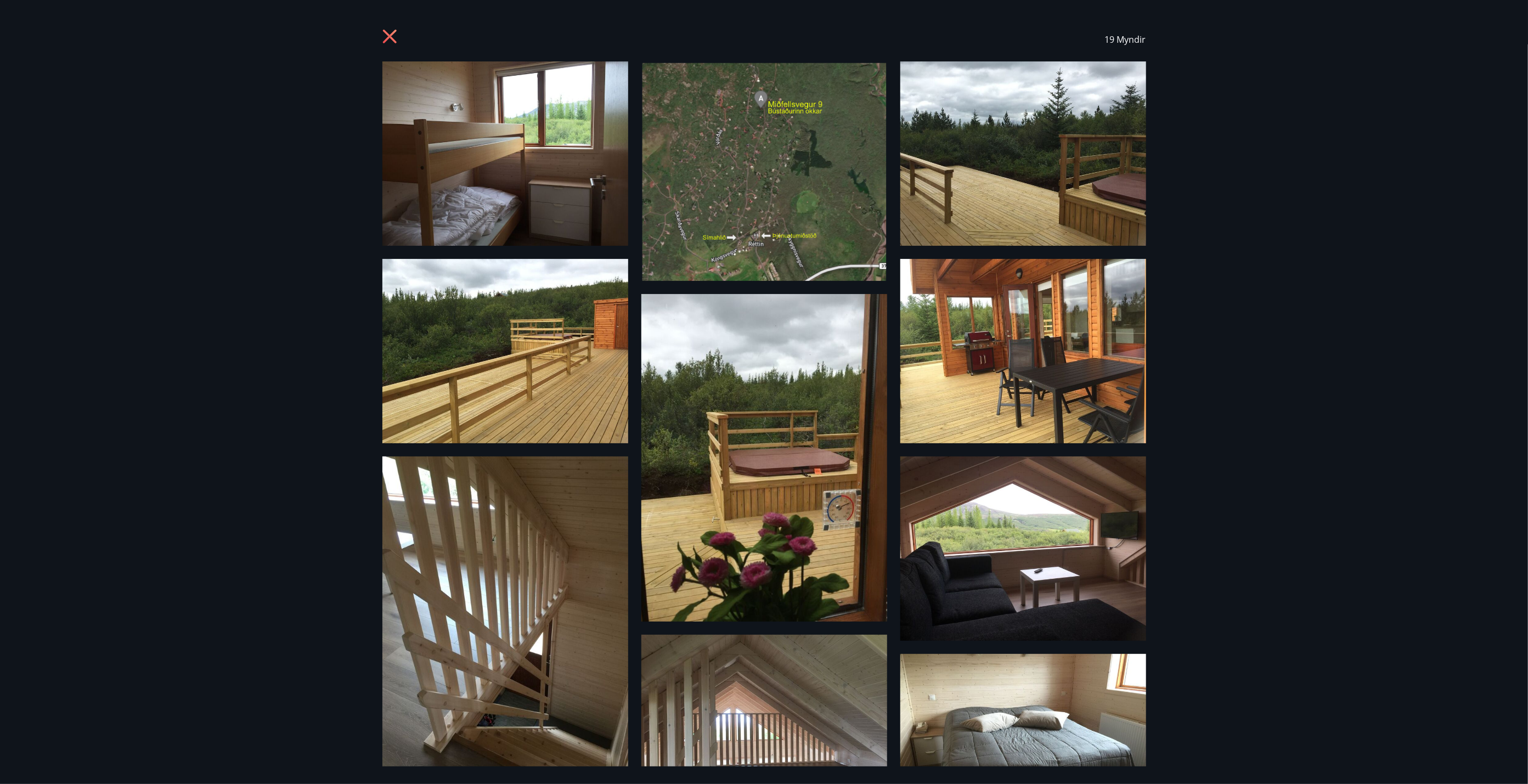
click at [743, 184] on img at bounding box center [764, 171] width 246 height 219
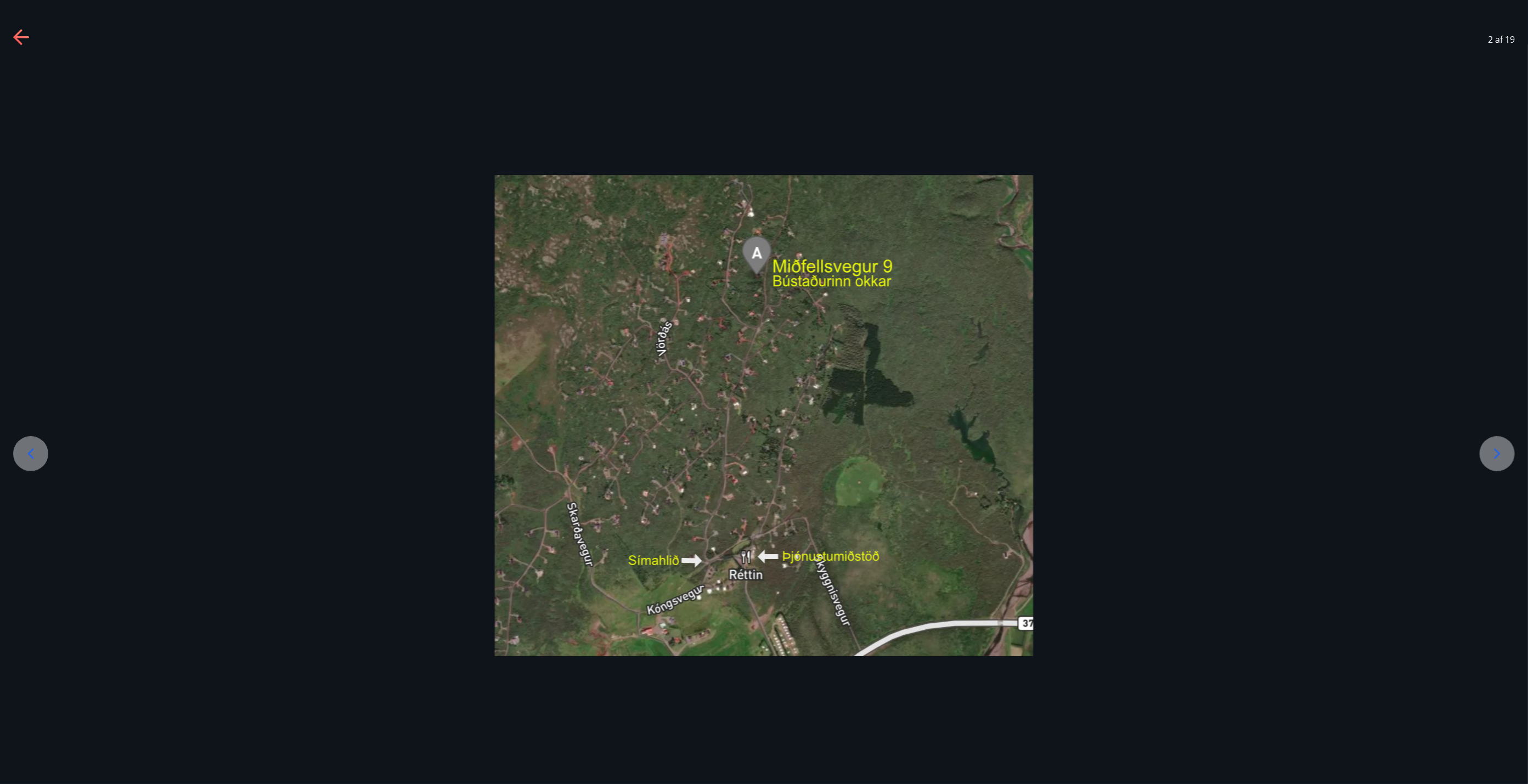
click at [762, 445] on div at bounding box center [1497, 453] width 35 height 35
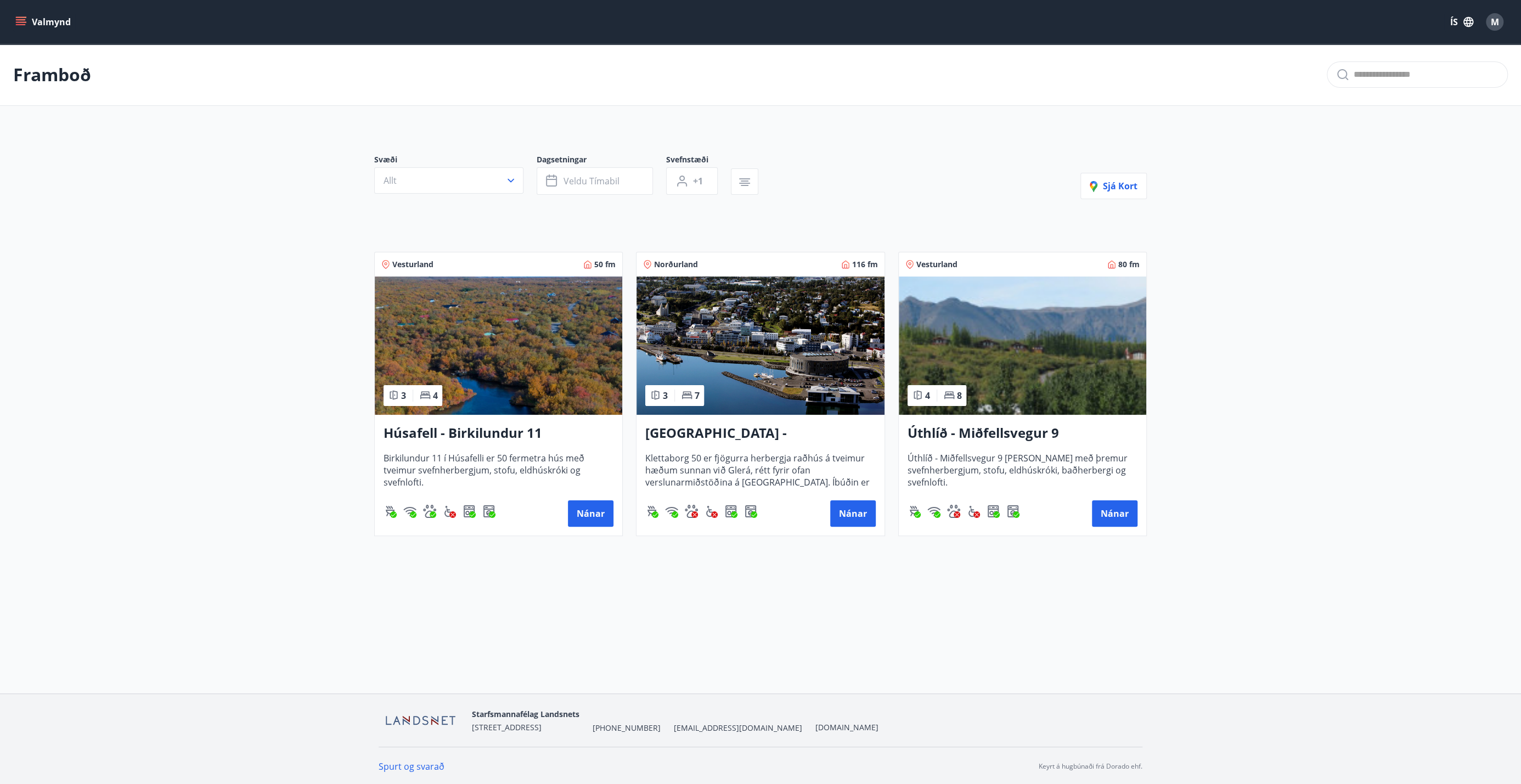
click at [762, 314] on img at bounding box center [1022, 345] width 247 height 138
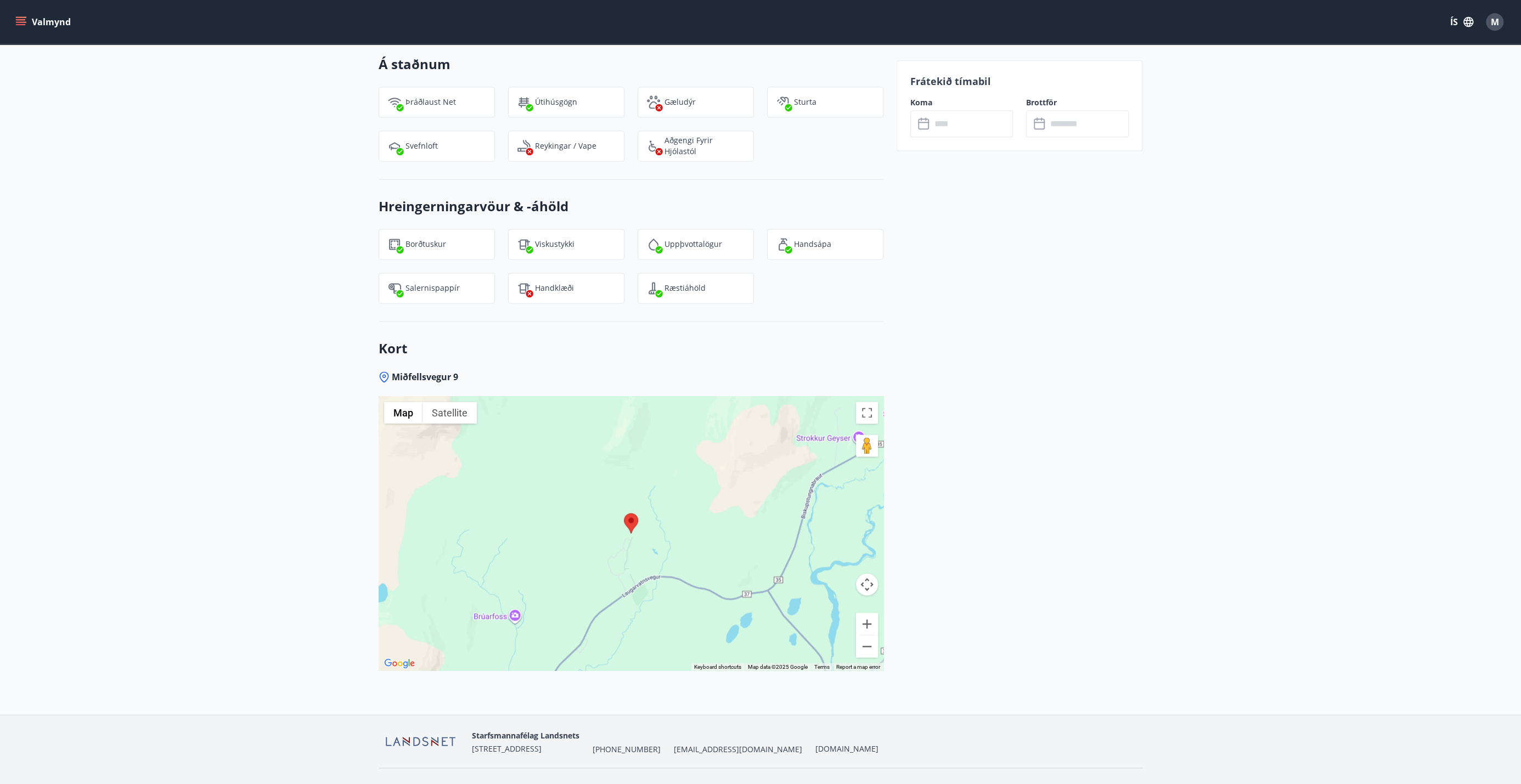
scroll to position [1432, 0]
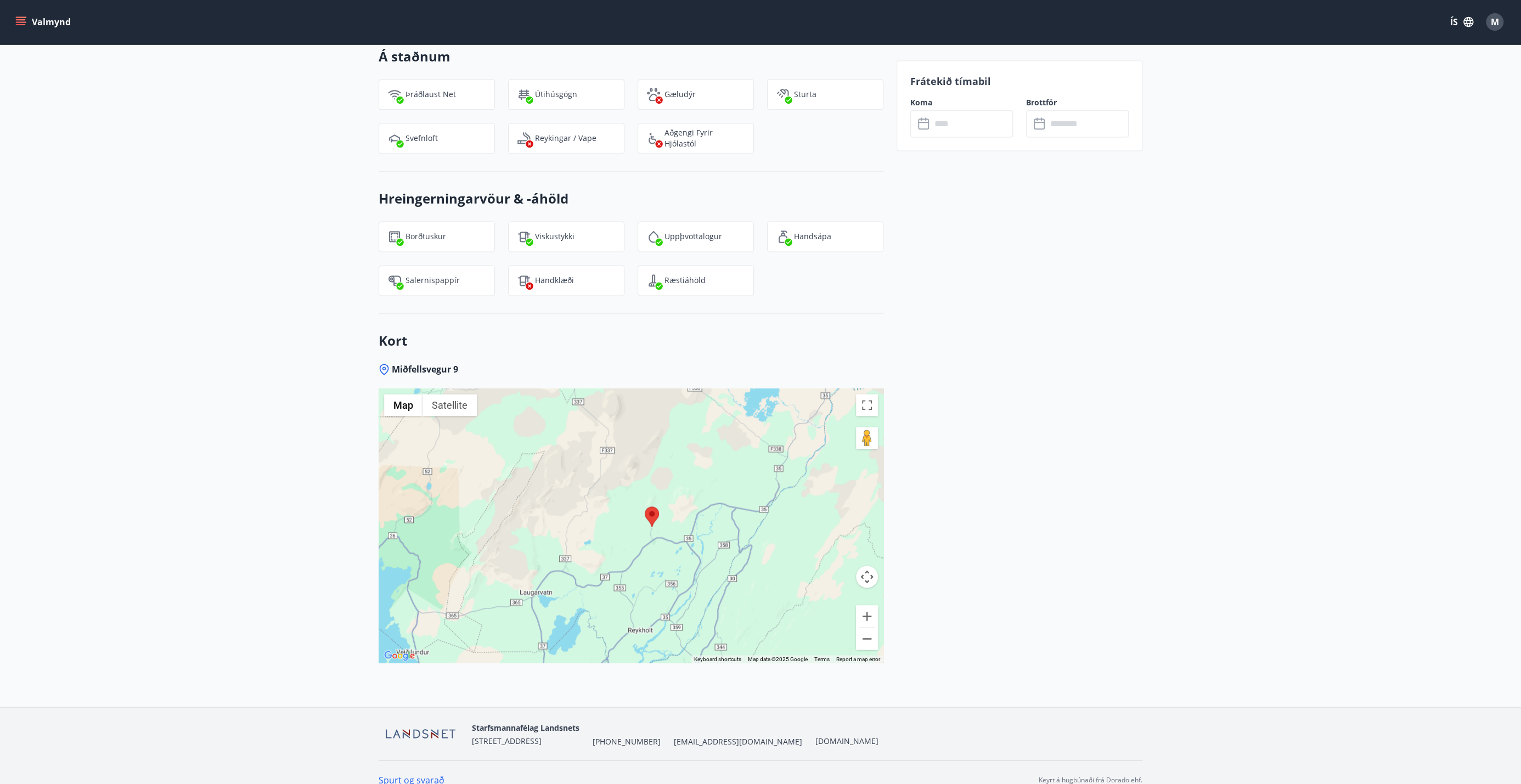
drag, startPoint x: 693, startPoint y: 471, endPoint x: 668, endPoint y: 441, distance: 39.1
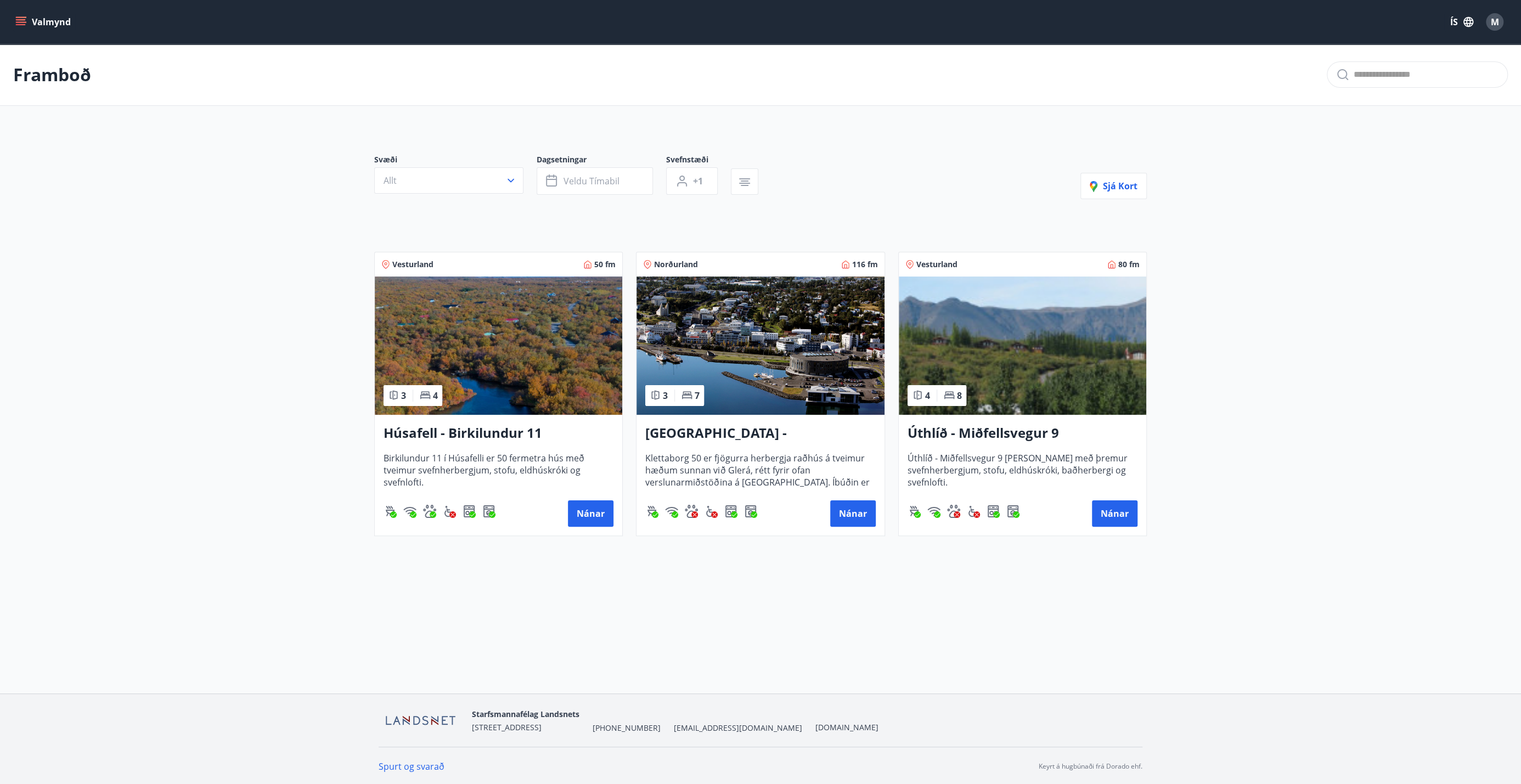
click at [762, 322] on img at bounding box center [1022, 345] width 247 height 138
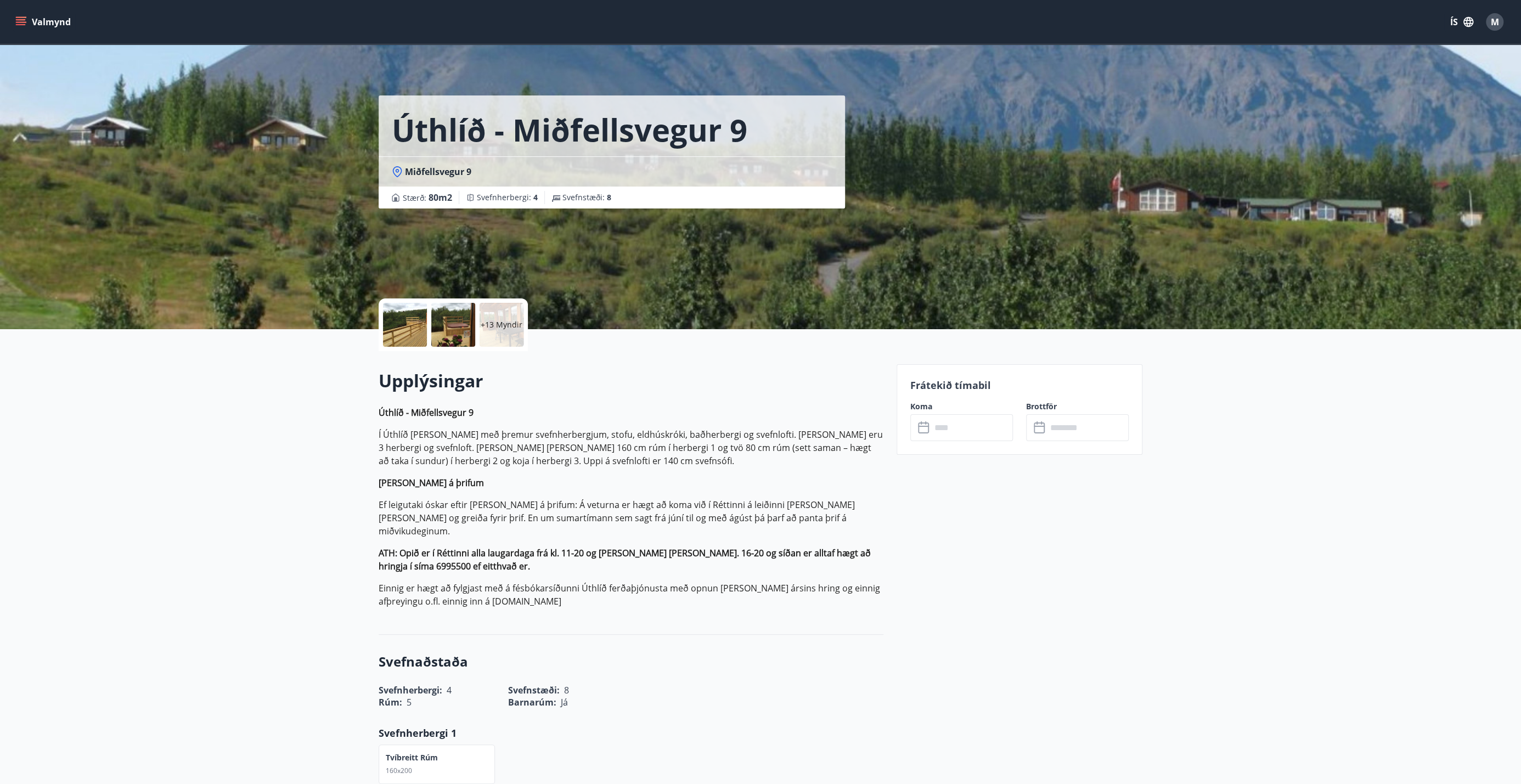
click at [421, 323] on div at bounding box center [405, 325] width 44 height 44
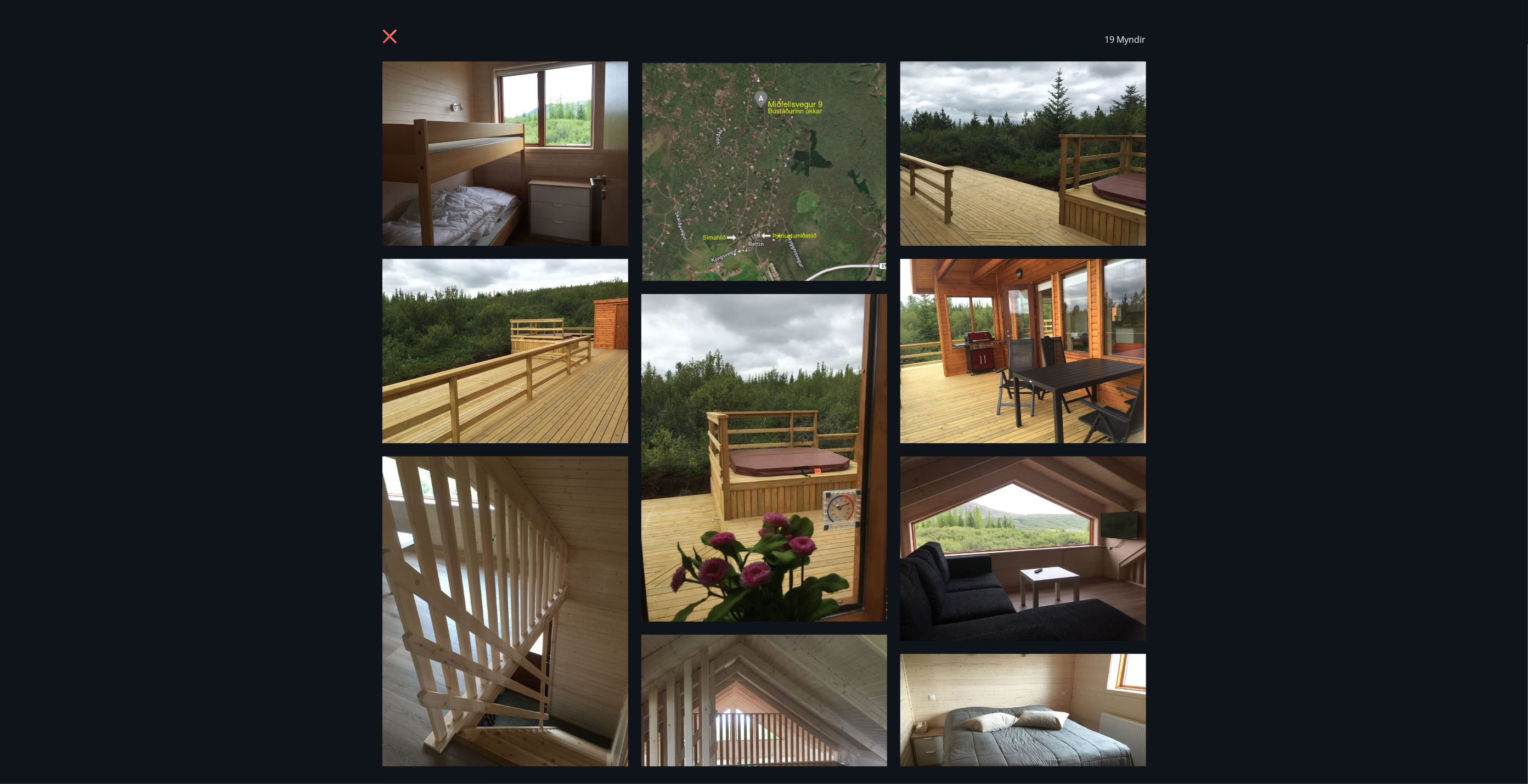
click at [393, 36] on icon at bounding box center [391, 38] width 18 height 18
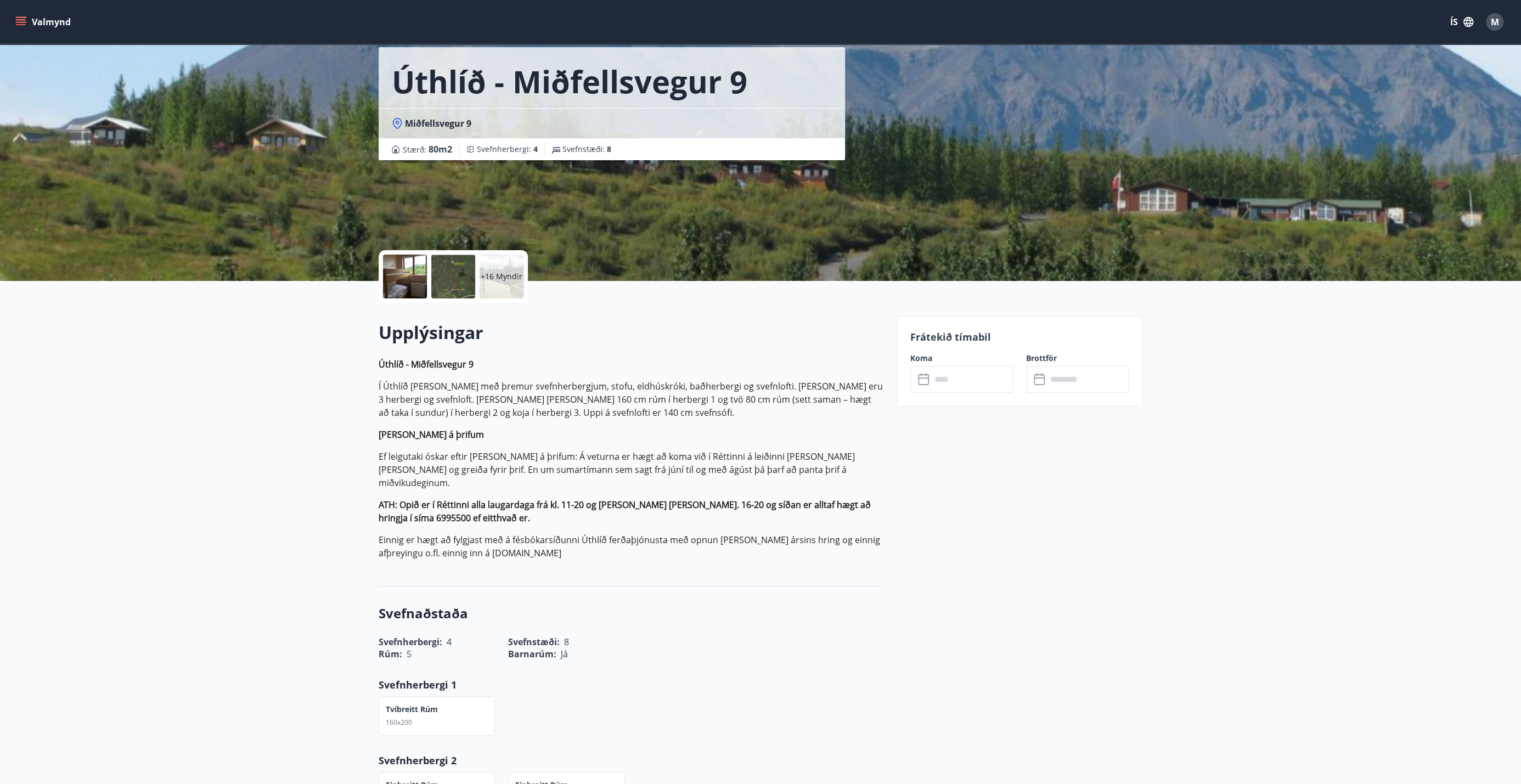
scroll to position [49, 0]
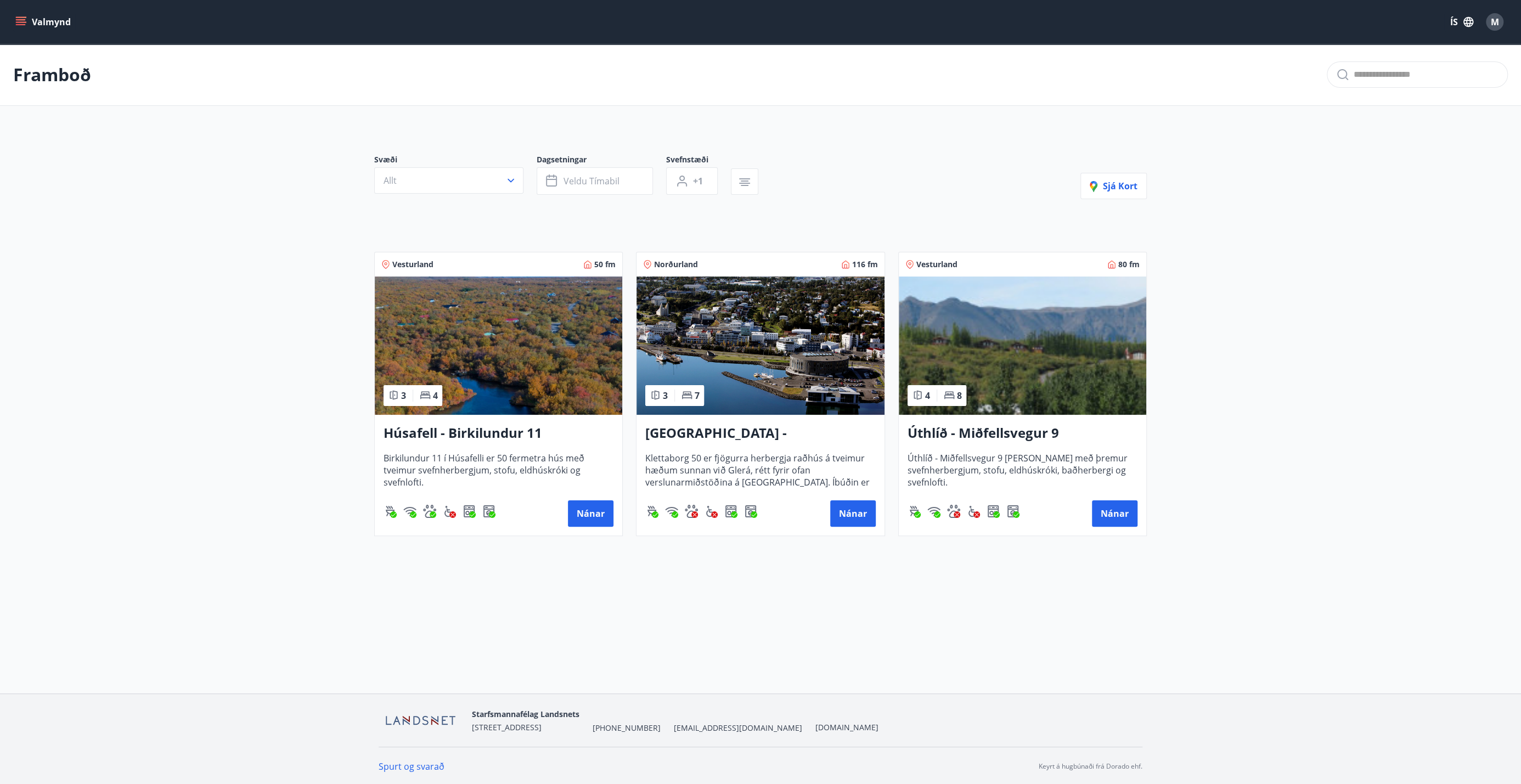
click at [509, 355] on img at bounding box center [498, 345] width 247 height 138
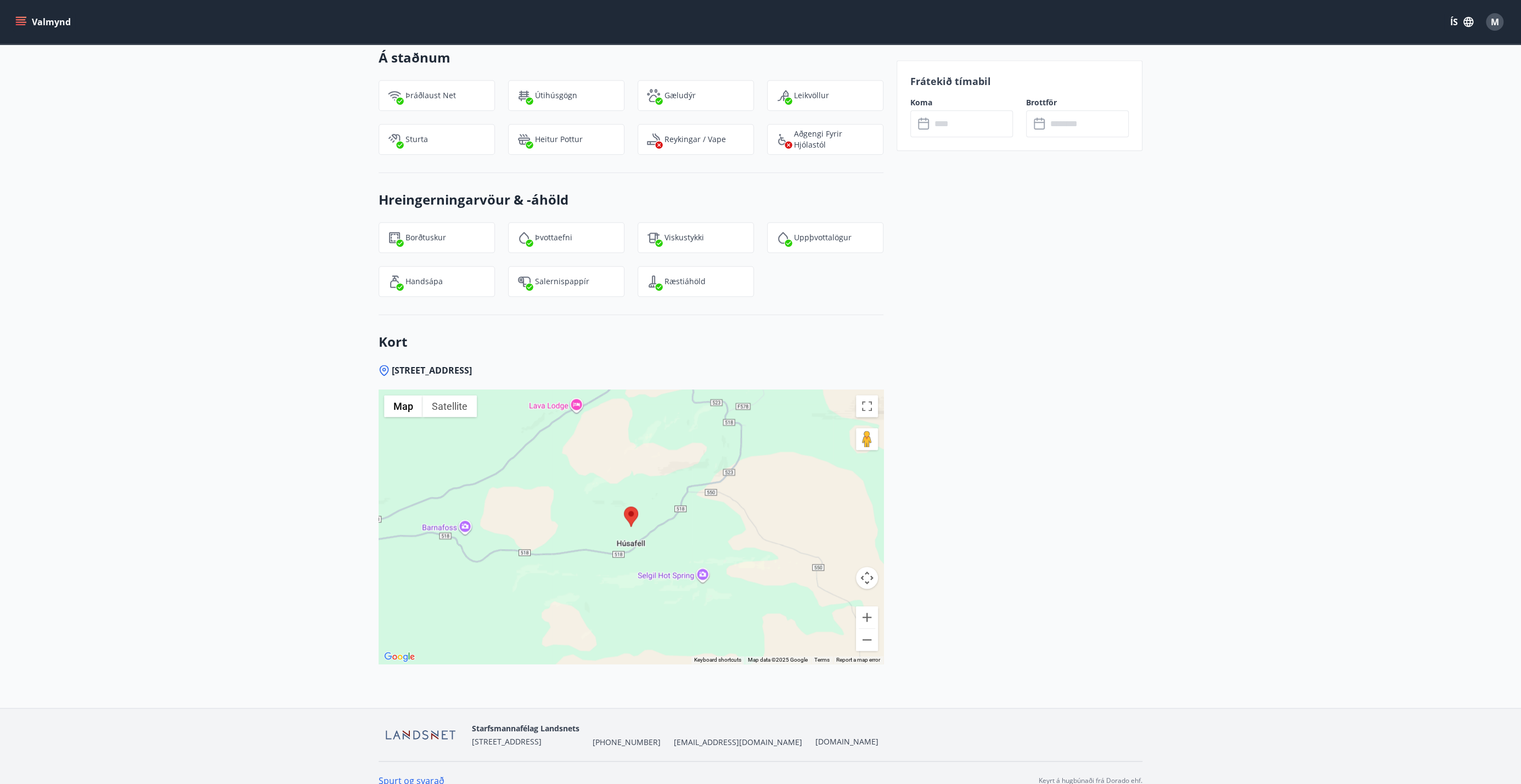
scroll to position [1254, 0]
click at [616, 445] on div at bounding box center [631, 525] width 505 height 274
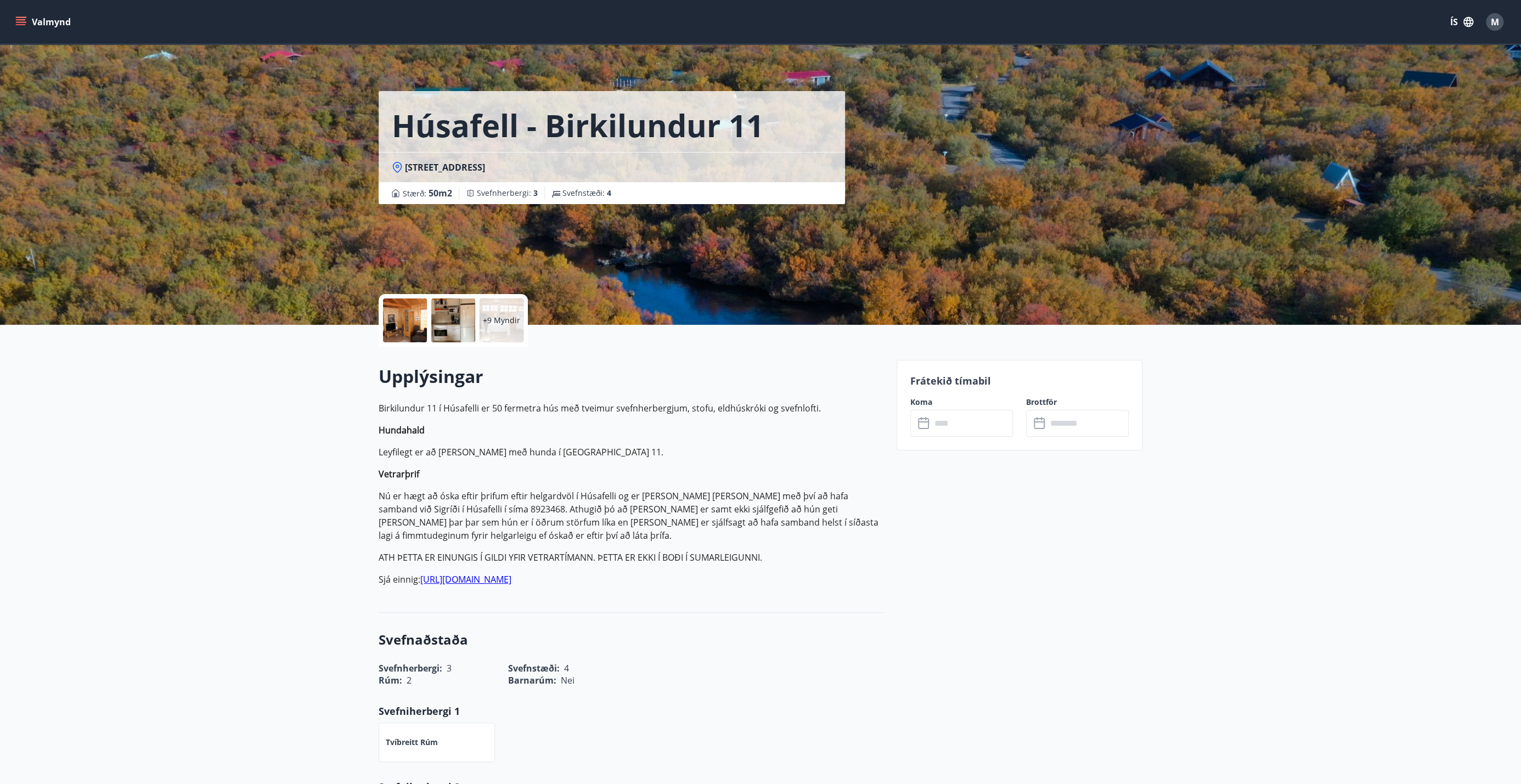
scroll to position [0, 0]
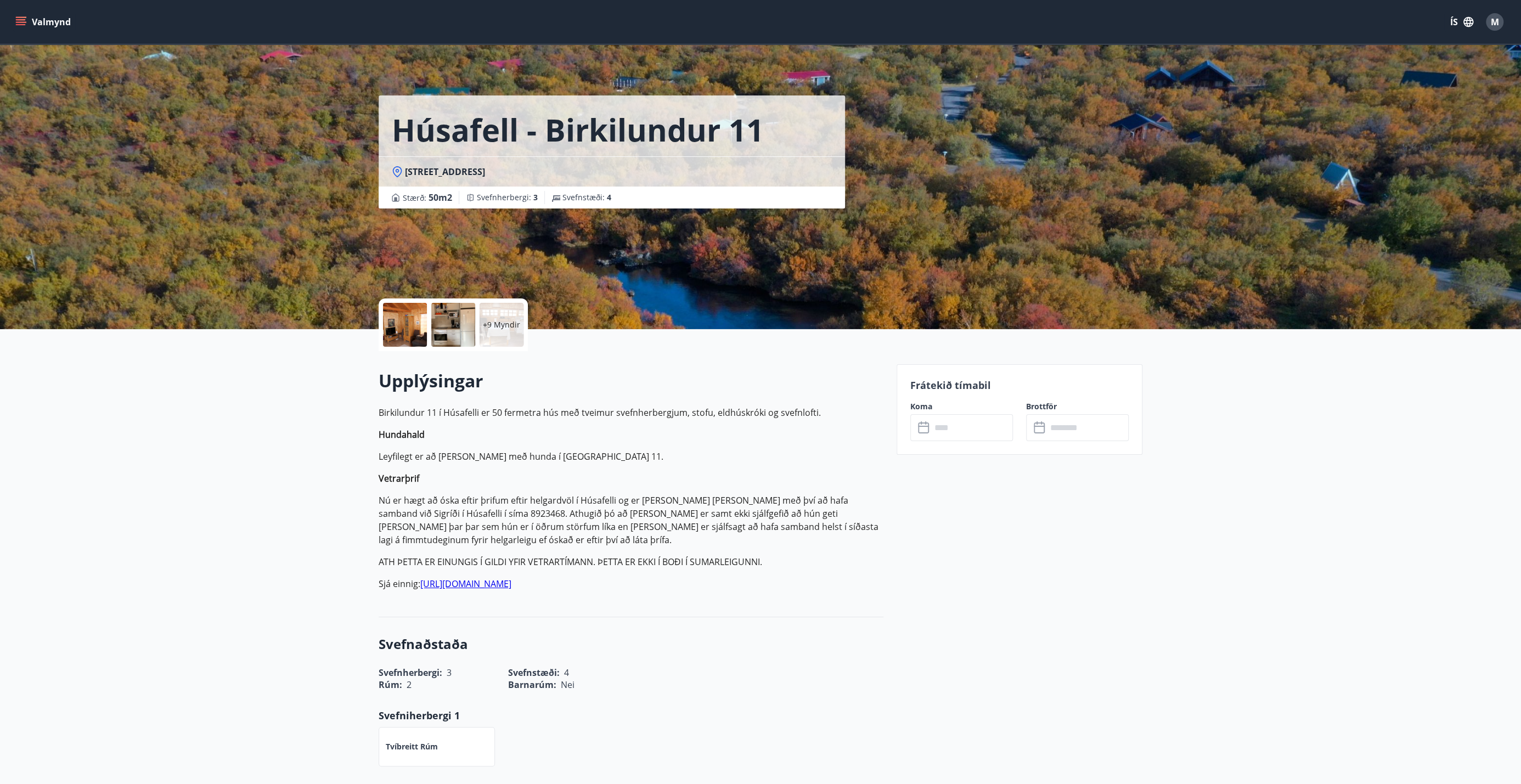
drag, startPoint x: 284, startPoint y: 230, endPoint x: 282, endPoint y: 217, distance: 13.2
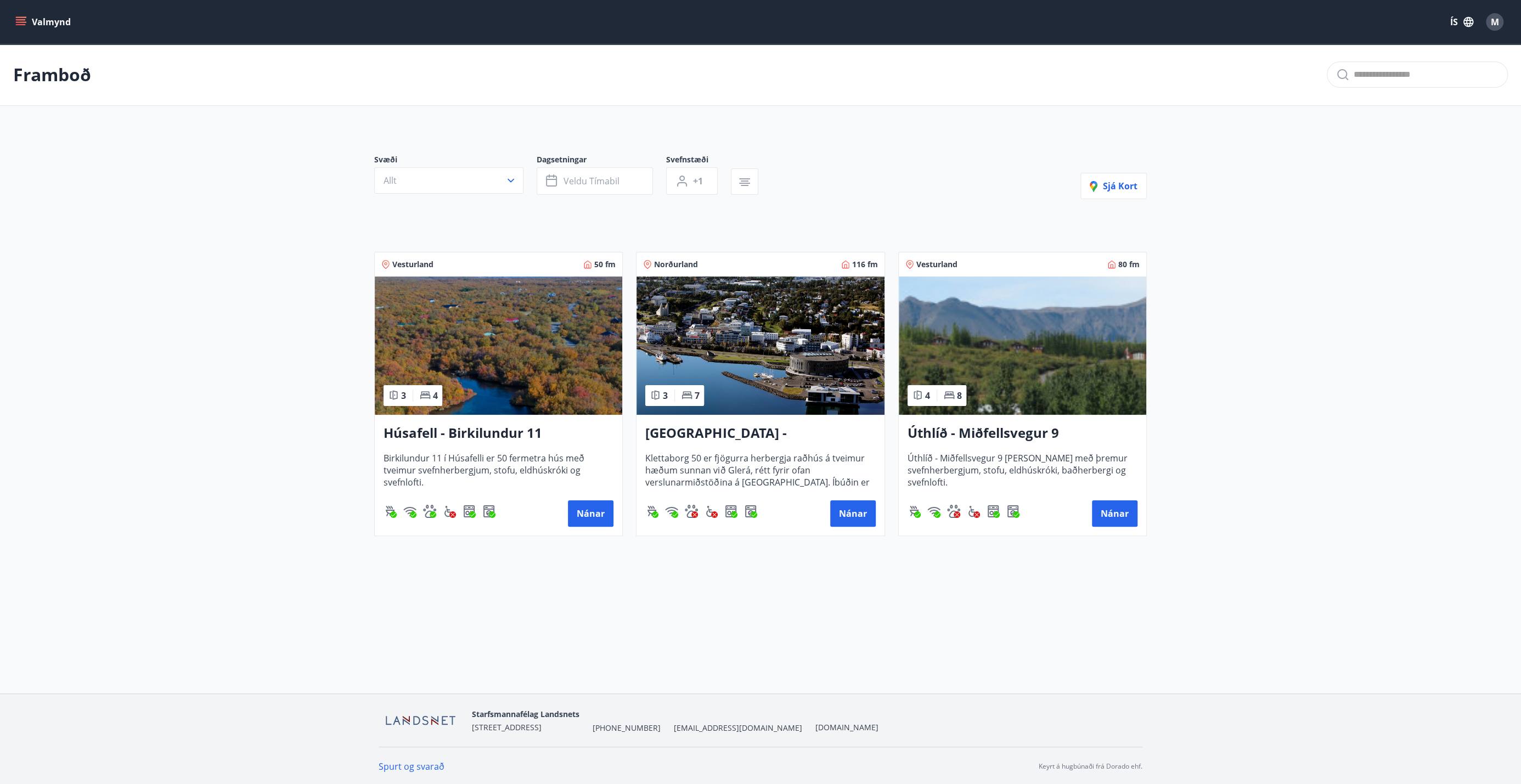
scroll to position [1, 0]
click at [742, 349] on img at bounding box center [760, 344] width 247 height 138
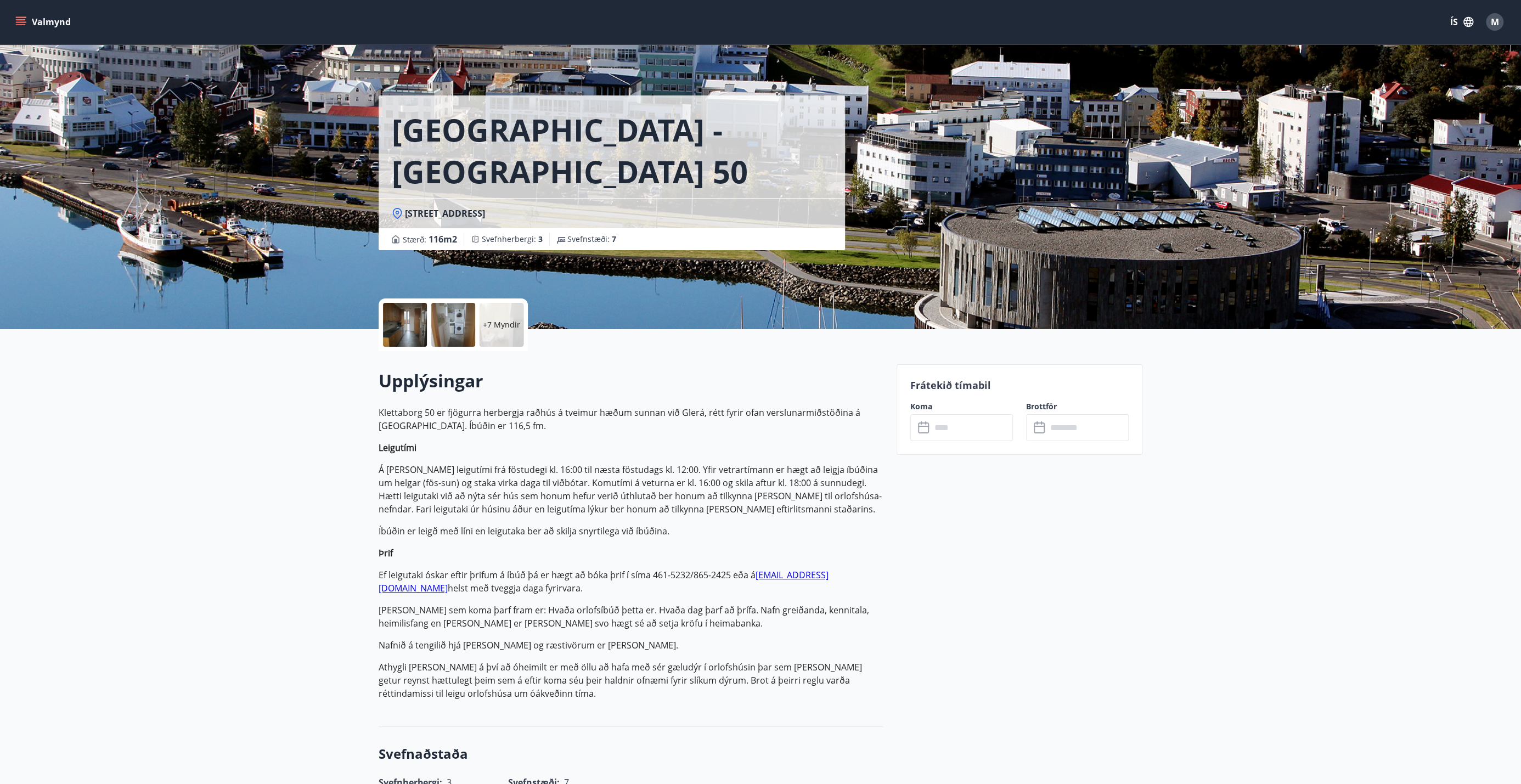
click at [399, 330] on div at bounding box center [405, 325] width 44 height 44
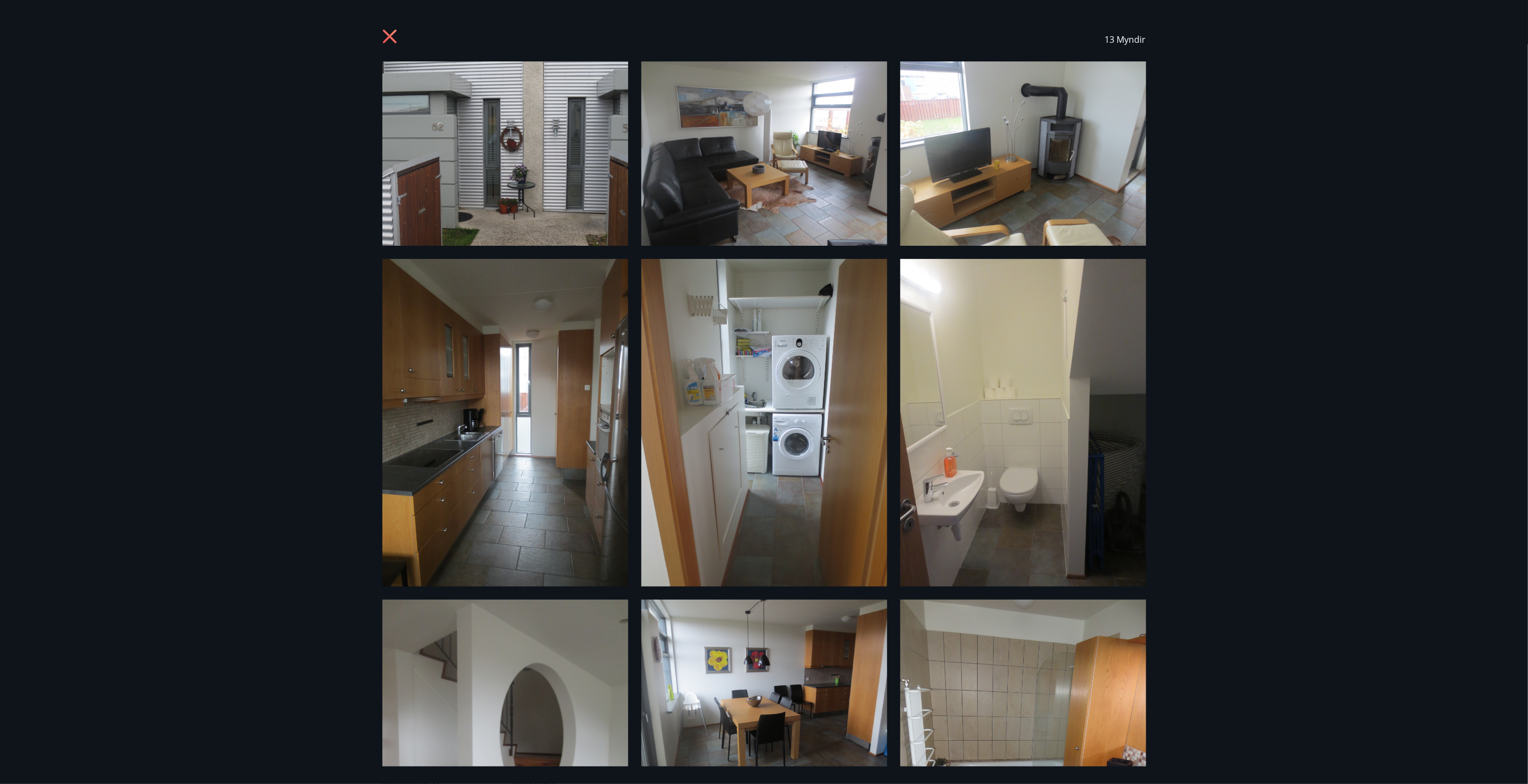
click at [379, 44] on div "13 Myndir" at bounding box center [764, 40] width 790 height 44
click at [391, 38] on icon at bounding box center [389, 36] width 14 height 14
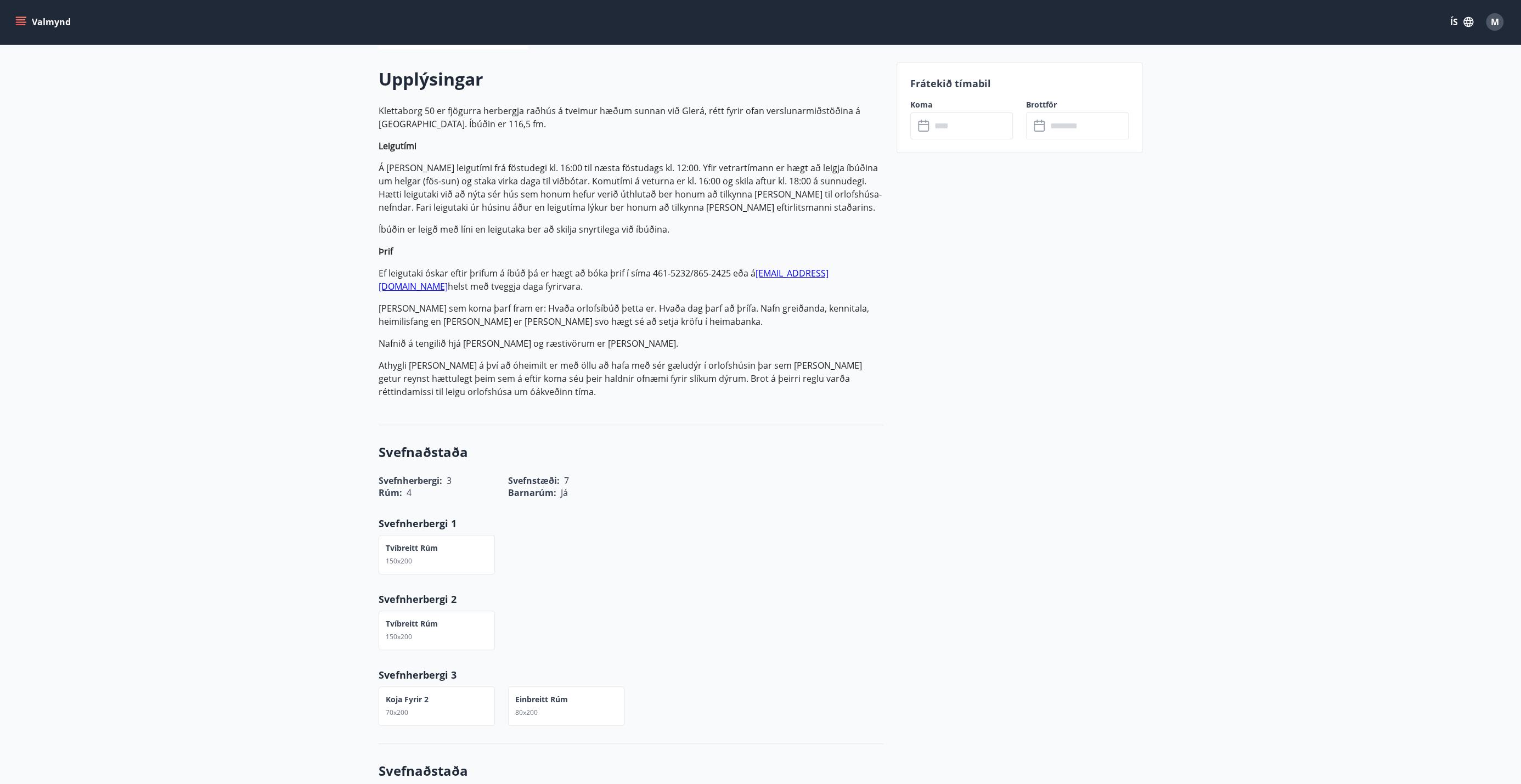
scroll to position [257, 0]
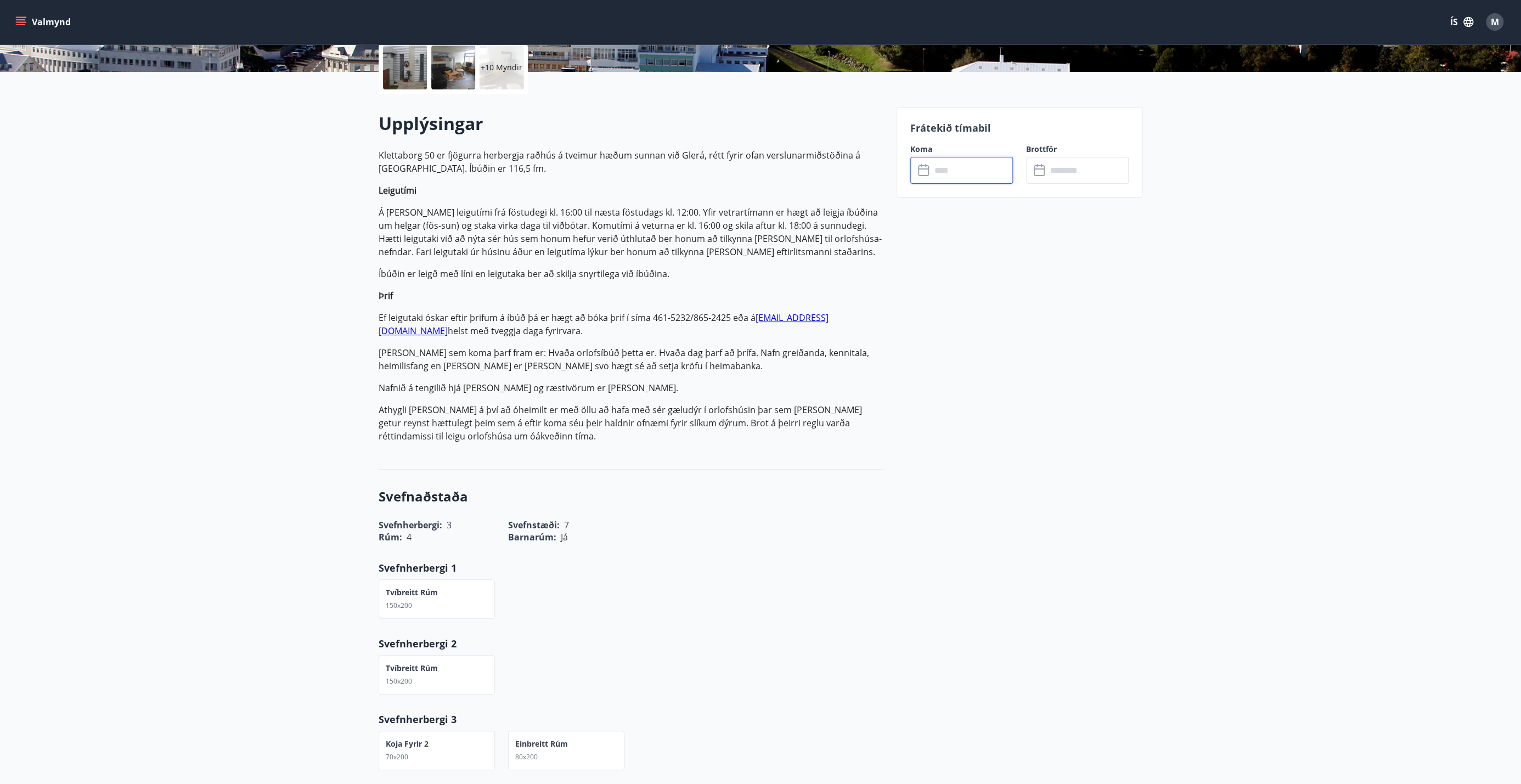
click at [762, 168] on input "text" at bounding box center [972, 170] width 82 height 27
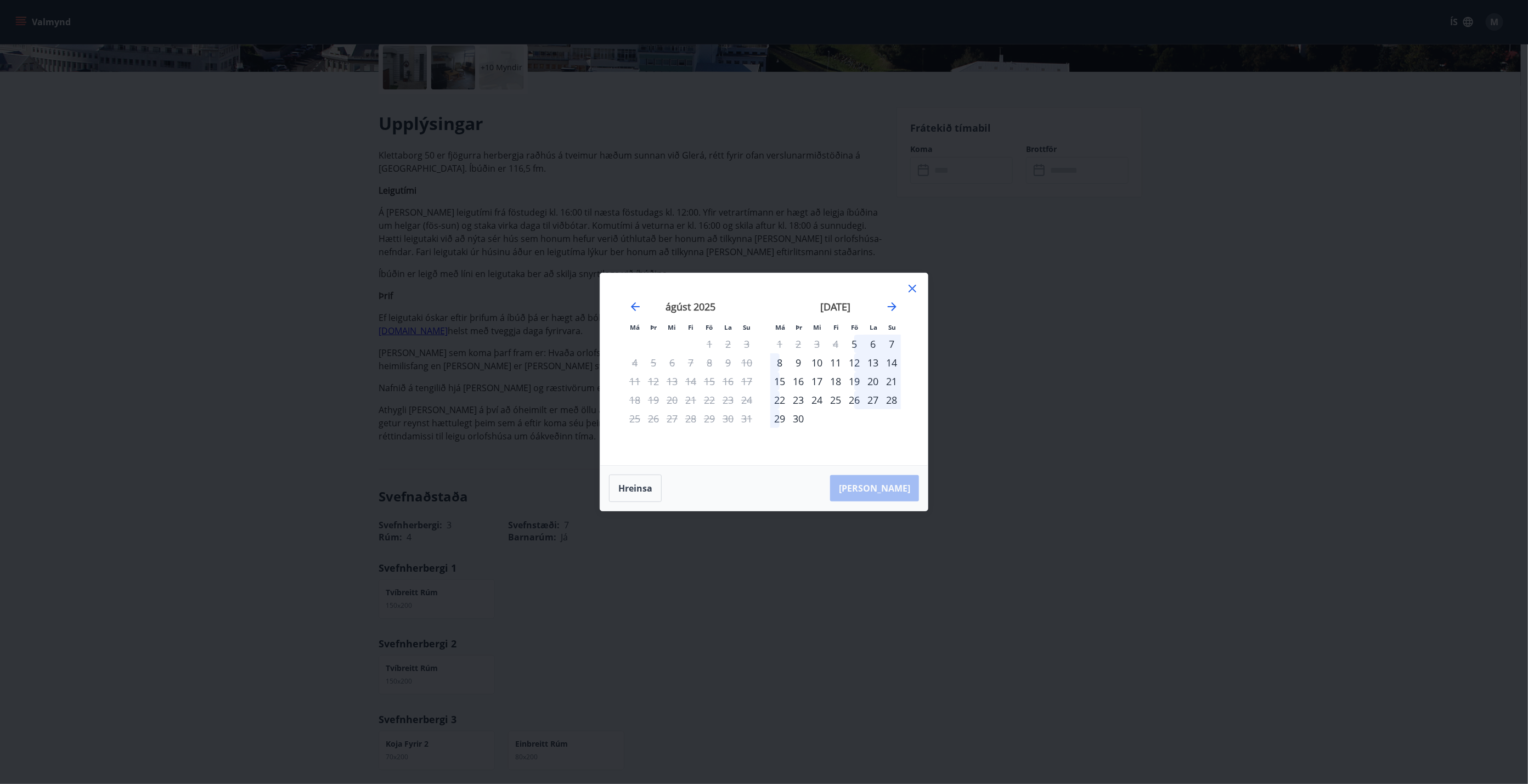
click at [762, 401] on div "26" at bounding box center [854, 400] width 18 height 18
click at [762, 418] on div "29" at bounding box center [779, 418] width 18 height 18
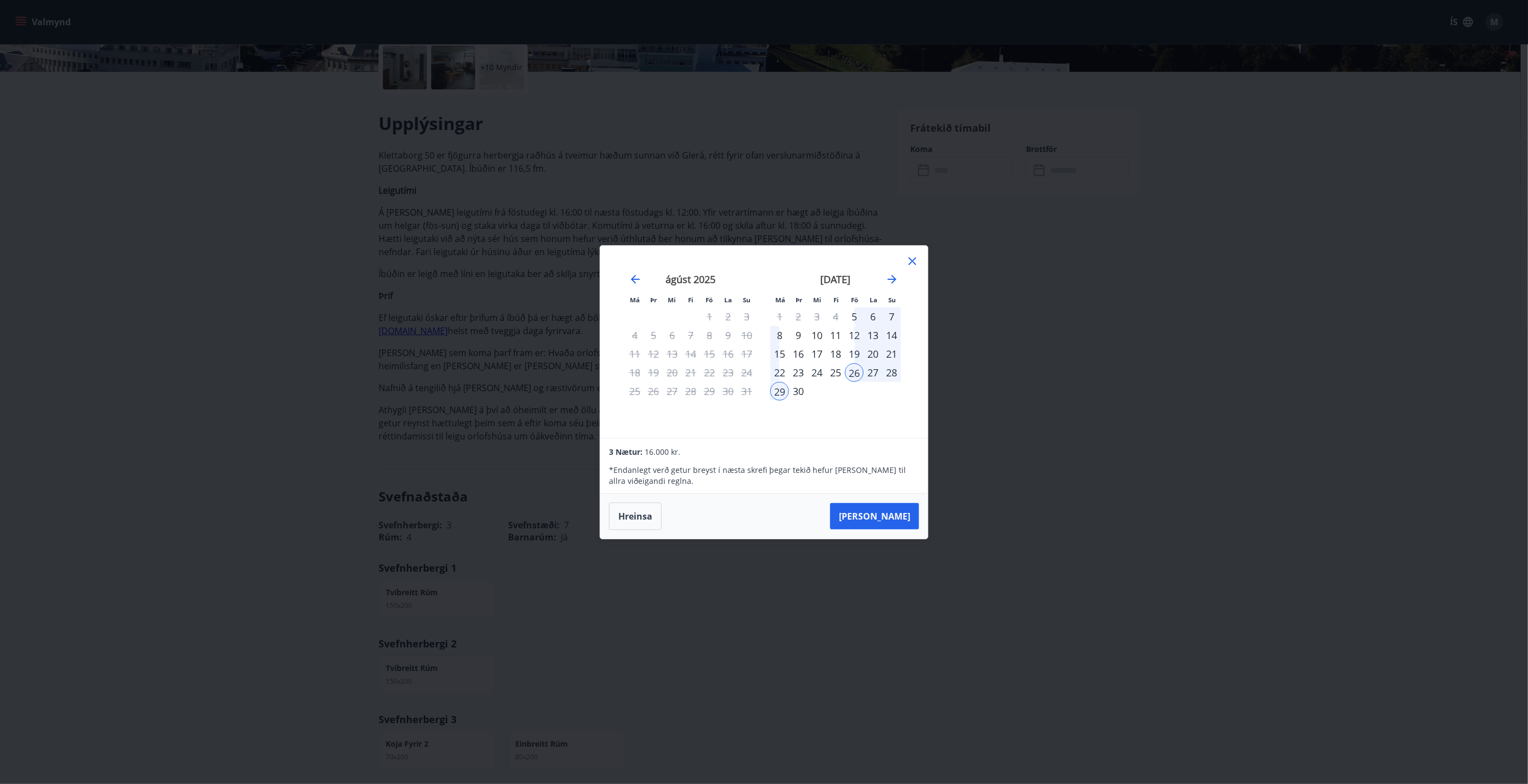
click at [762, 391] on div "30" at bounding box center [798, 391] width 18 height 18
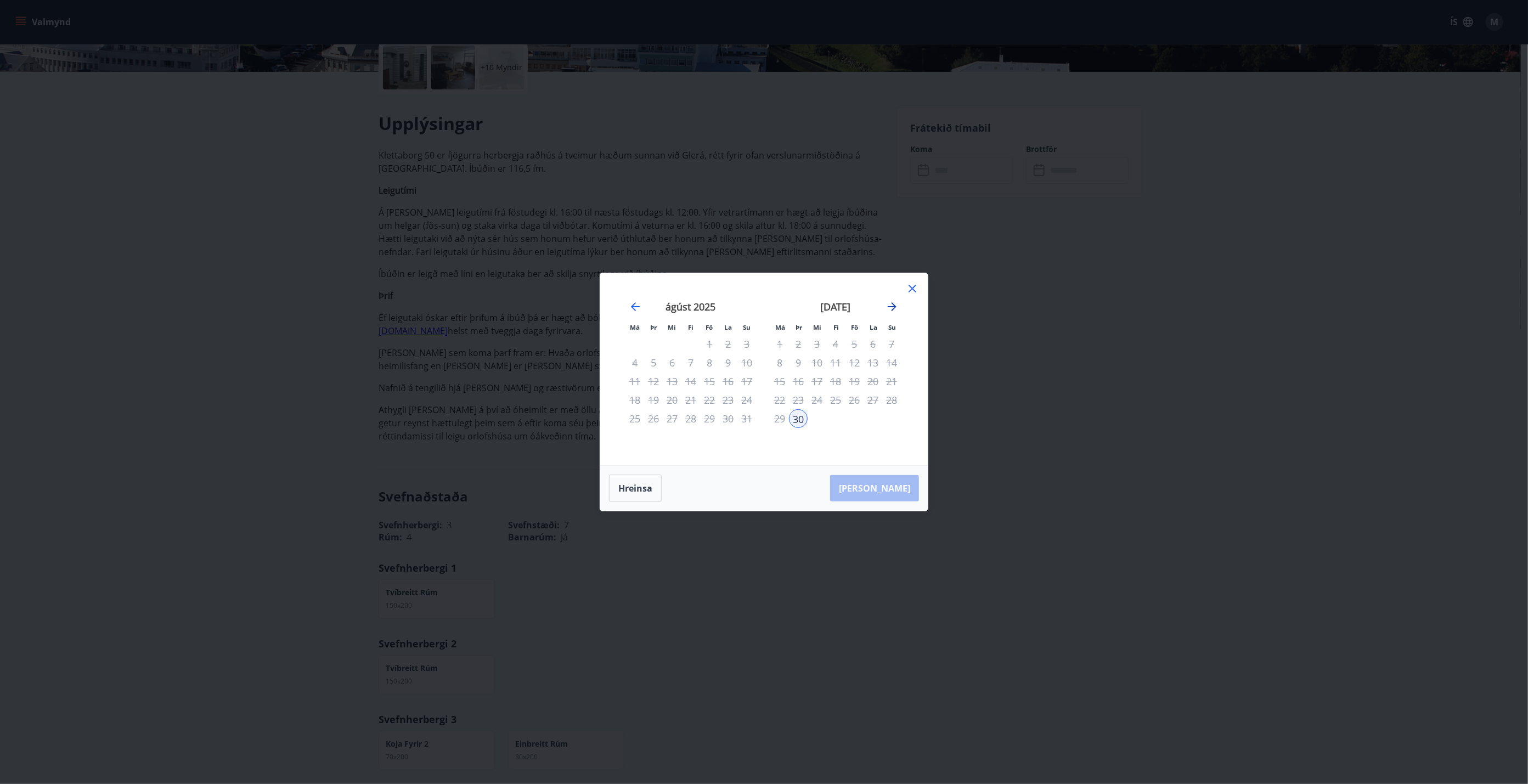
click at [762, 302] on icon "Move forward to switch to the next month." at bounding box center [892, 307] width 13 height 13
click at [632, 306] on icon "Move backward to switch to the previous month." at bounding box center [635, 307] width 9 height 9
click at [635, 445] on button "Hreinsa" at bounding box center [635, 488] width 53 height 27
click at [762, 399] on div "26" at bounding box center [854, 400] width 18 height 18
click at [645, 445] on button "Hreinsa" at bounding box center [635, 488] width 53 height 27
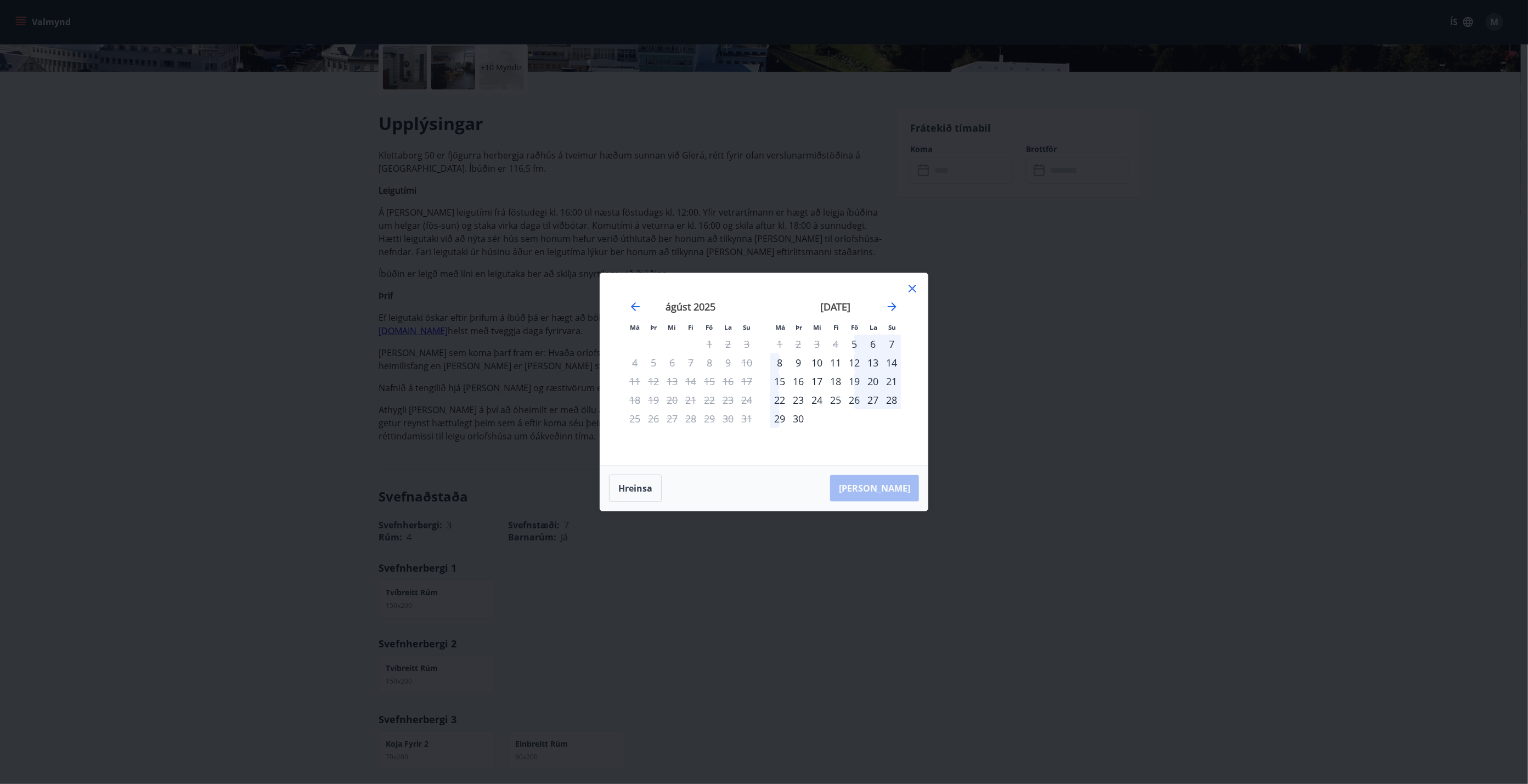
click at [762, 418] on div "30" at bounding box center [798, 418] width 18 height 18
click at [762, 307] on icon "Move forward to switch to the next month." at bounding box center [892, 307] width 13 height 13
click at [762, 342] on div "3" at bounding box center [854, 343] width 18 height 18
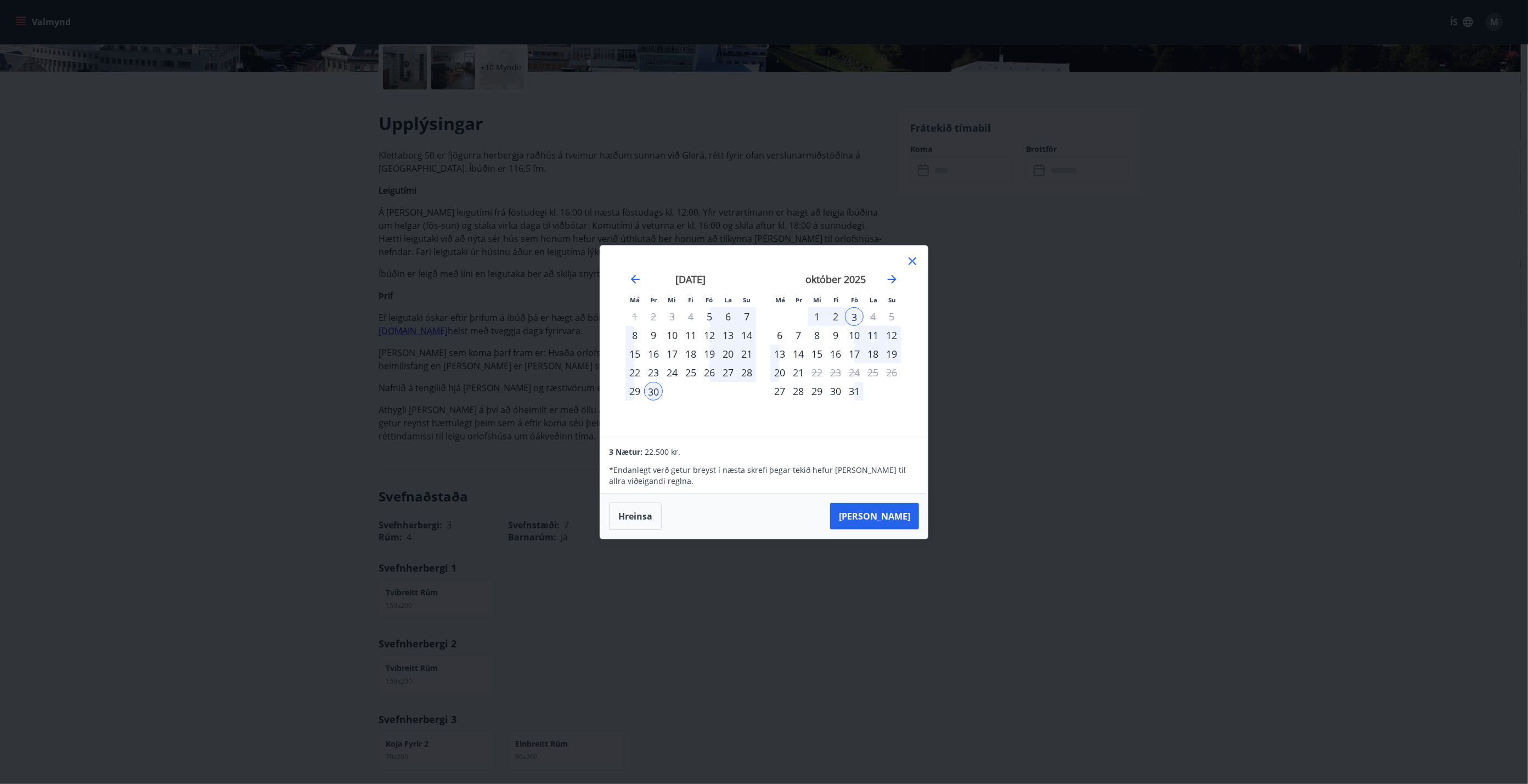
drag, startPoint x: 629, startPoint y: 518, endPoint x: 632, endPoint y: 511, distance: 7.6
click at [628, 445] on button "Hreinsa" at bounding box center [635, 516] width 53 height 27
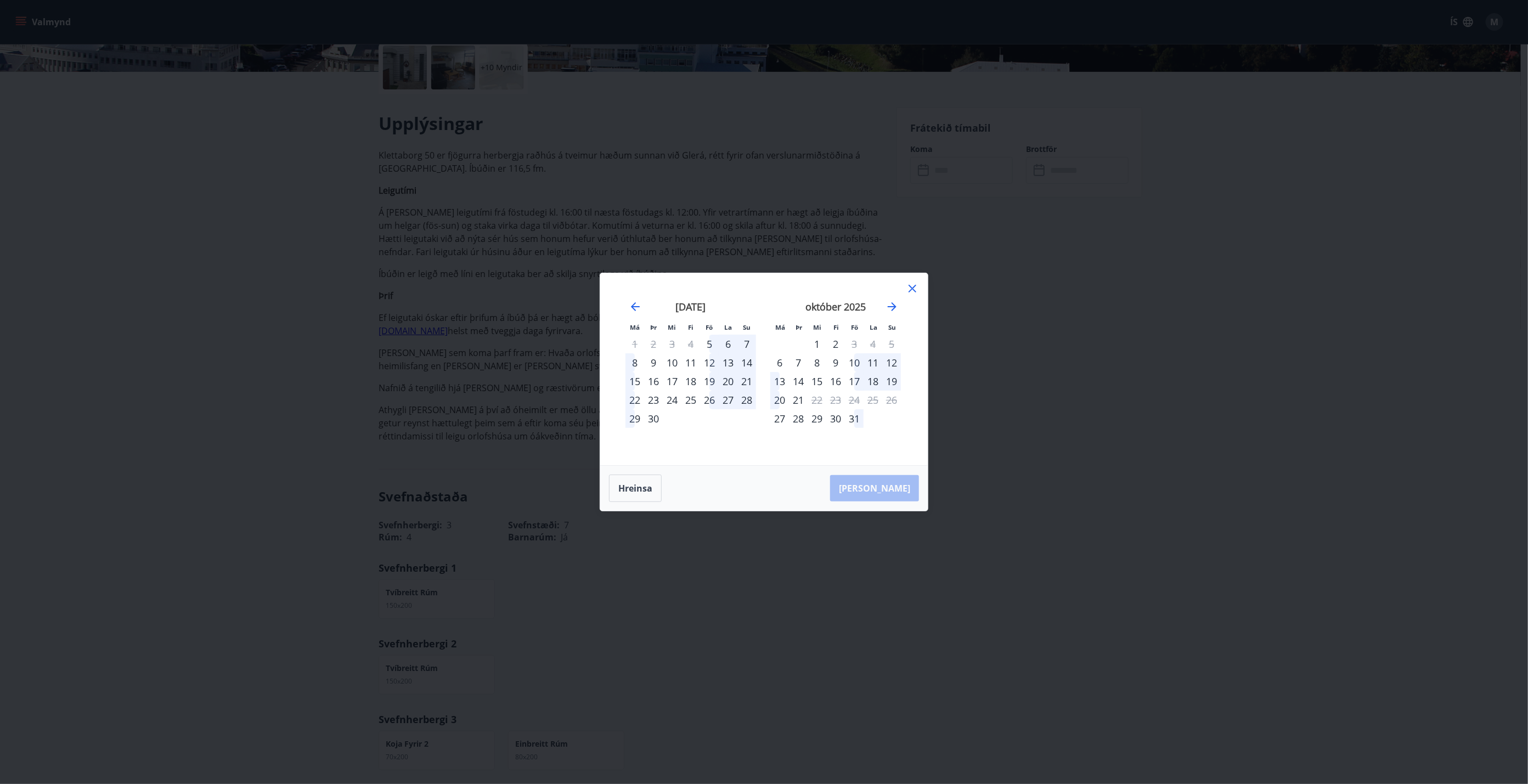
click at [762, 363] on div "7" at bounding box center [798, 362] width 18 height 18
click at [762, 365] on div "9" at bounding box center [835, 362] width 18 height 18
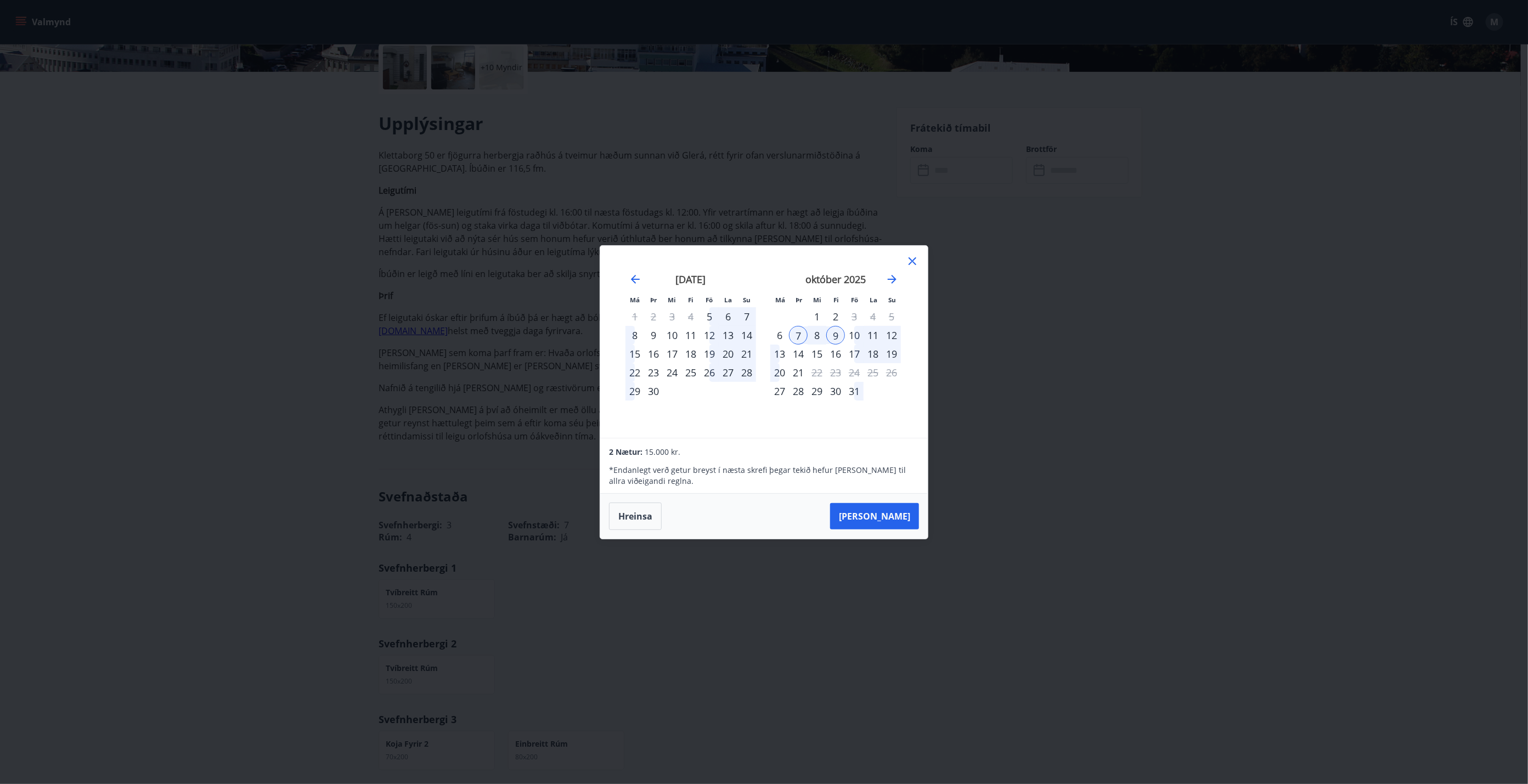
click at [762, 336] on div "10" at bounding box center [854, 334] width 18 height 18
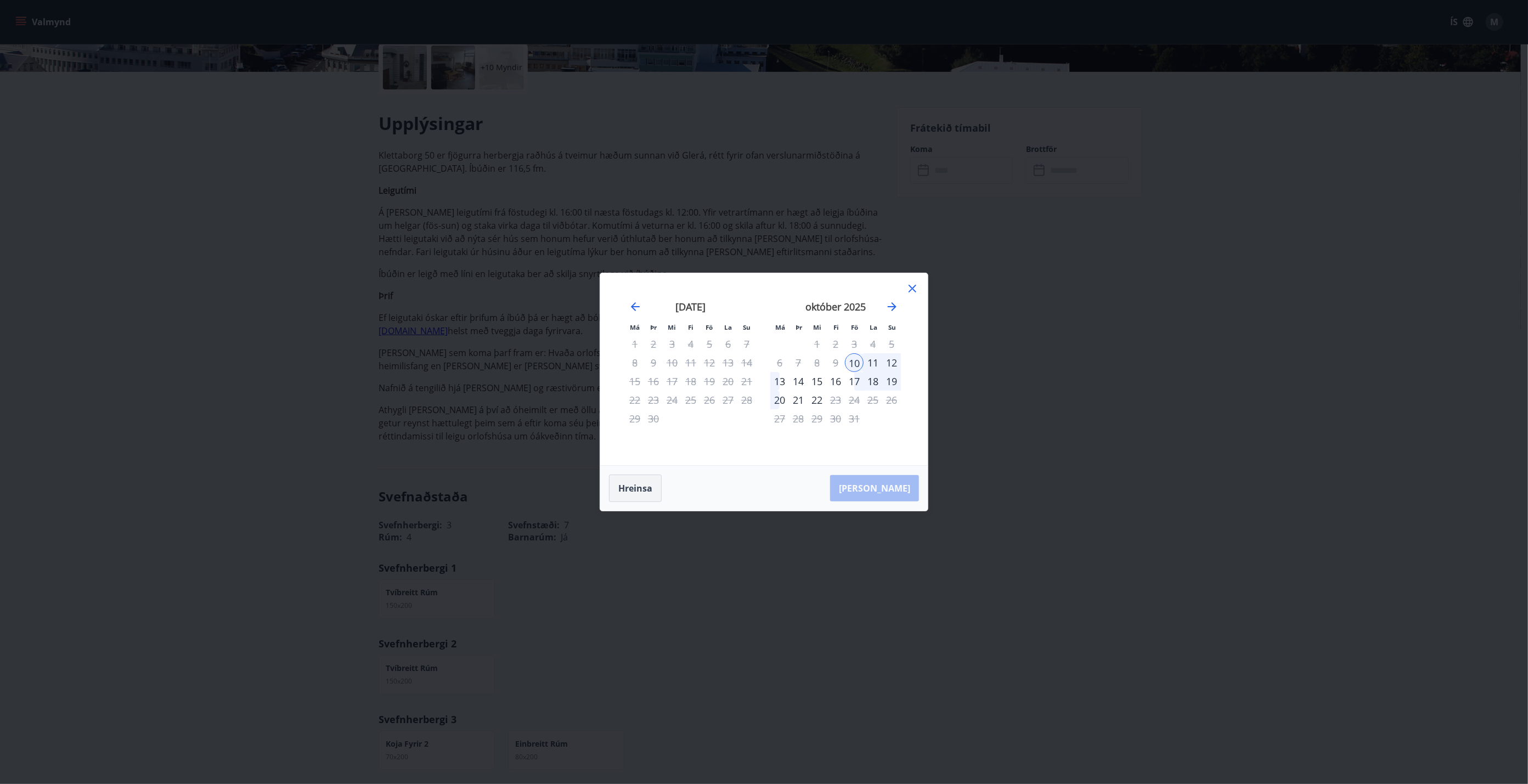
click at [635, 445] on button "Hreinsa" at bounding box center [635, 488] width 53 height 27
click at [762, 367] on div "7" at bounding box center [798, 362] width 18 height 18
click at [762, 362] on div "10" at bounding box center [854, 362] width 18 height 18
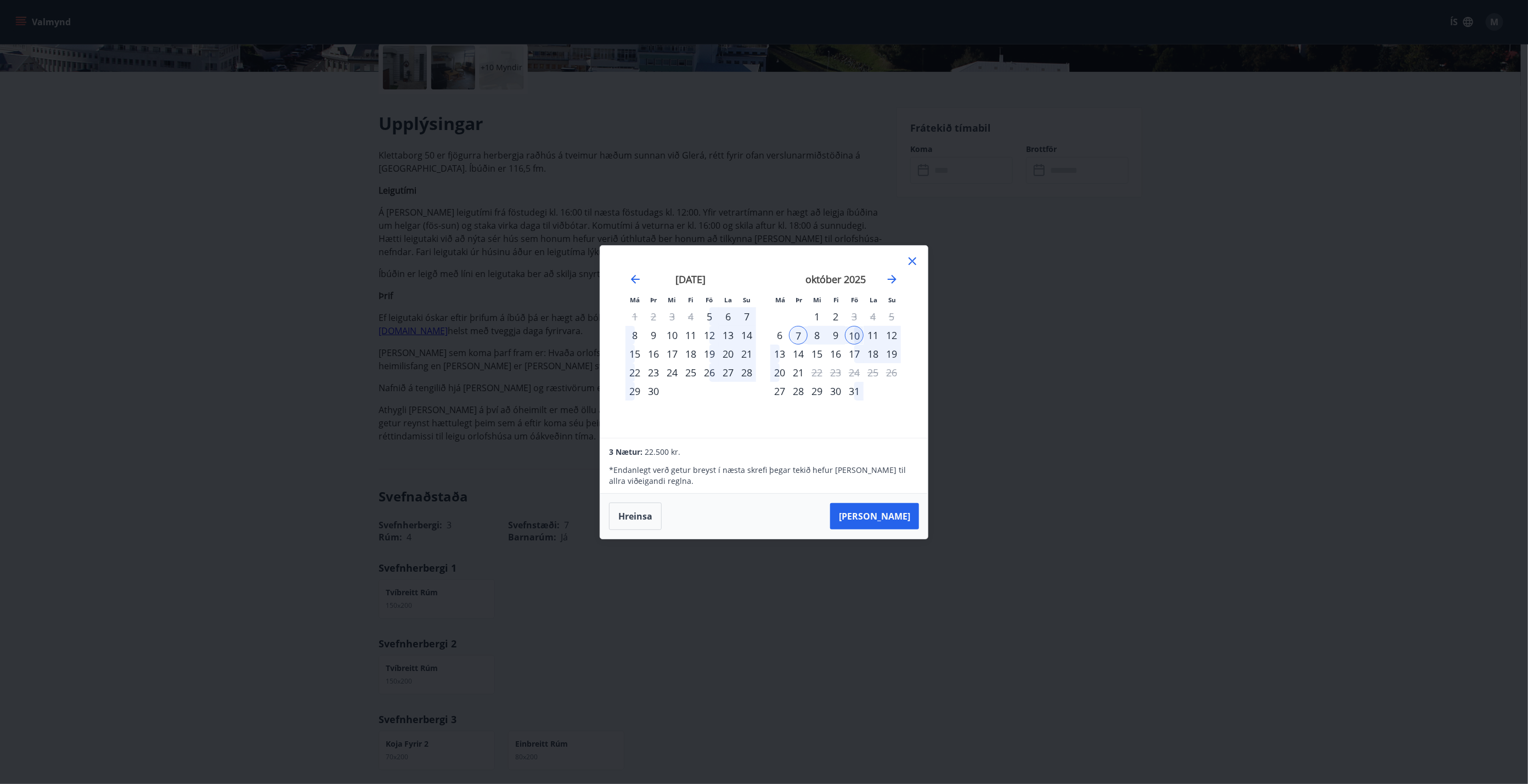
drag, startPoint x: 861, startPoint y: 334, endPoint x: 889, endPoint y: 336, distance: 28.1
click at [762, 336] on tr "6 7 8 9 10 11 12" at bounding box center [836, 334] width 130 height 18
click at [762, 336] on div "12" at bounding box center [891, 334] width 18 height 18
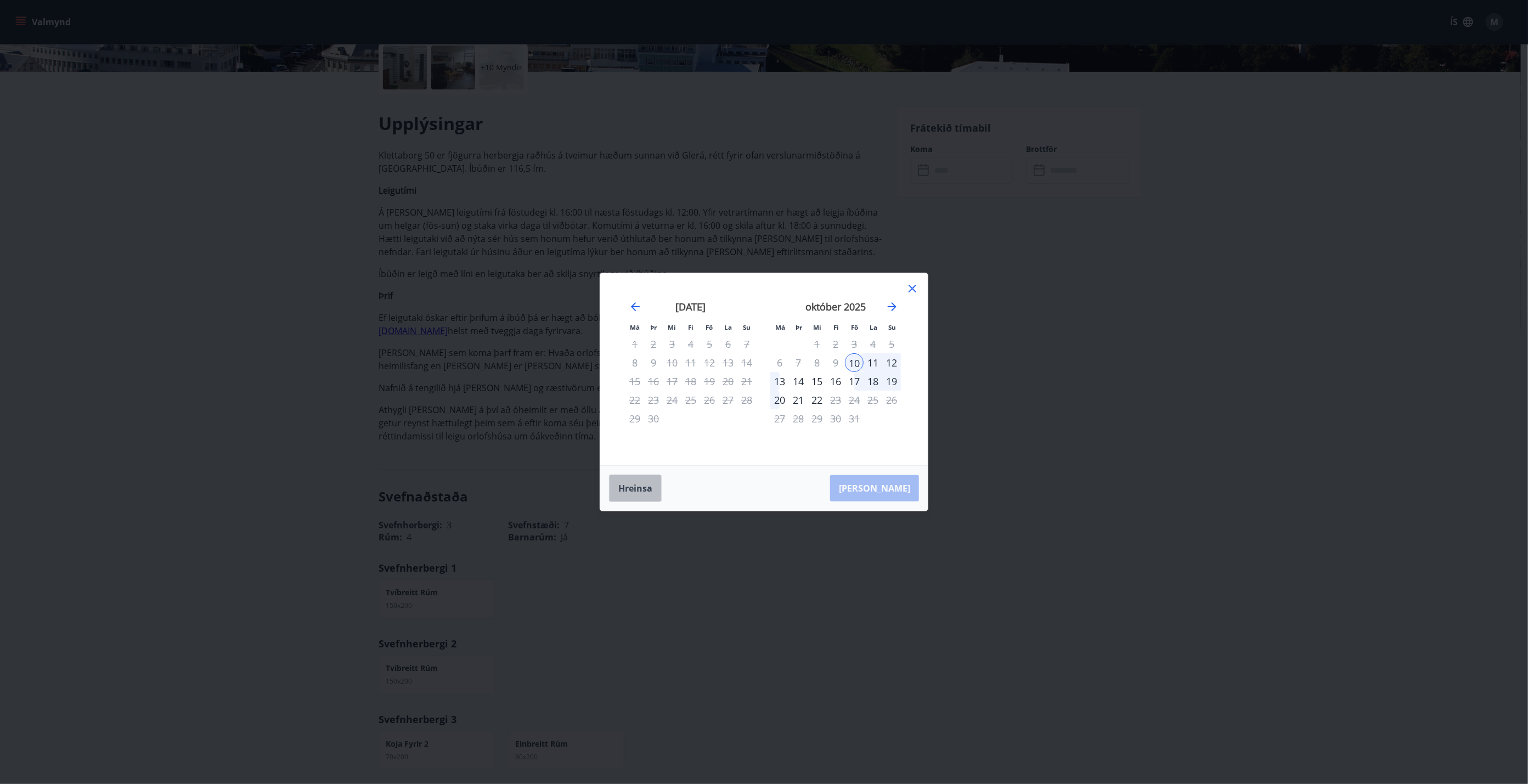
click at [645, 445] on button "Hreinsa" at bounding box center [635, 488] width 53 height 27
click at [762, 361] on div "7" at bounding box center [798, 362] width 18 height 18
click at [762, 361] on div "12" at bounding box center [891, 362] width 18 height 18
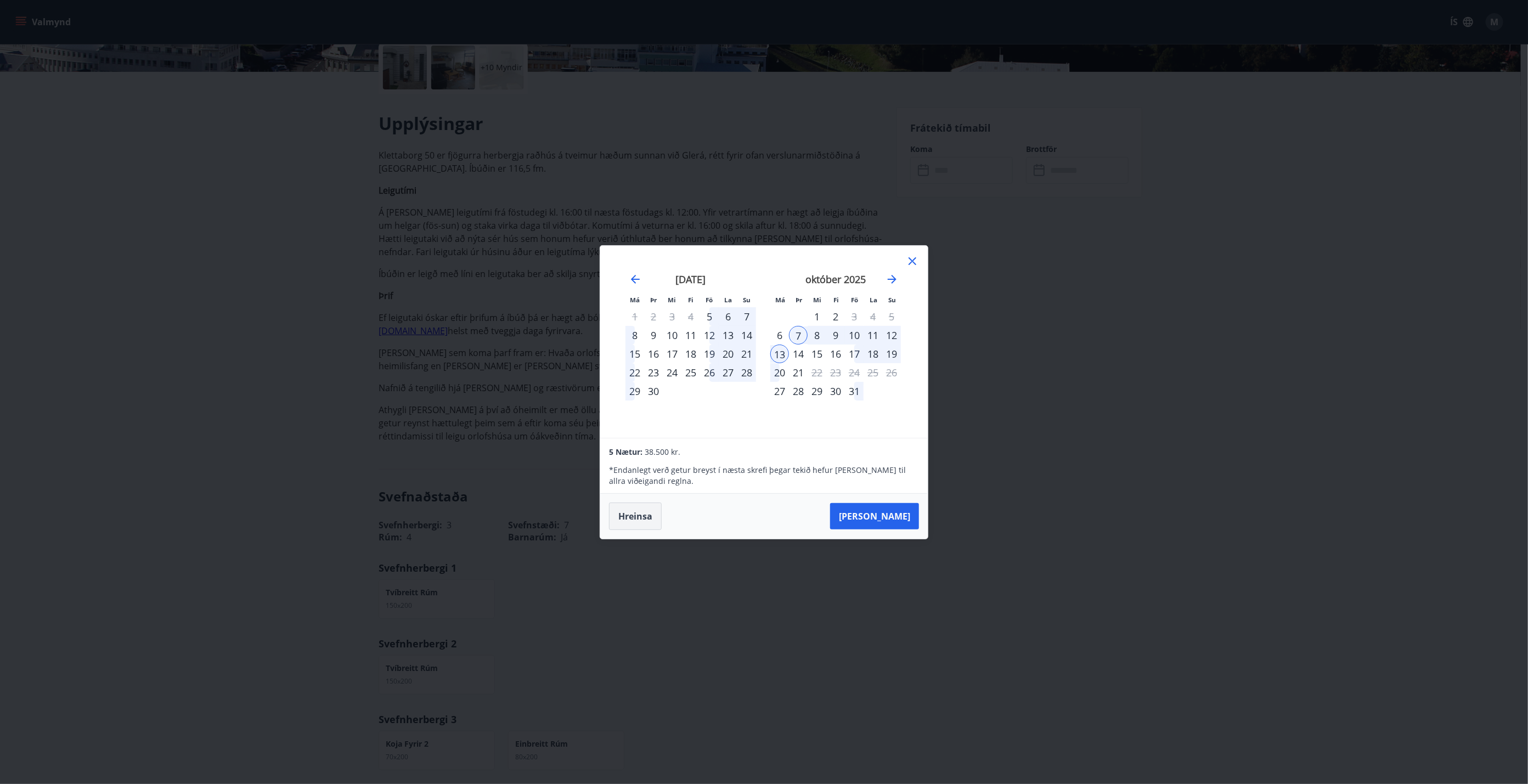
click at [641, 445] on button "Hreinsa" at bounding box center [635, 516] width 53 height 27
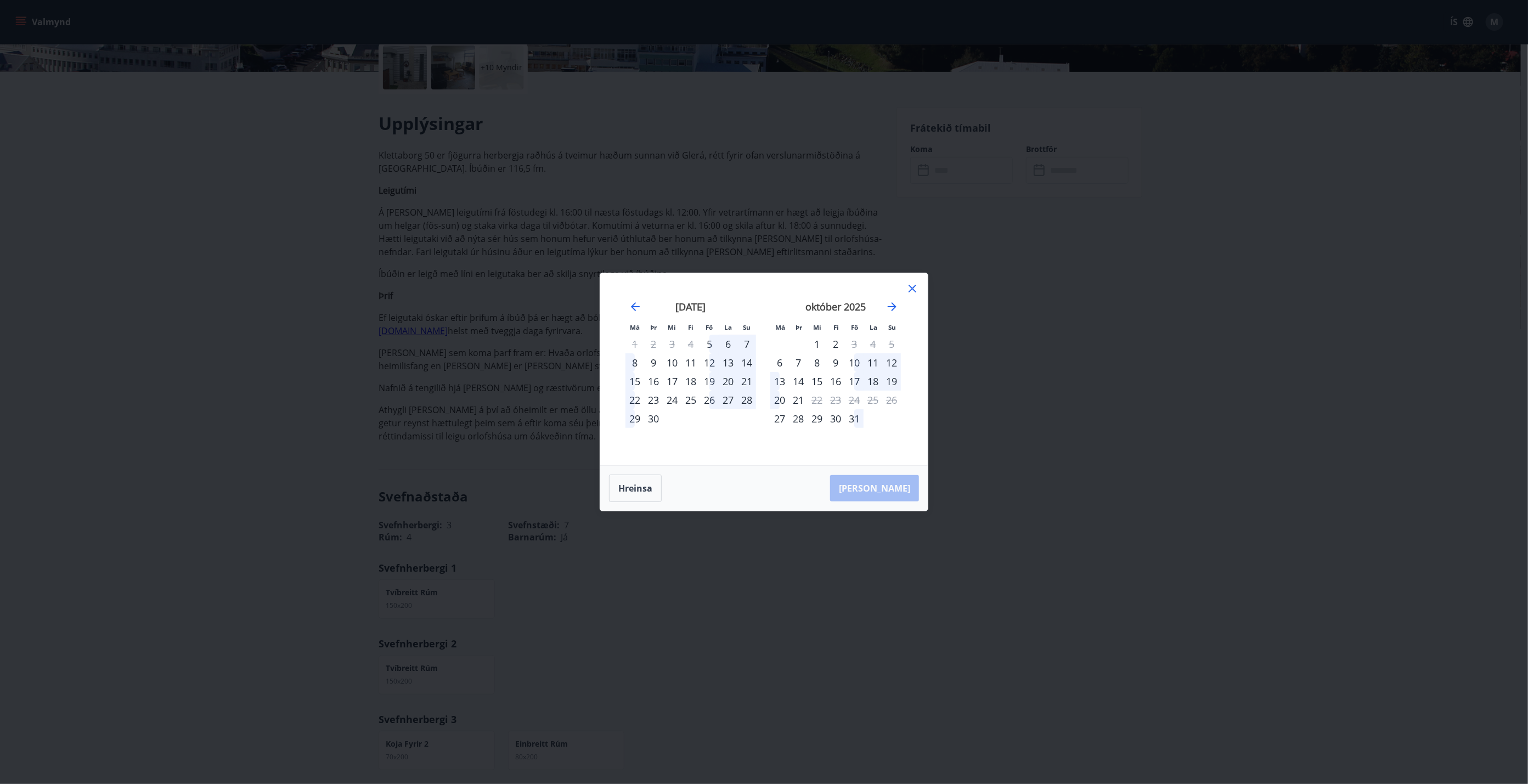
click at [762, 361] on div "10" at bounding box center [854, 362] width 18 height 18
click at [645, 445] on button "Hreinsa" at bounding box center [635, 488] width 53 height 27
click at [762, 357] on div "10" at bounding box center [854, 362] width 18 height 18
click at [762, 378] on div "13" at bounding box center [779, 381] width 18 height 18
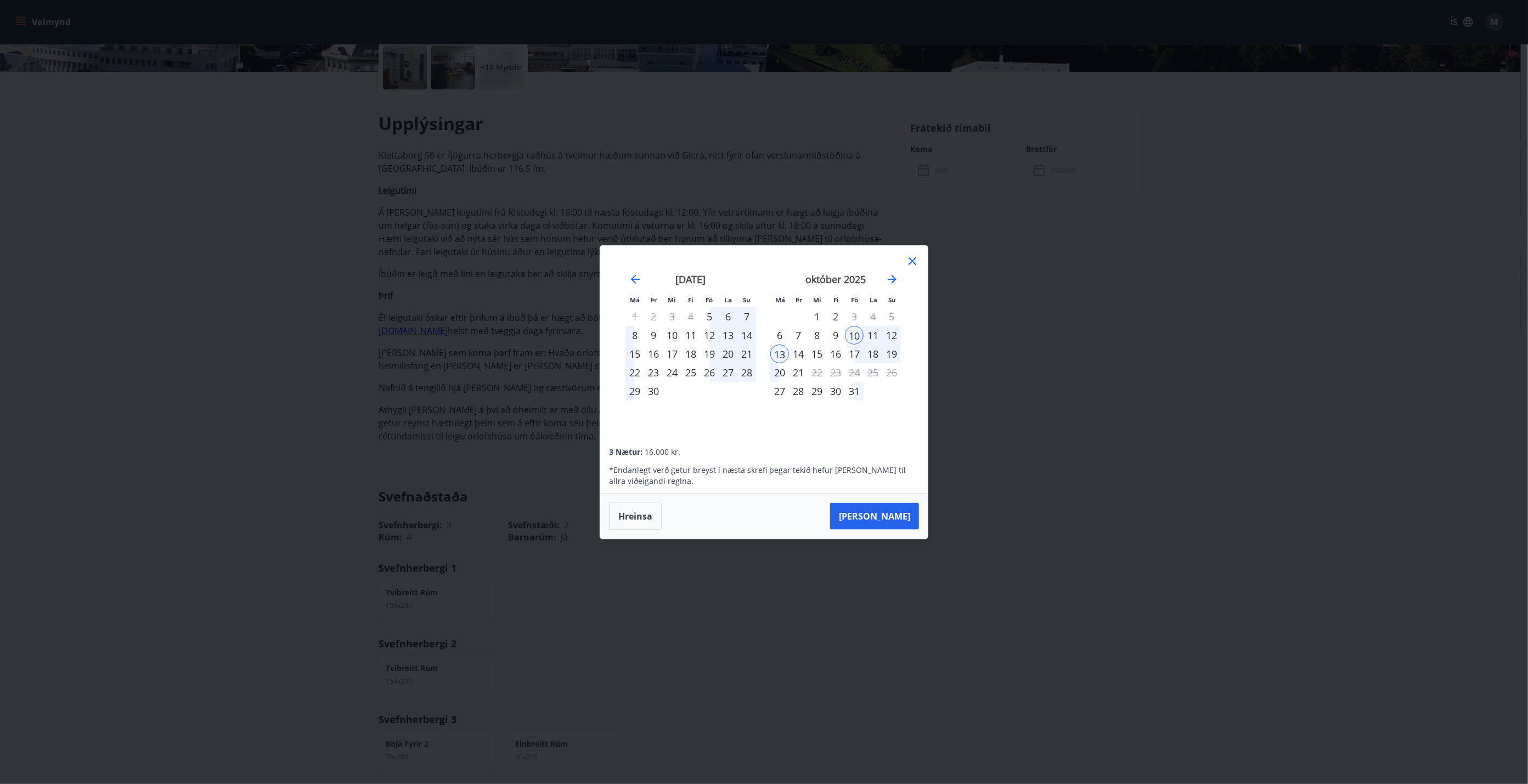
click at [762, 262] on icon at bounding box center [912, 261] width 13 height 13
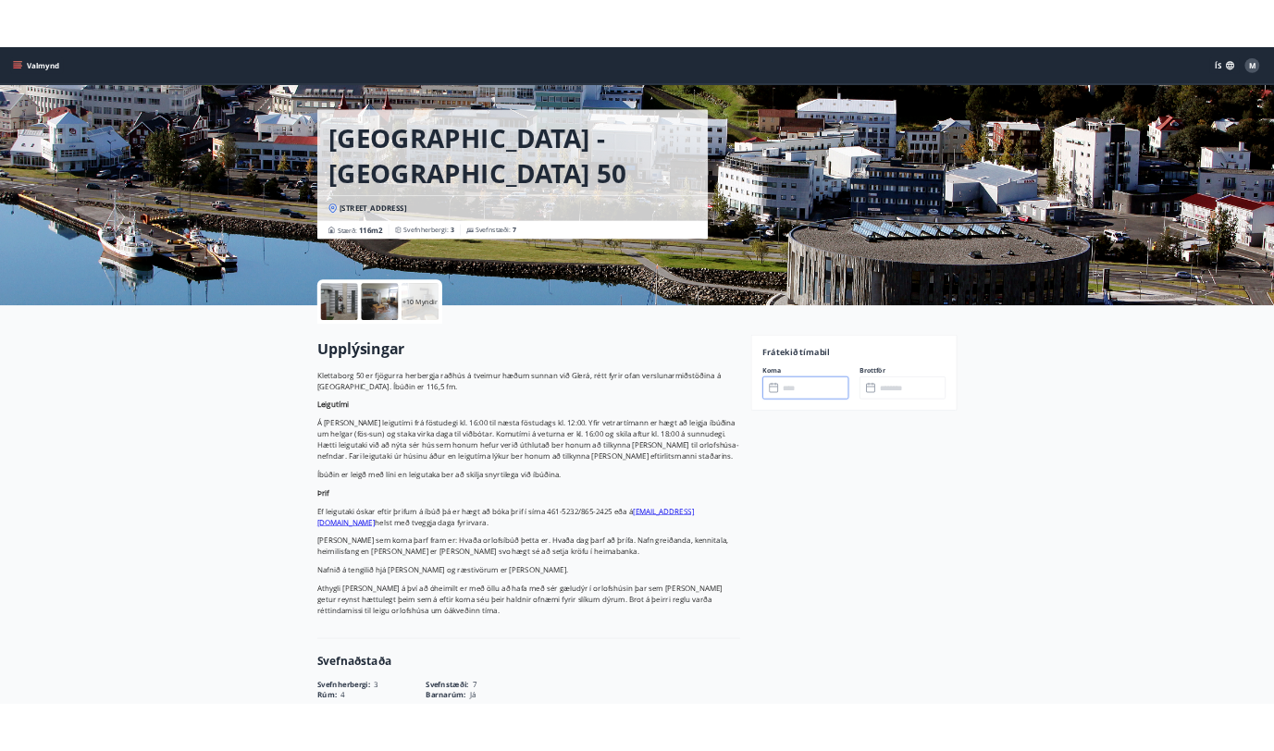
scroll to position [0, 0]
